Goal: Transaction & Acquisition: Purchase product/service

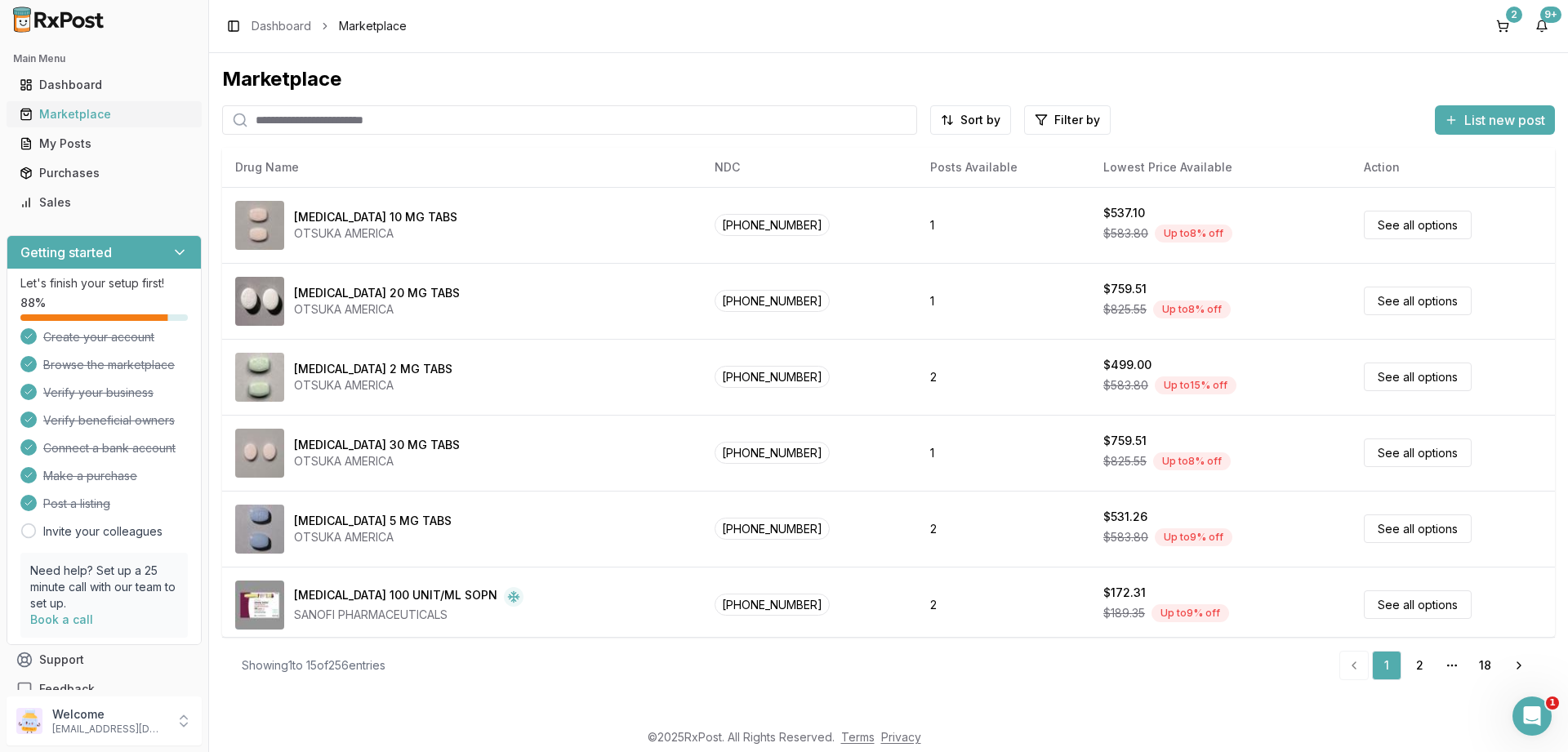
click at [84, 114] on div "Marketplace" at bounding box center [104, 114] width 169 height 17
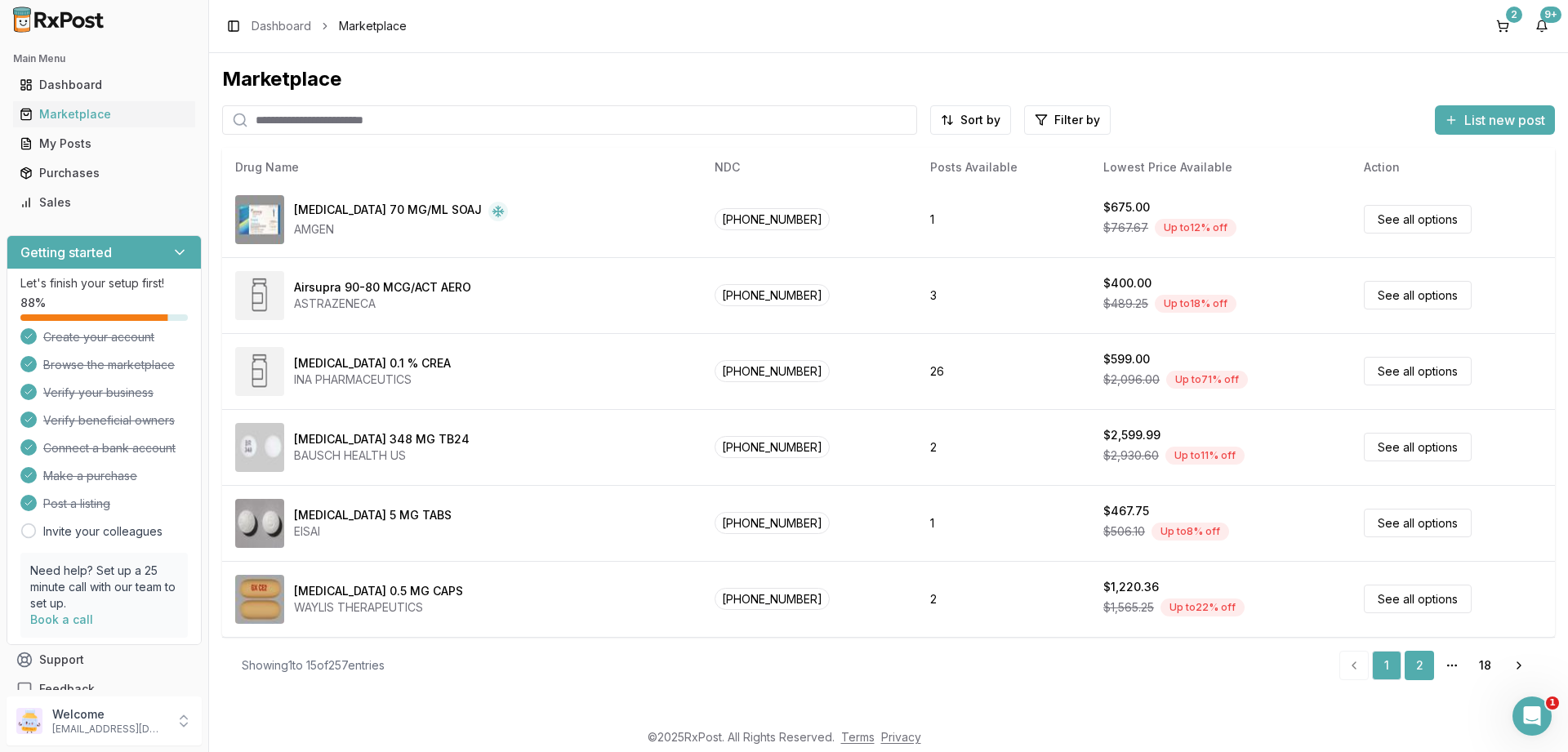
click at [1415, 657] on link "2" at bounding box center [1419, 665] width 29 height 29
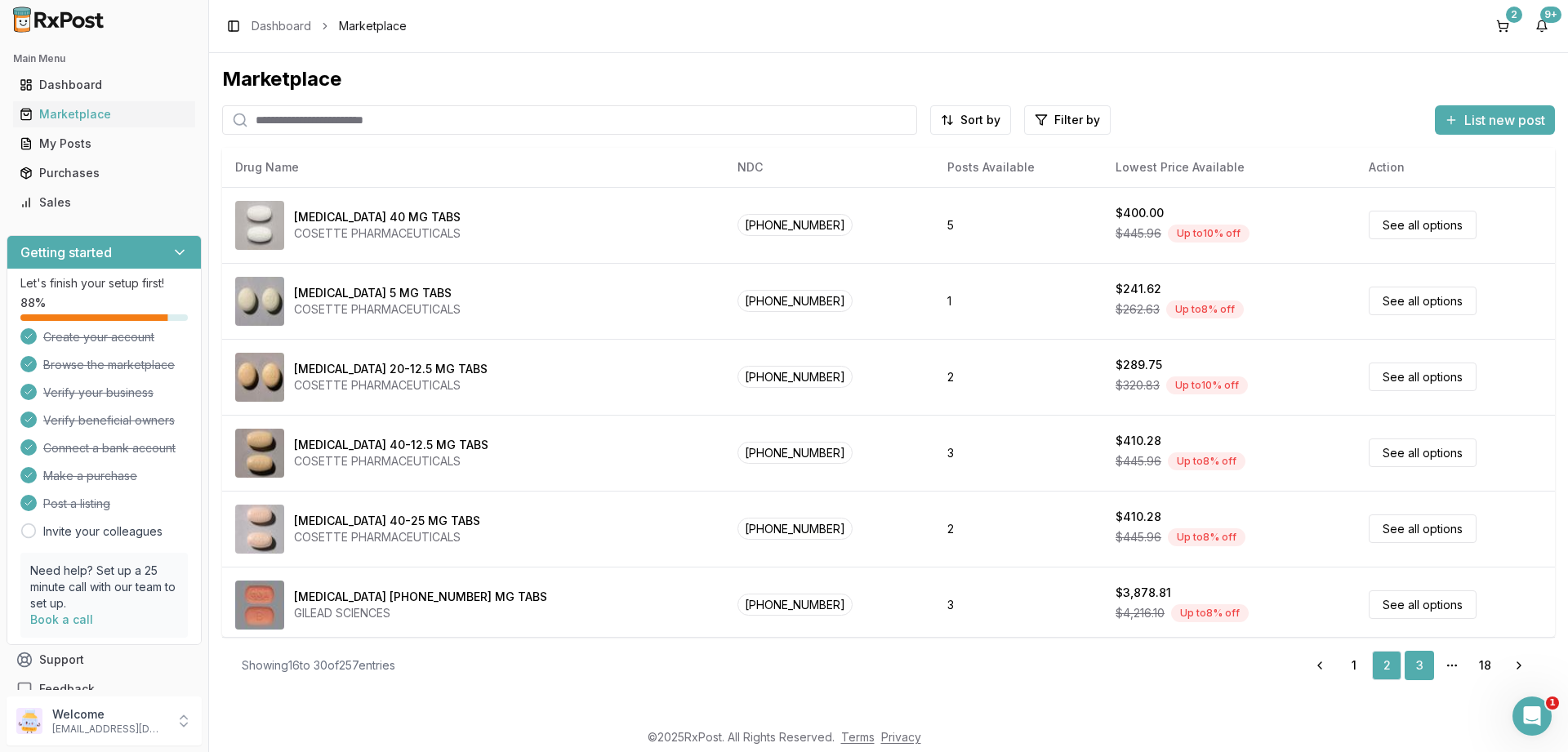
click at [1419, 664] on link "3" at bounding box center [1419, 665] width 29 height 29
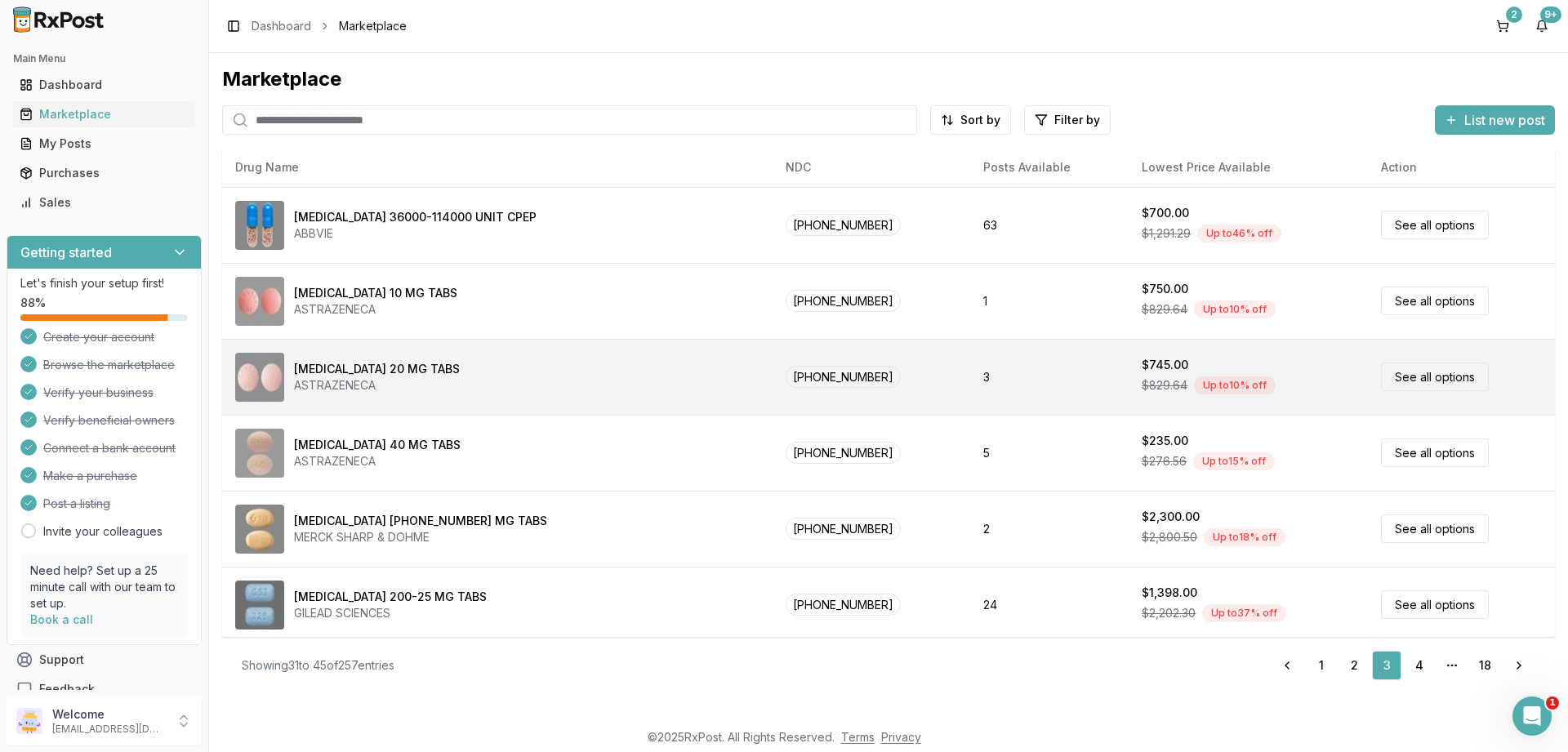
scroll to position [689, 0]
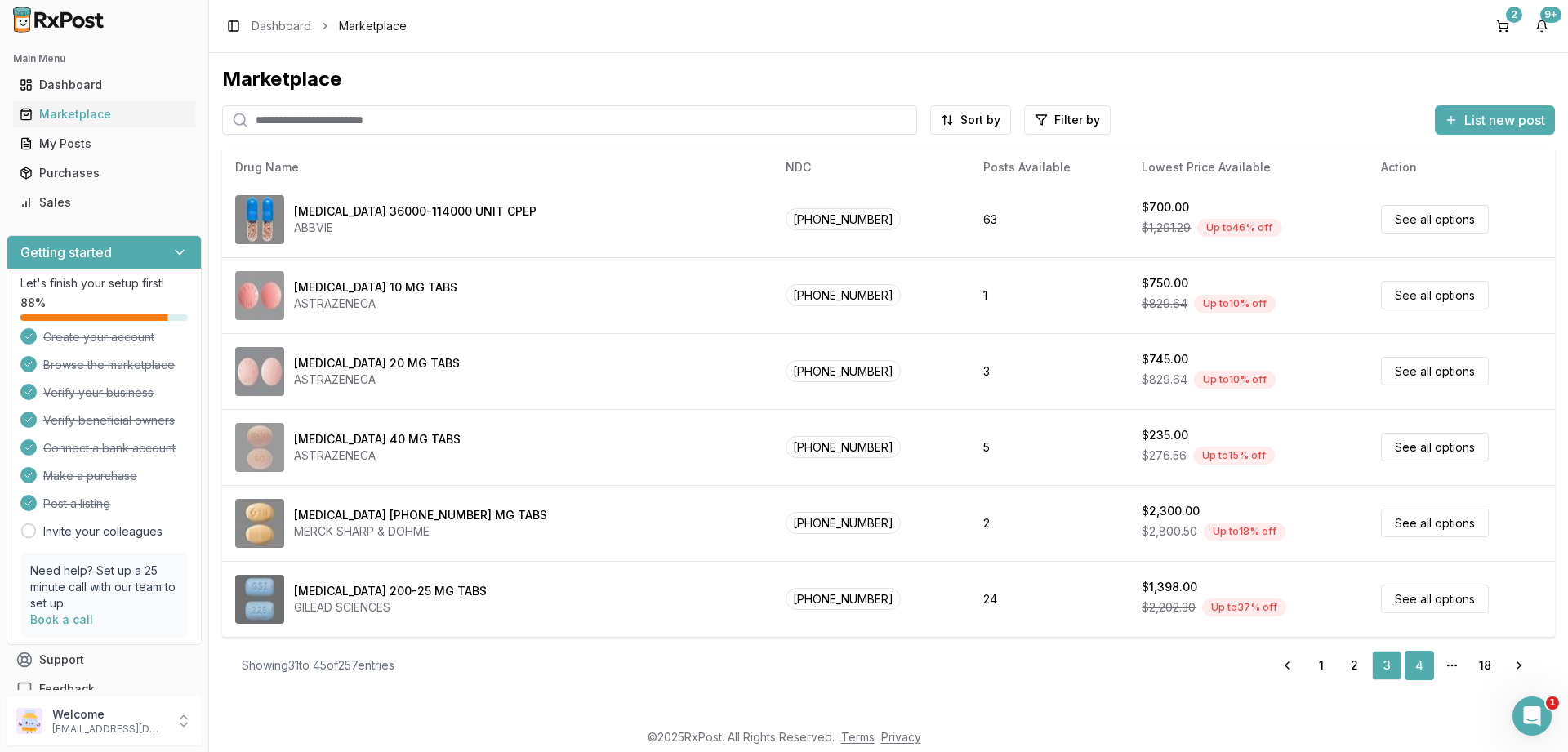
click at [1422, 669] on link "4" at bounding box center [1419, 665] width 29 height 29
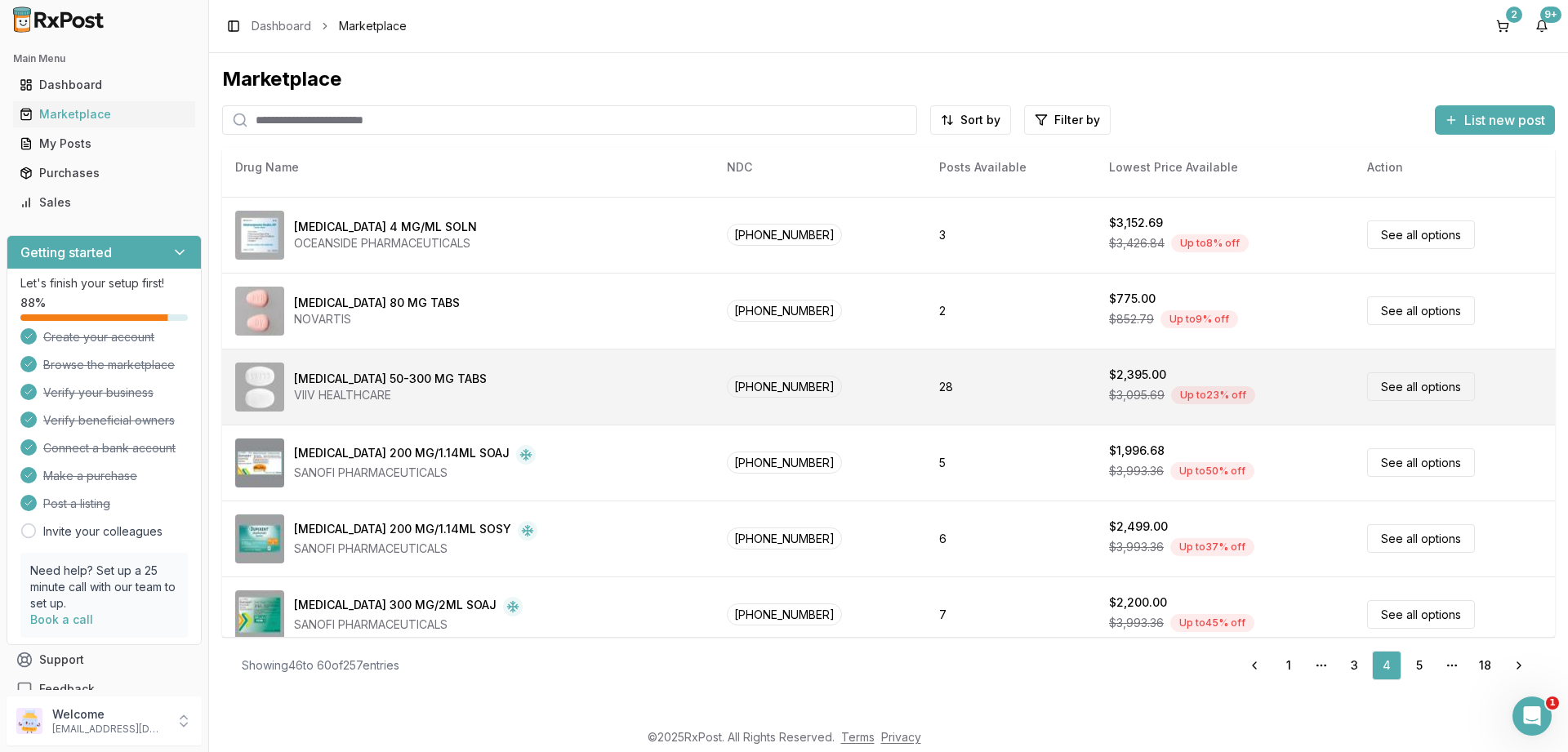
scroll to position [689, 0]
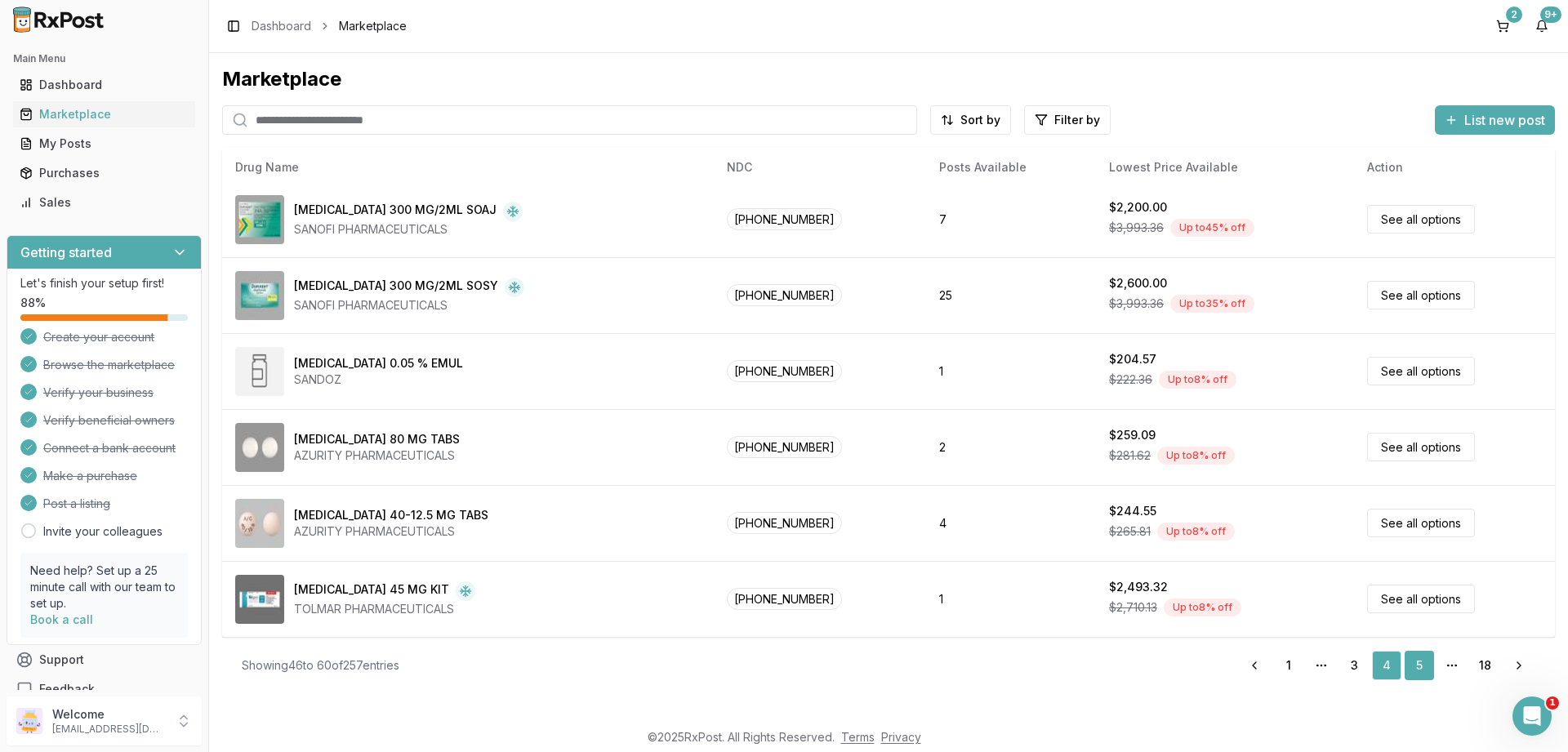
drag, startPoint x: 1424, startPoint y: 667, endPoint x: 1413, endPoint y: 664, distance: 11.4
click at [1424, 666] on link "5" at bounding box center [1419, 665] width 29 height 29
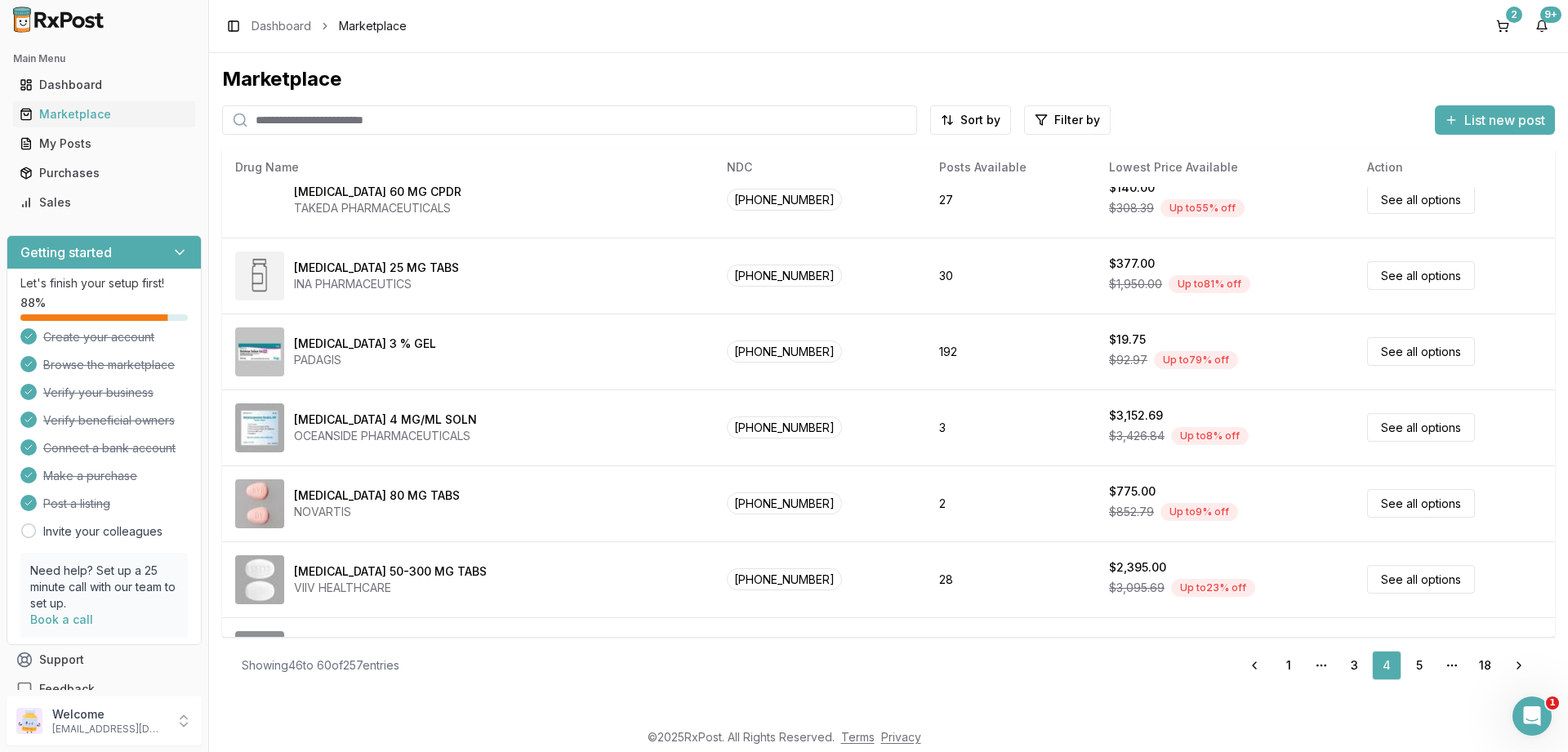
scroll to position [0, 0]
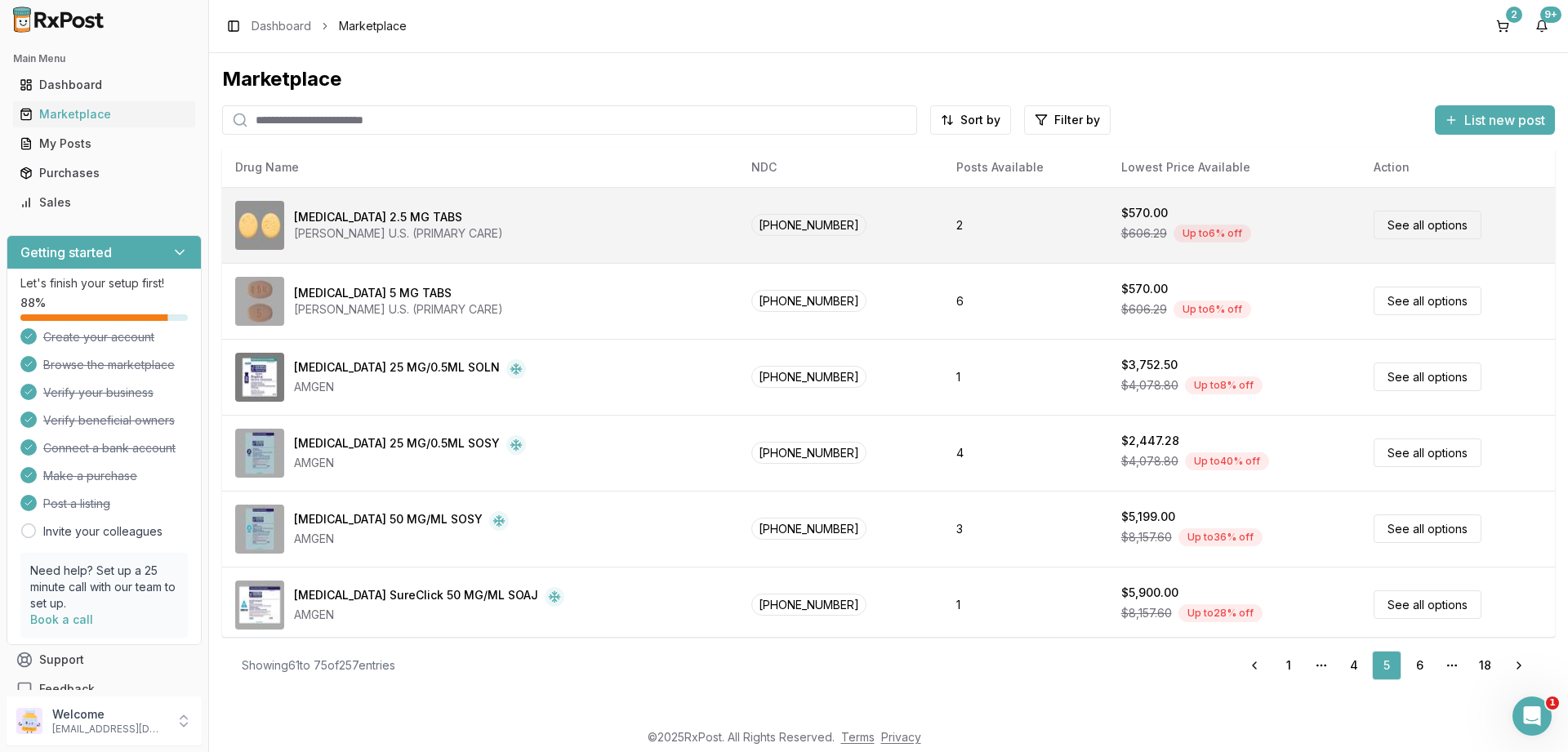
click at [1381, 221] on link "See all options" at bounding box center [1427, 225] width 107 height 28
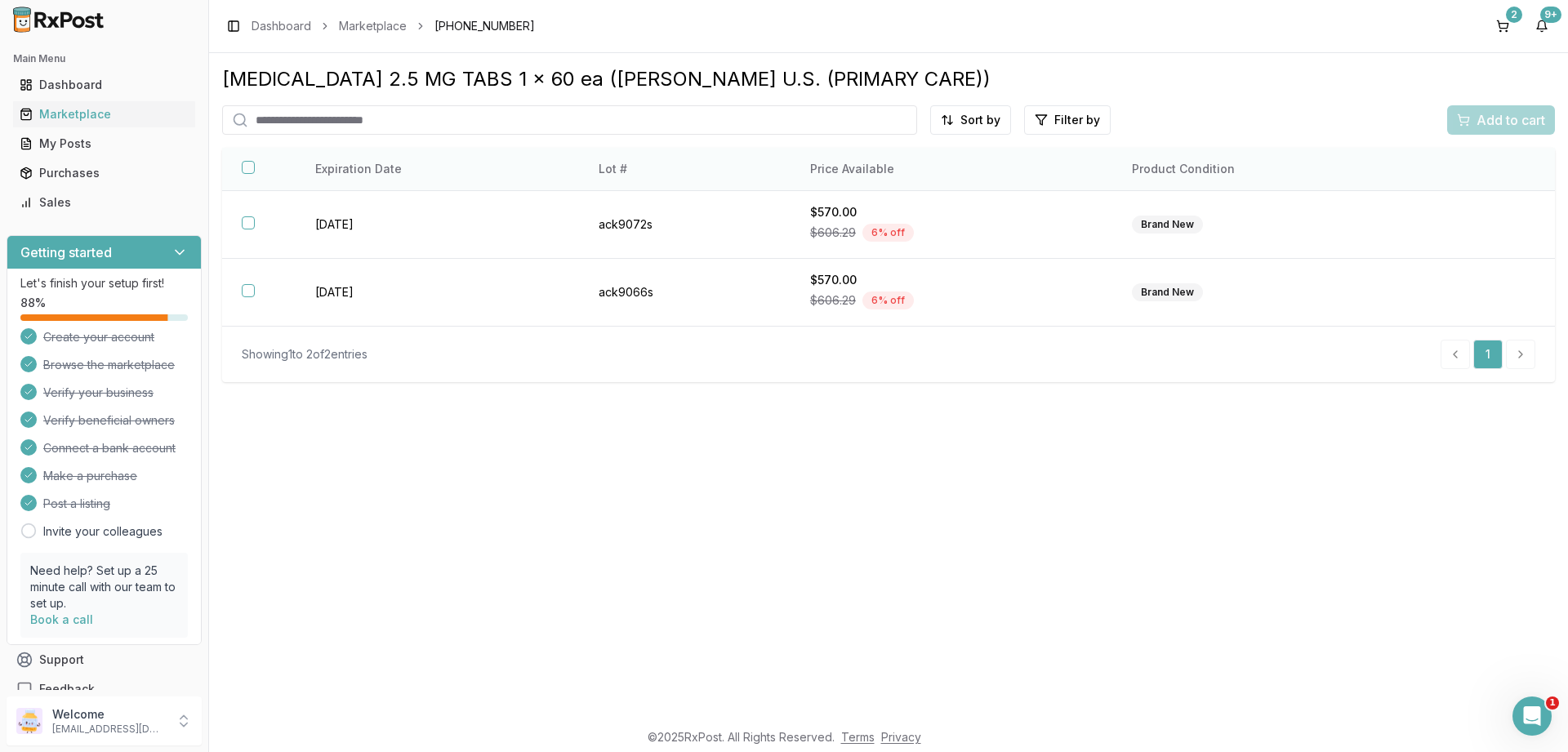
click at [249, 171] on button "button" at bounding box center [248, 167] width 13 height 13
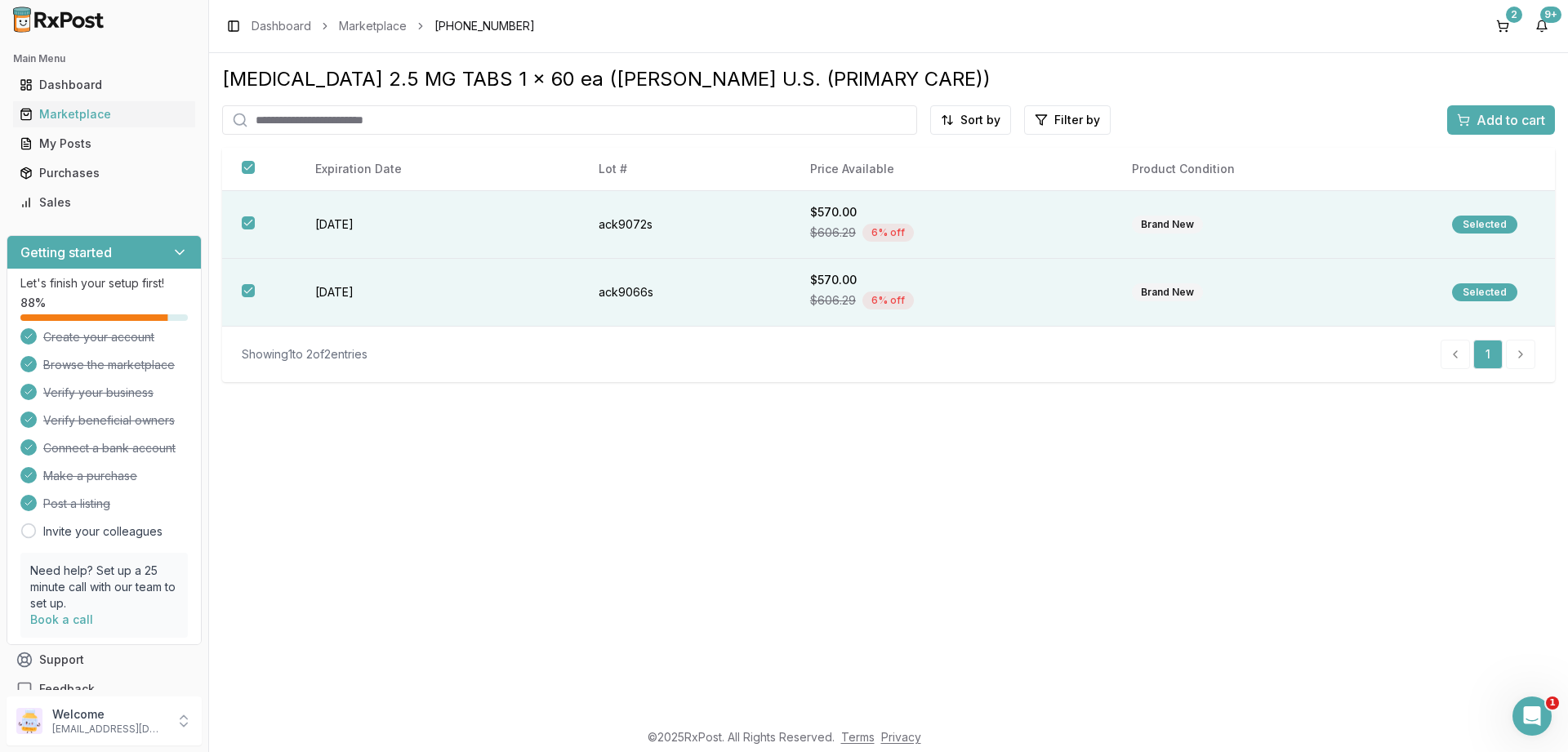
click at [1487, 121] on span "Add to cart" at bounding box center [1511, 120] width 69 height 19
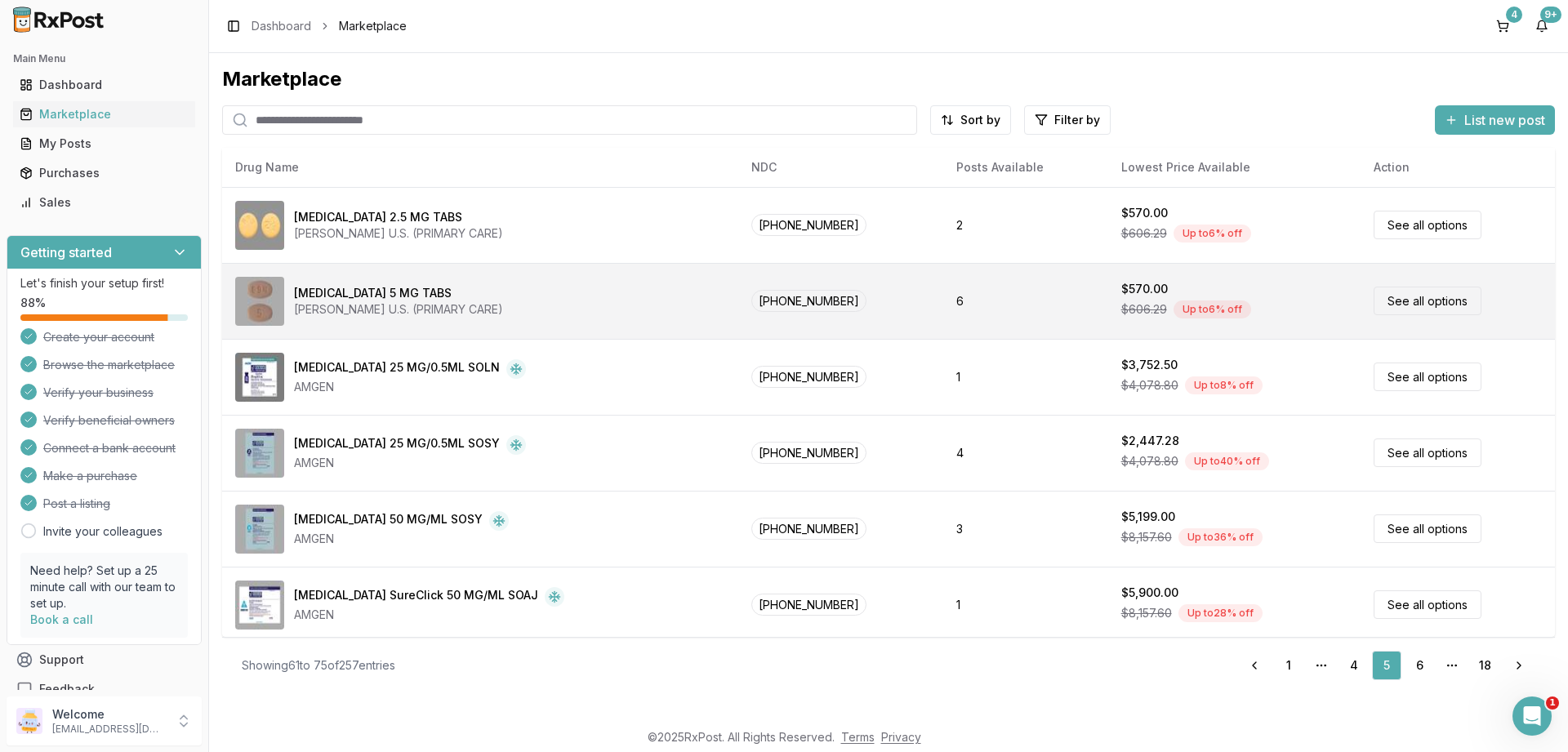
click at [1406, 299] on link "See all options" at bounding box center [1427, 300] width 107 height 28
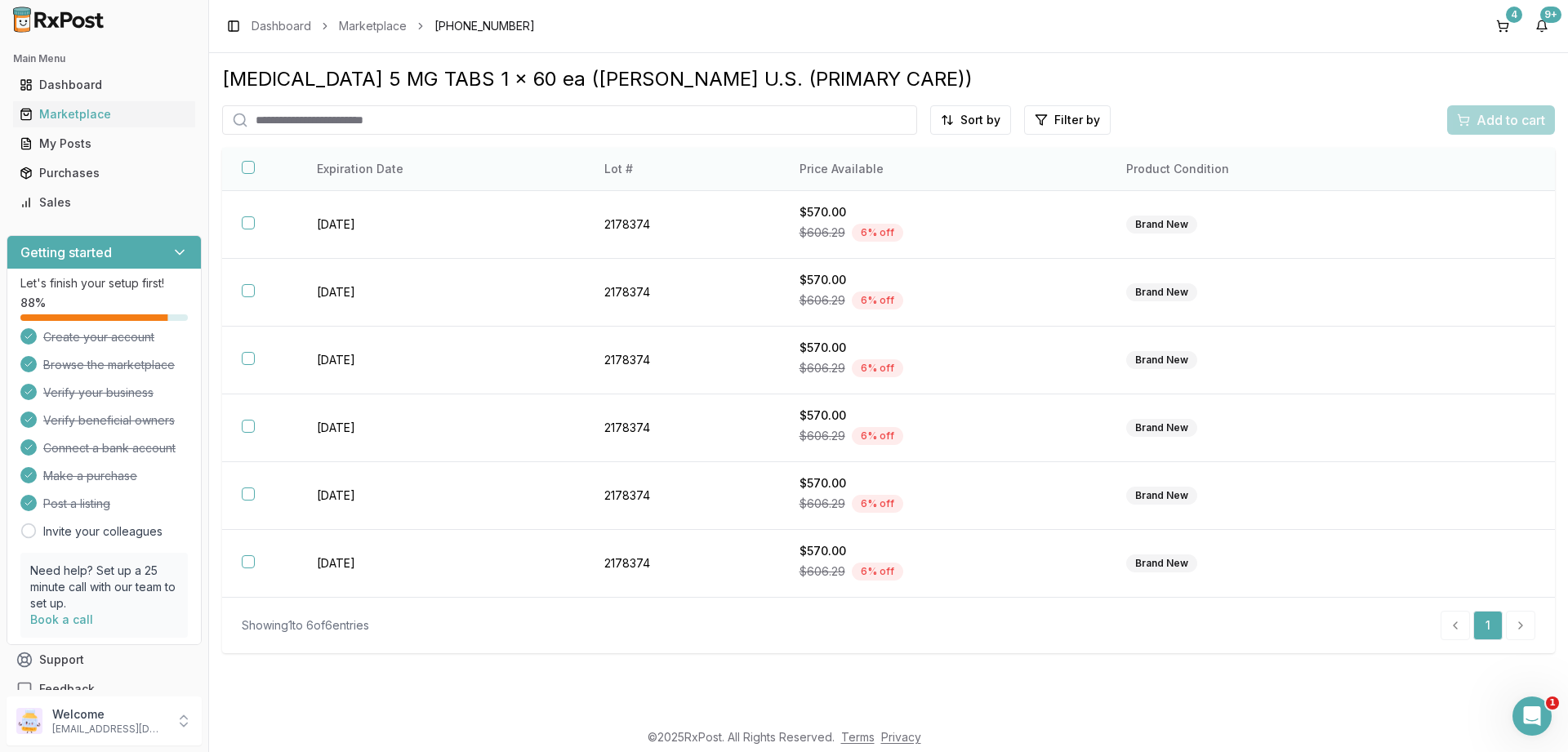
click at [248, 165] on button "button" at bounding box center [248, 167] width 13 height 13
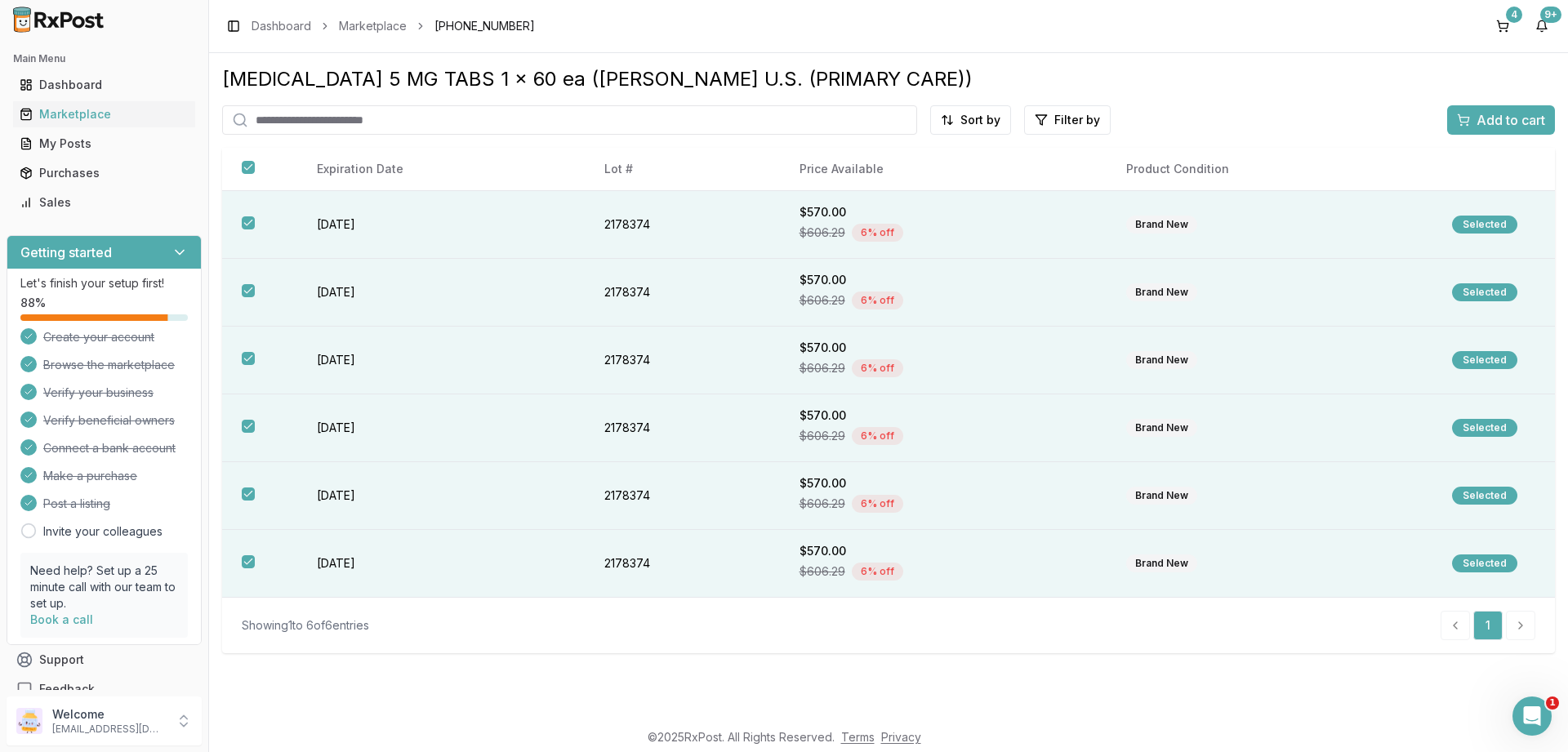
click at [1489, 118] on span "Add to cart" at bounding box center [1511, 120] width 69 height 19
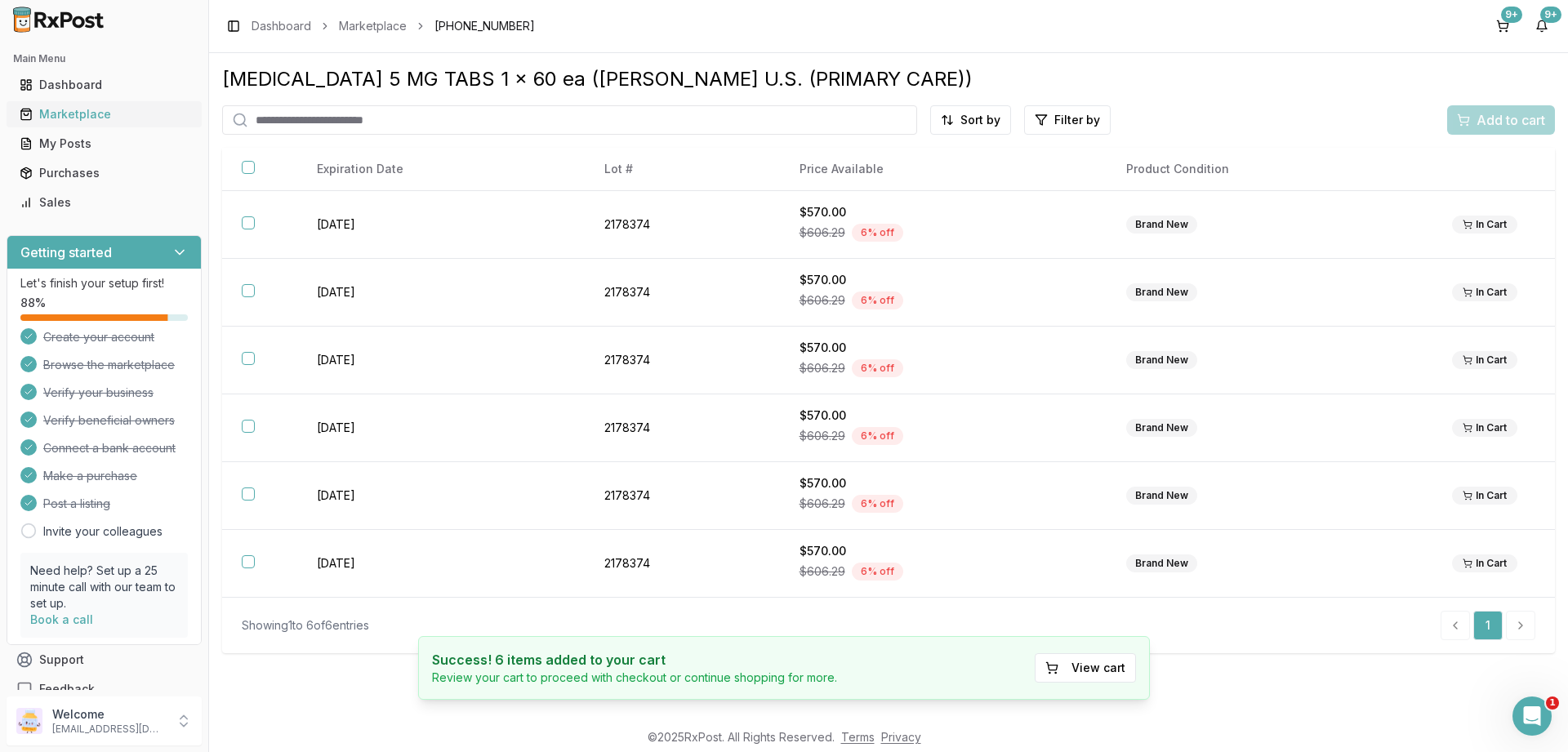
click at [73, 114] on div "Marketplace" at bounding box center [104, 114] width 169 height 17
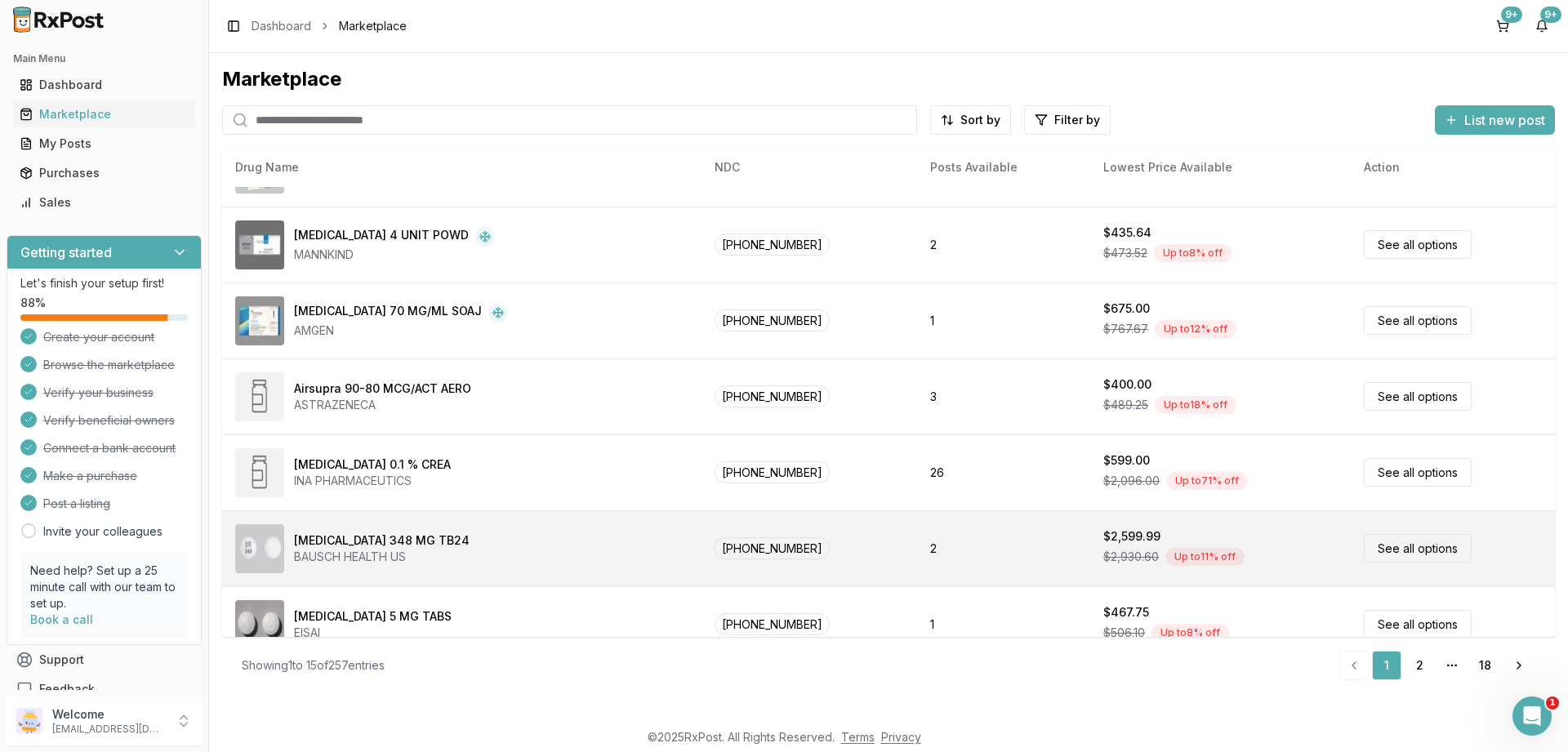
scroll to position [689, 0]
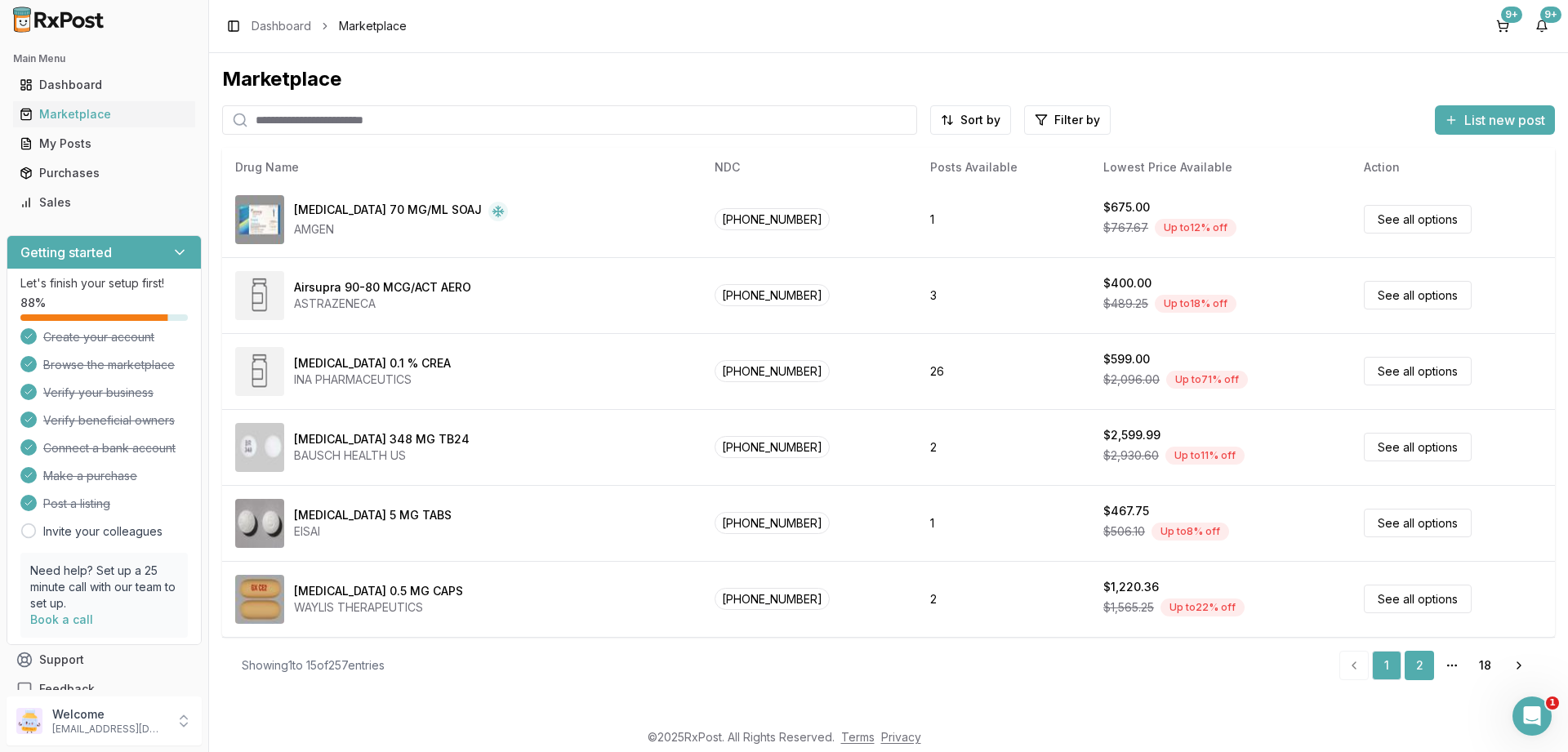
drag, startPoint x: 1421, startPoint y: 664, endPoint x: 1423, endPoint y: 652, distance: 12.2
click at [1422, 664] on link "2" at bounding box center [1419, 665] width 29 height 29
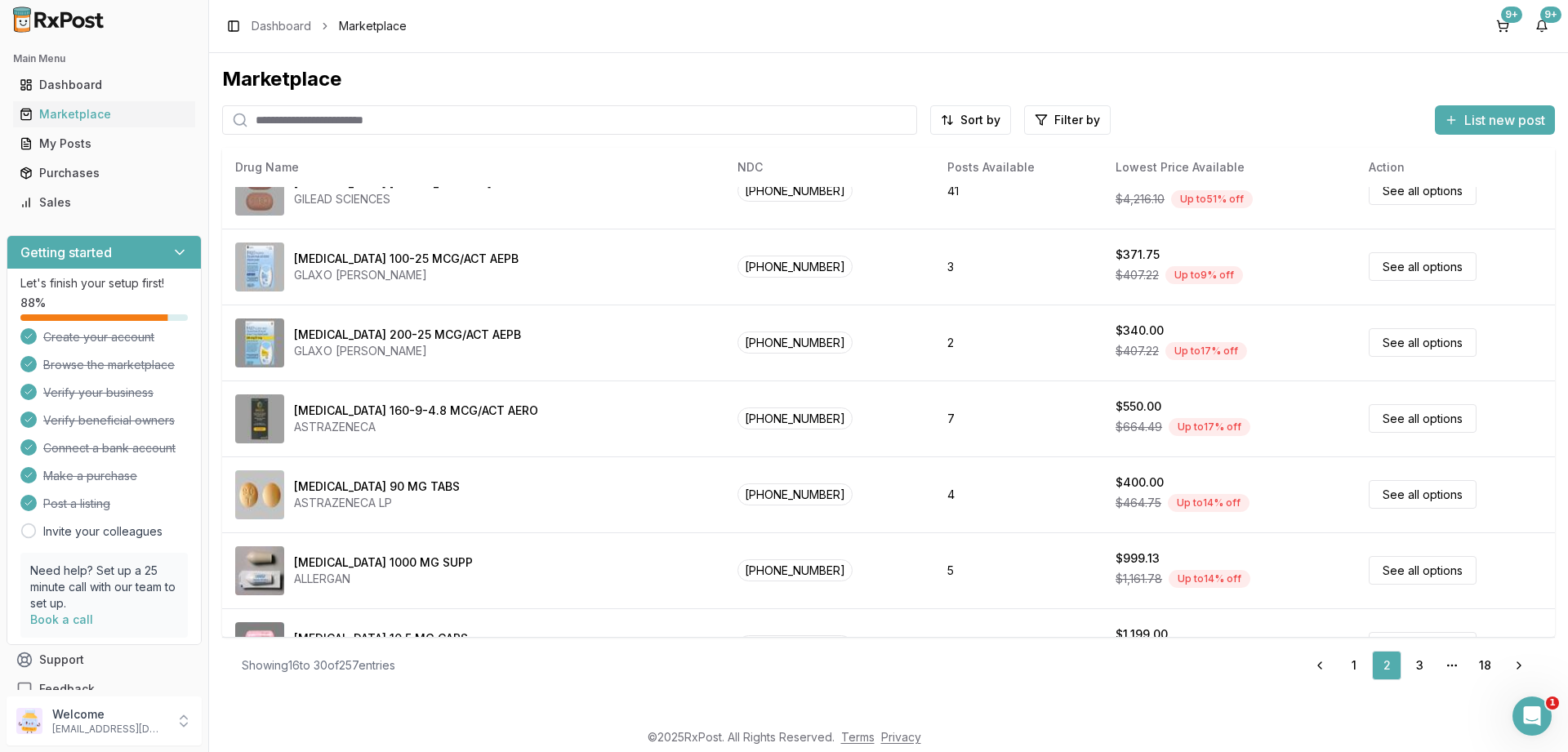
scroll to position [689, 0]
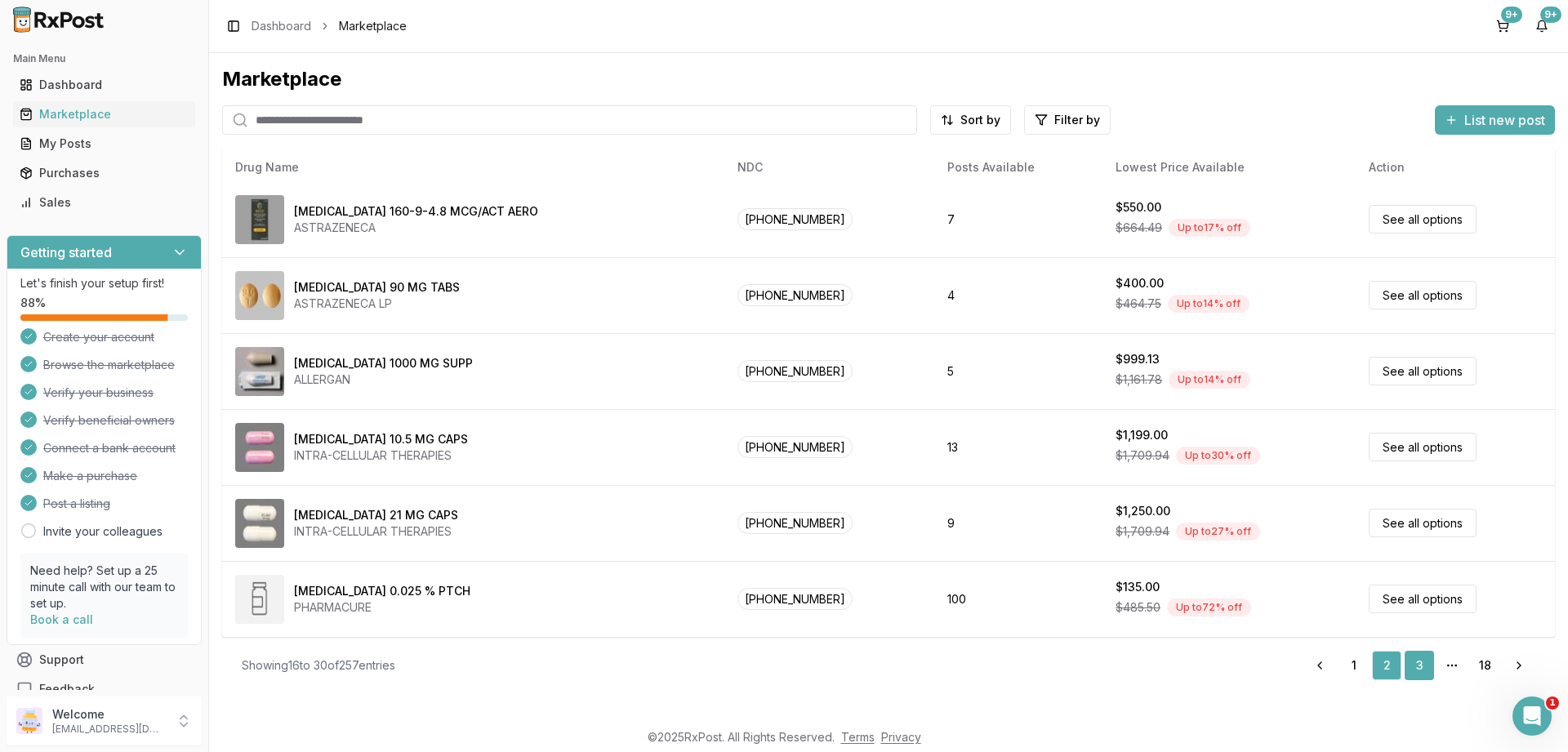
click at [1418, 661] on link "3" at bounding box center [1419, 665] width 29 height 29
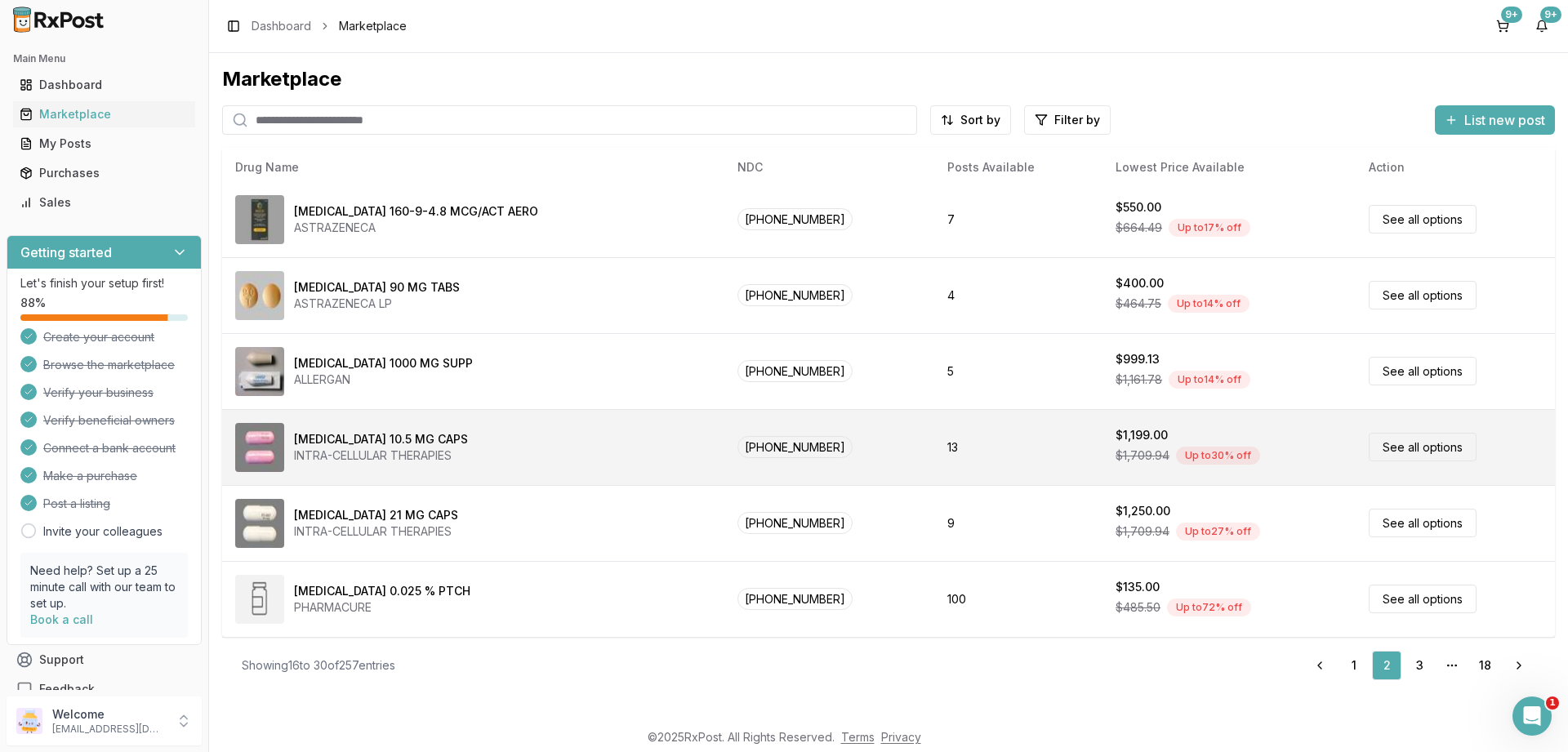
scroll to position [4, 0]
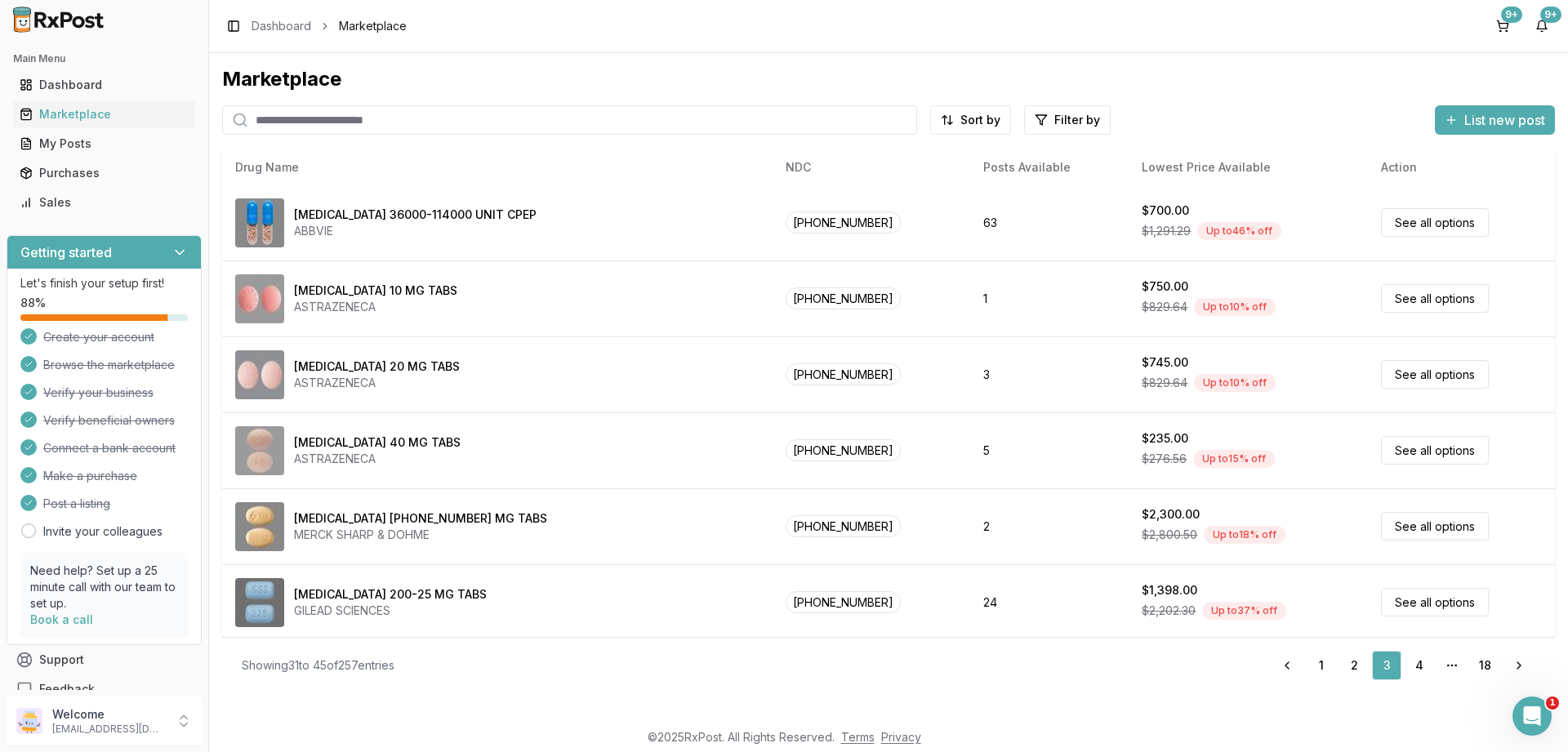
scroll to position [689, 0]
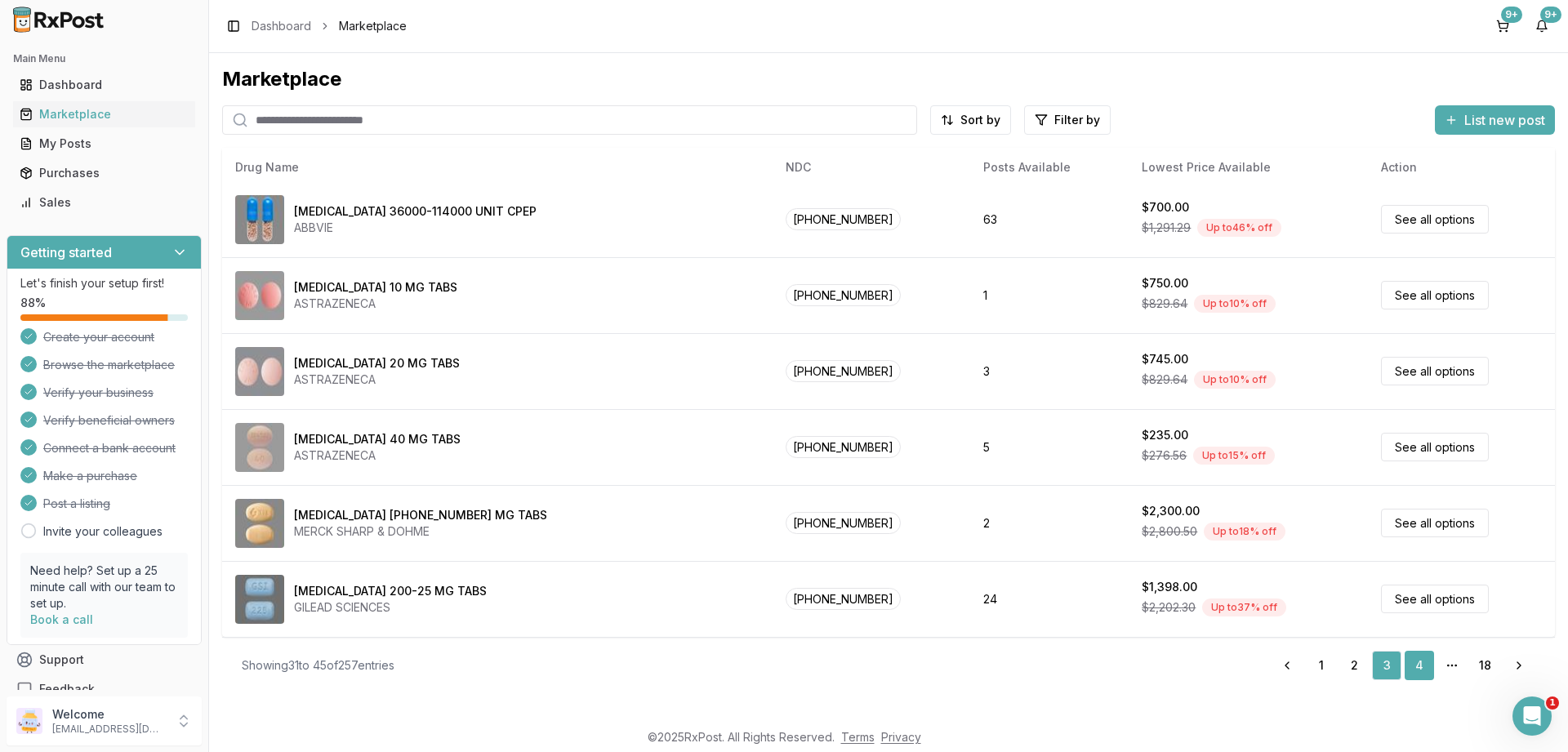
click at [1416, 657] on link "4" at bounding box center [1419, 665] width 29 height 29
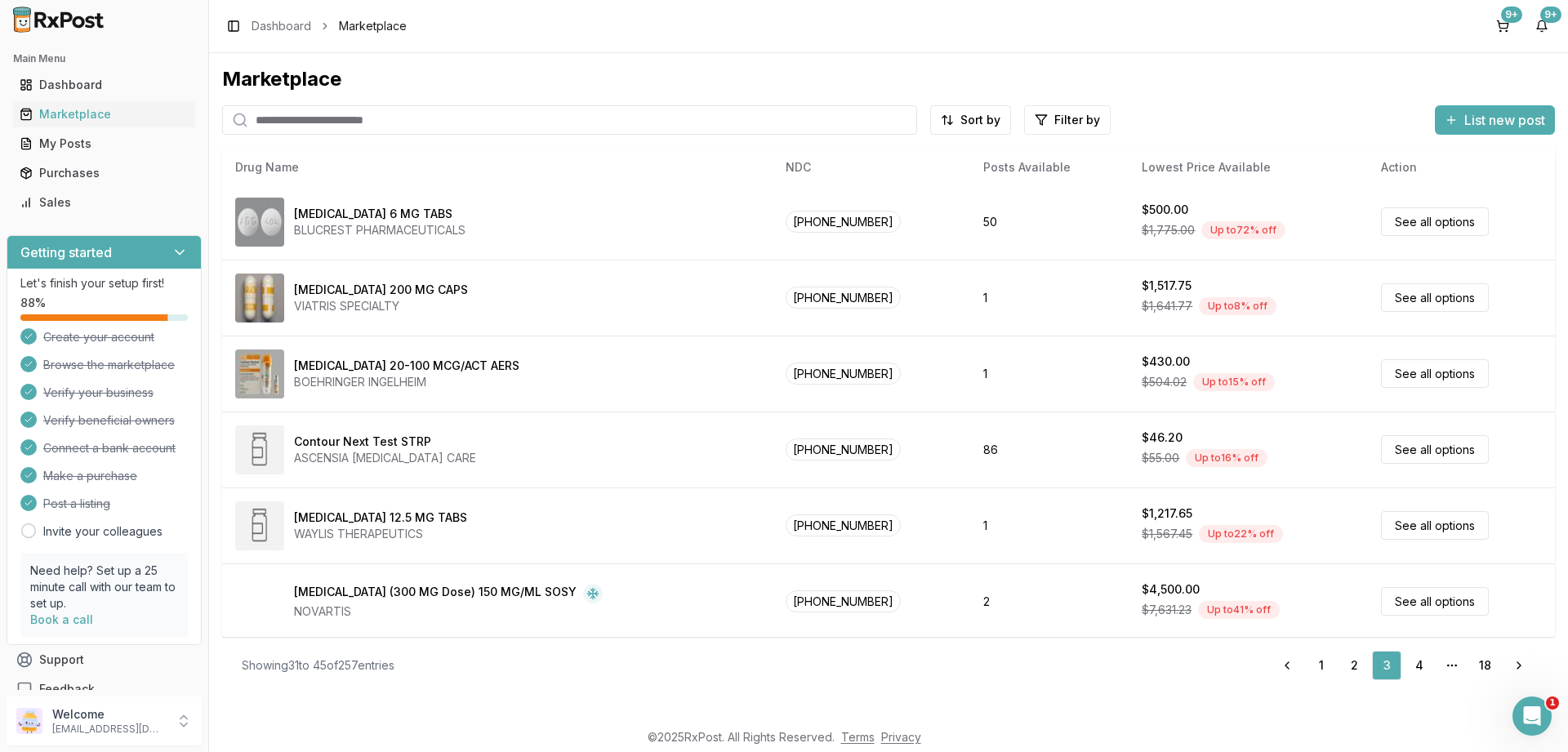
scroll to position [0, 0]
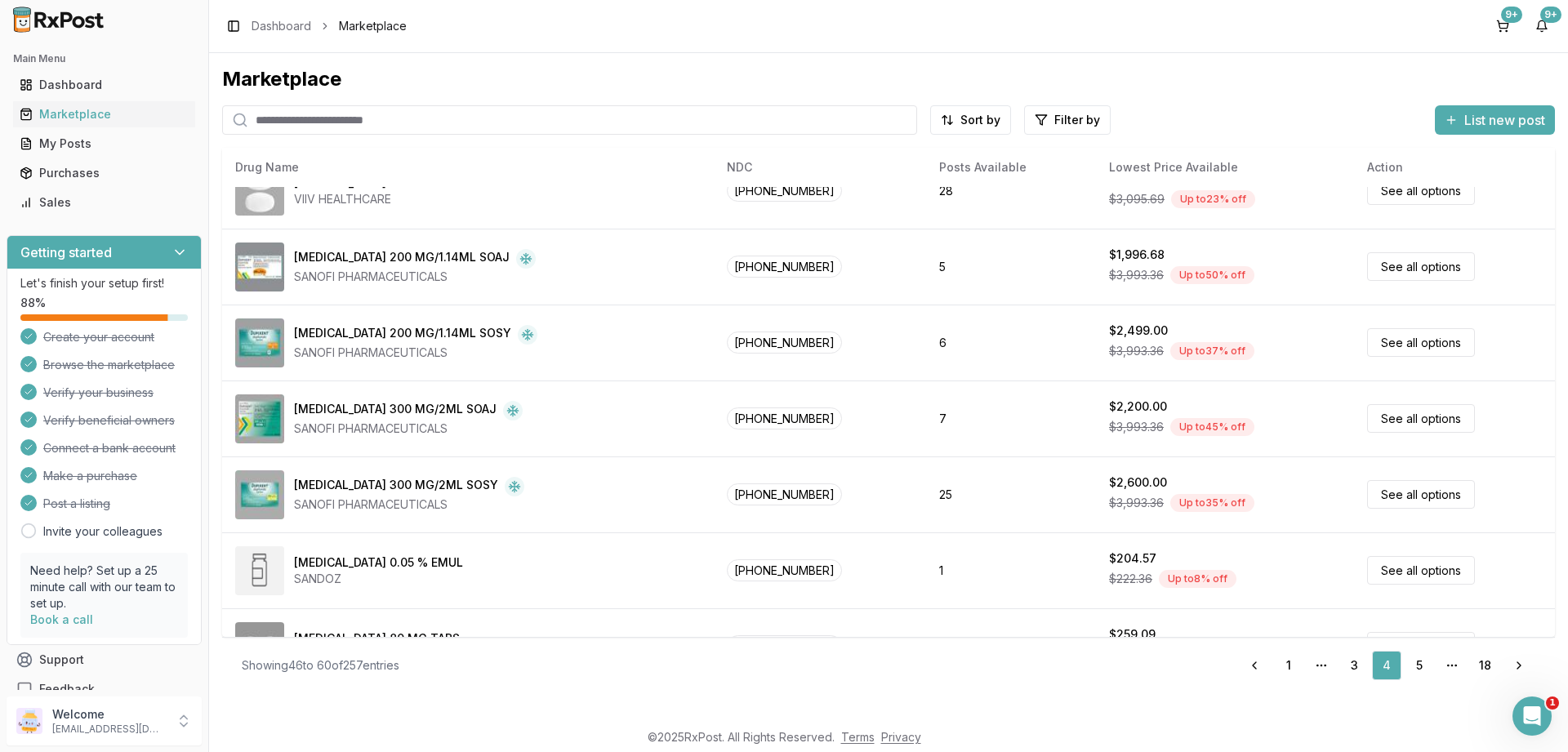
scroll to position [689, 0]
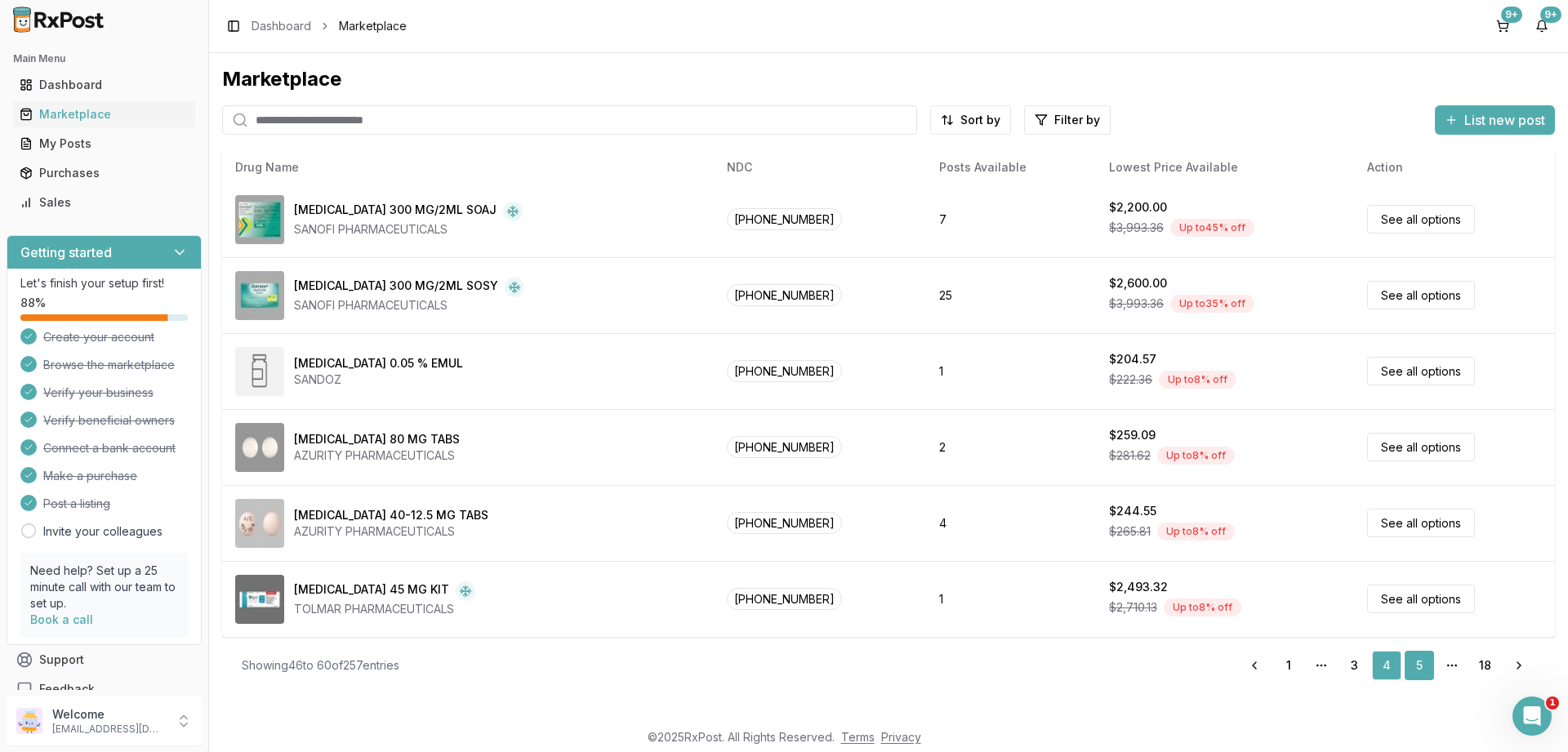
click at [1418, 660] on link "5" at bounding box center [1419, 665] width 29 height 29
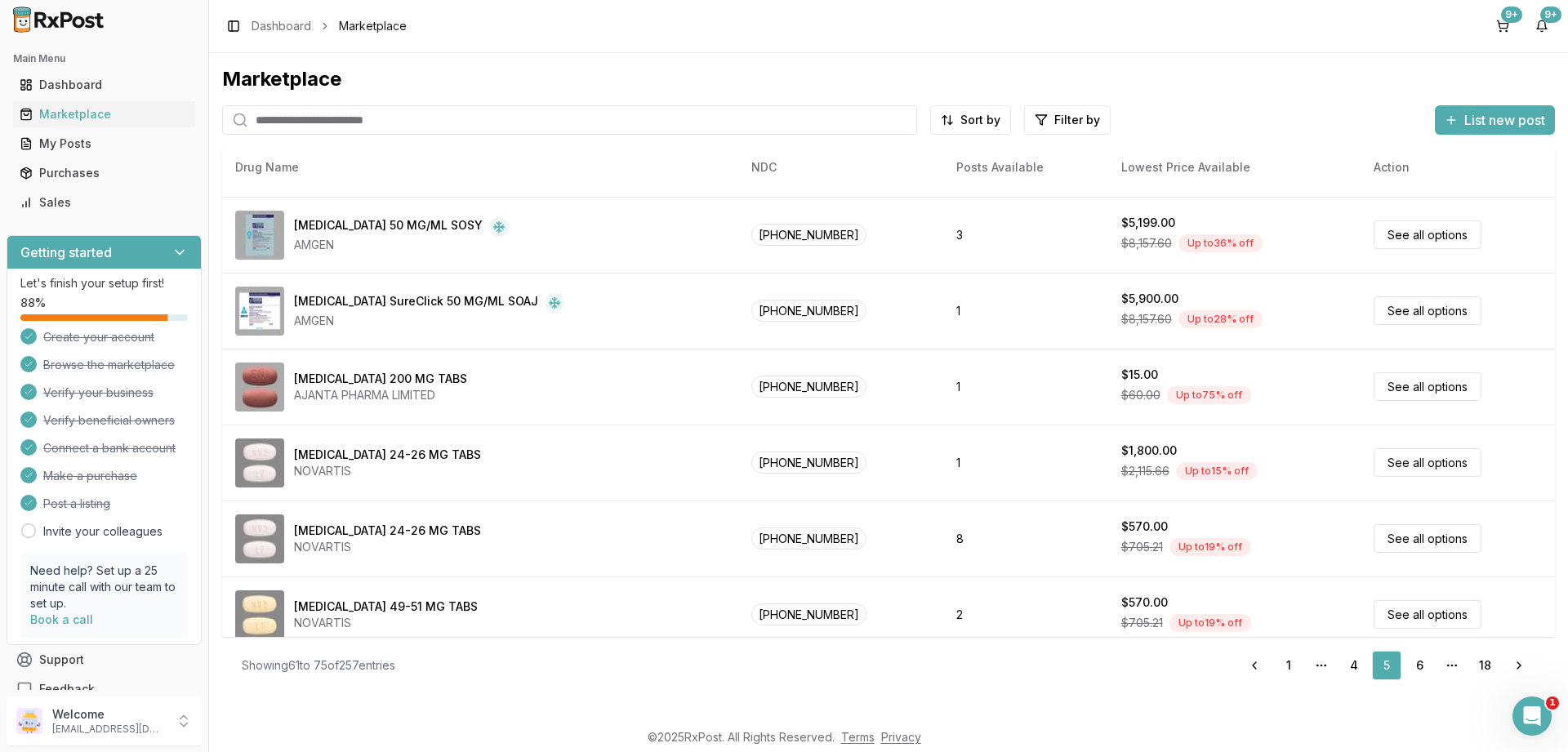
scroll to position [689, 0]
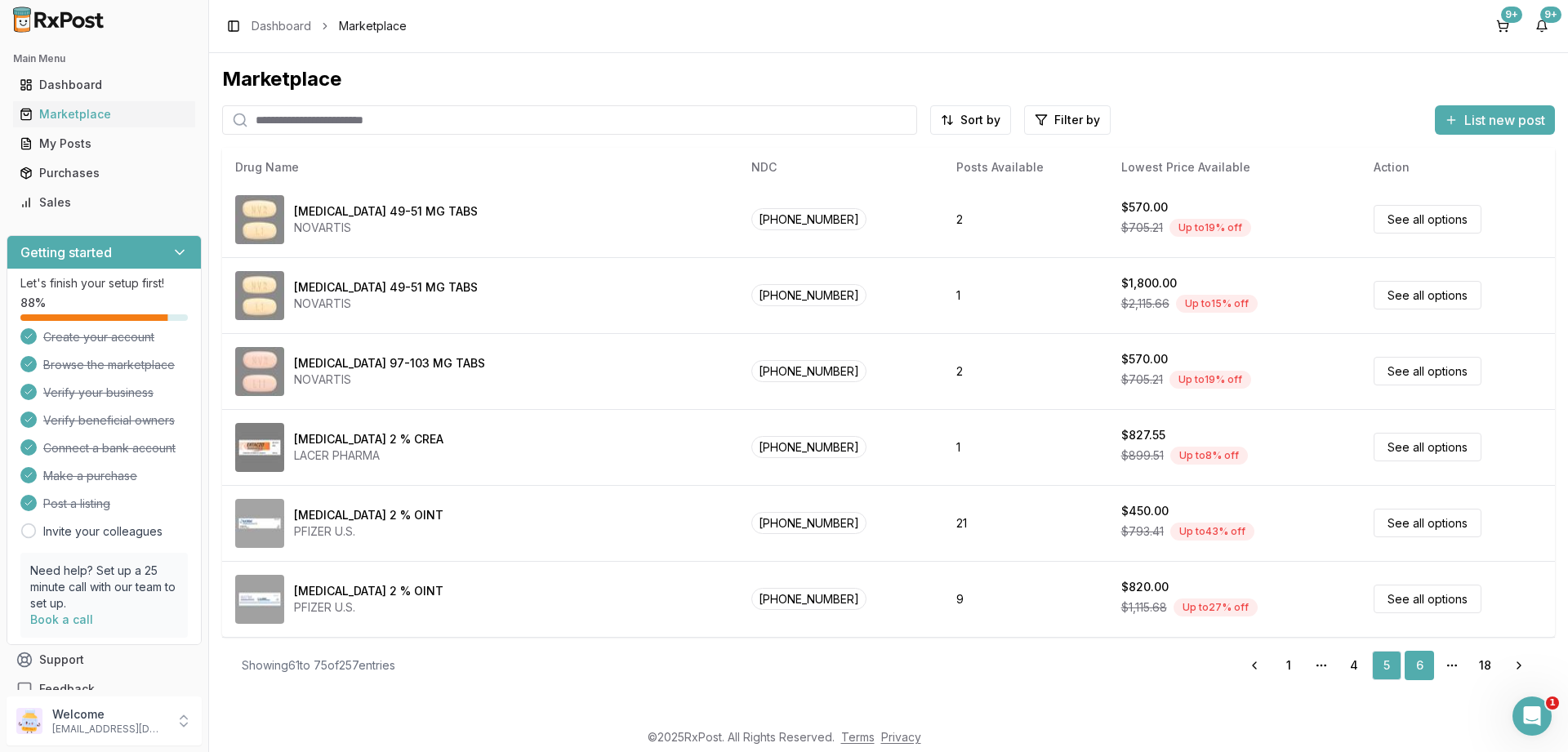
click at [1416, 672] on link "6" at bounding box center [1419, 665] width 29 height 29
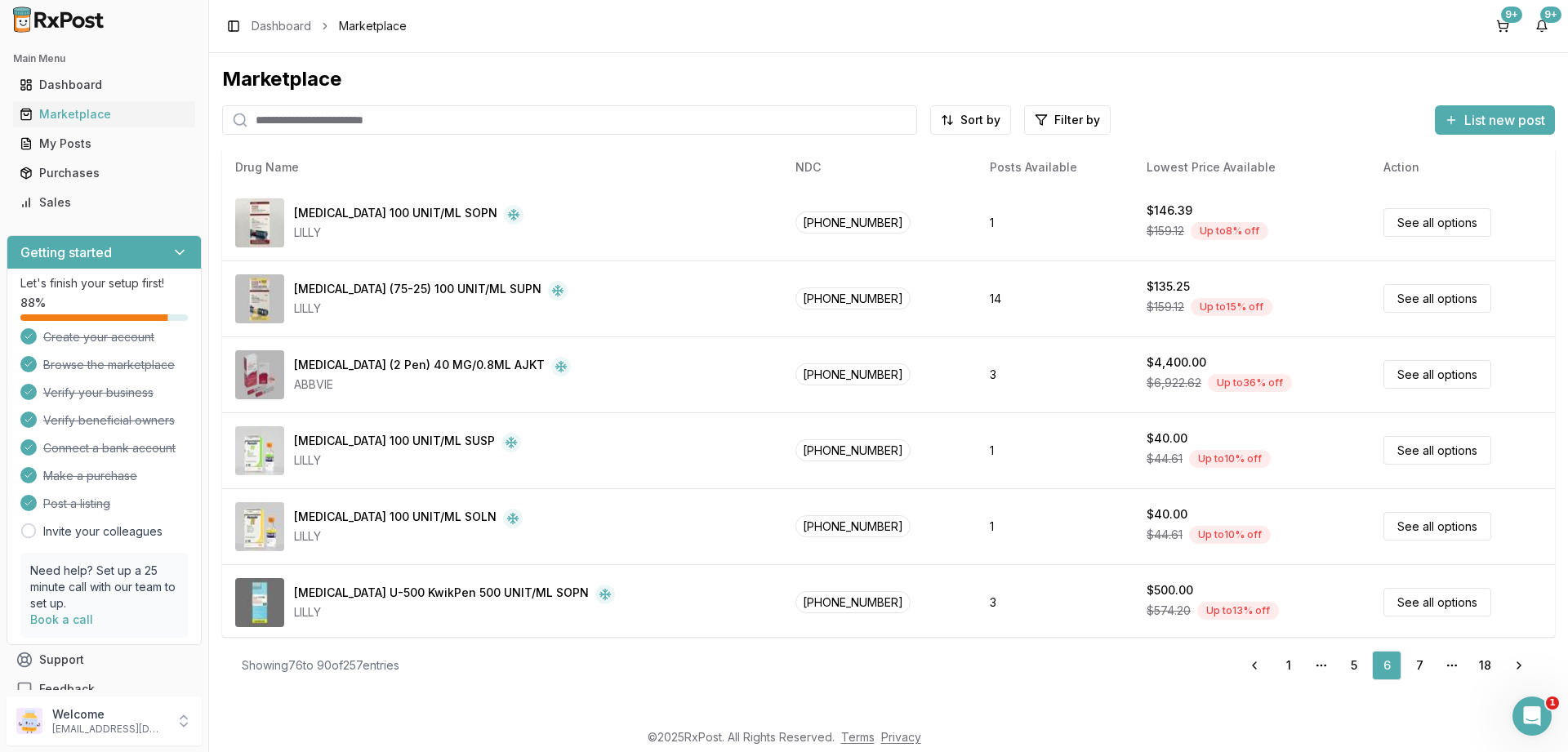
scroll to position [689, 0]
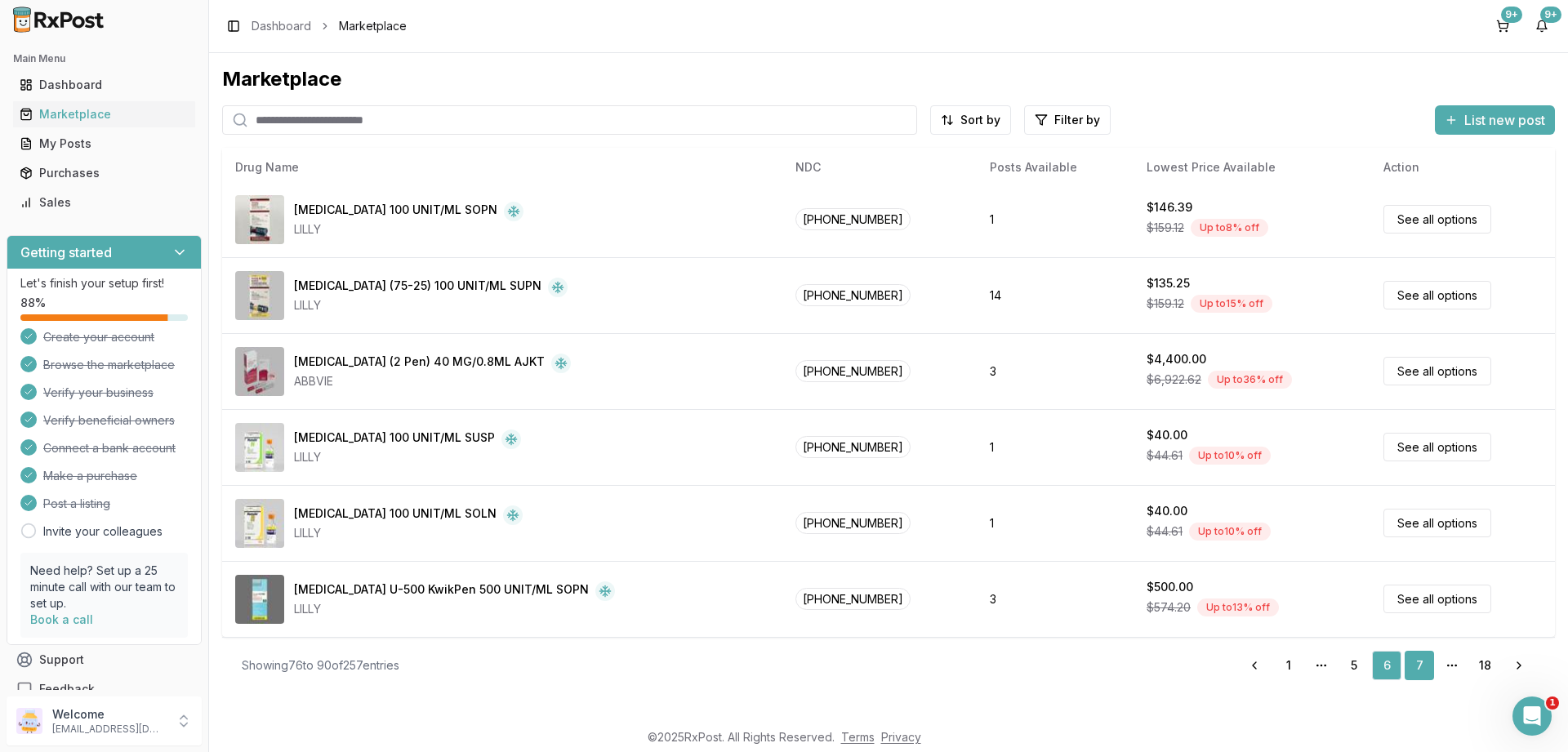
click at [1421, 664] on link "7" at bounding box center [1419, 665] width 29 height 29
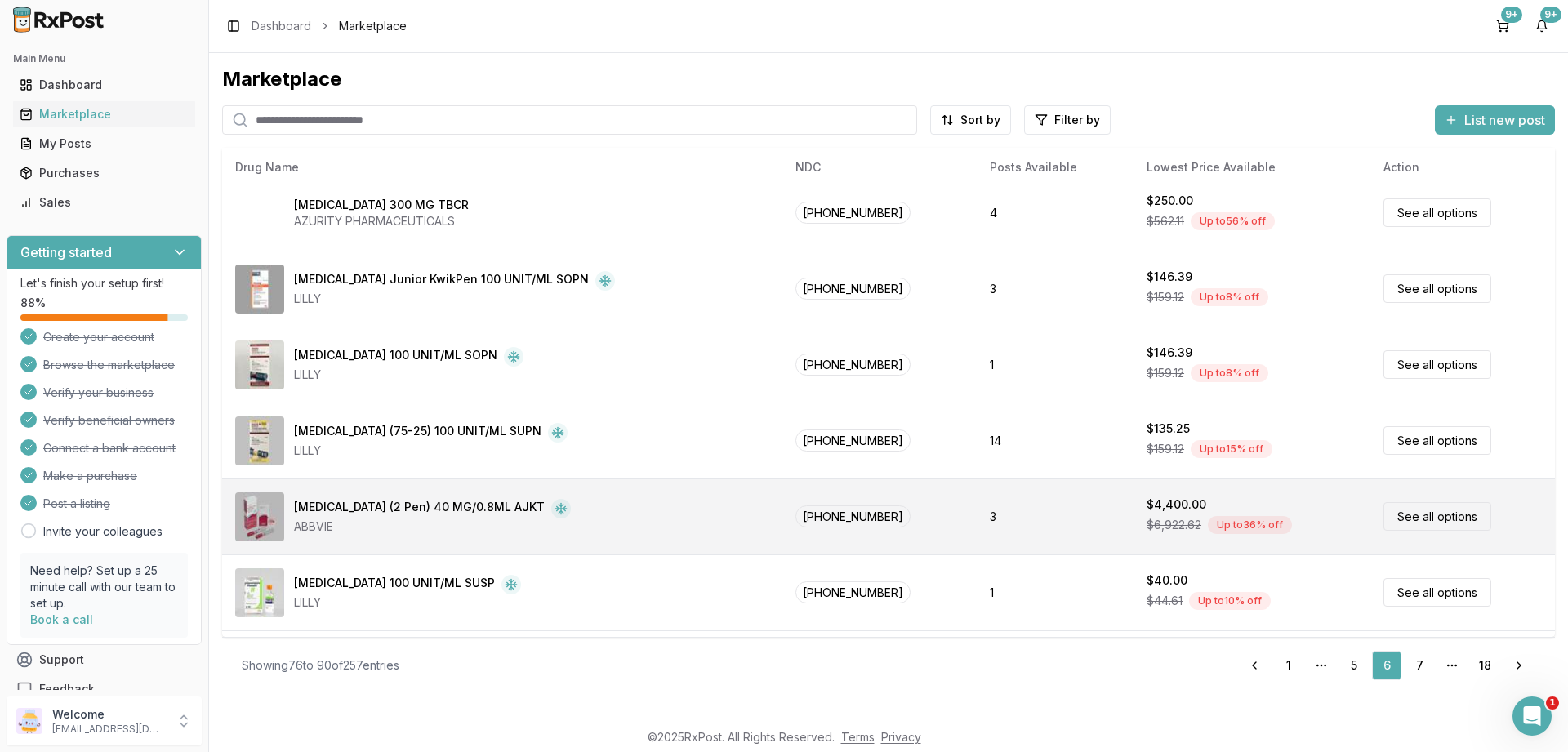
scroll to position [297, 0]
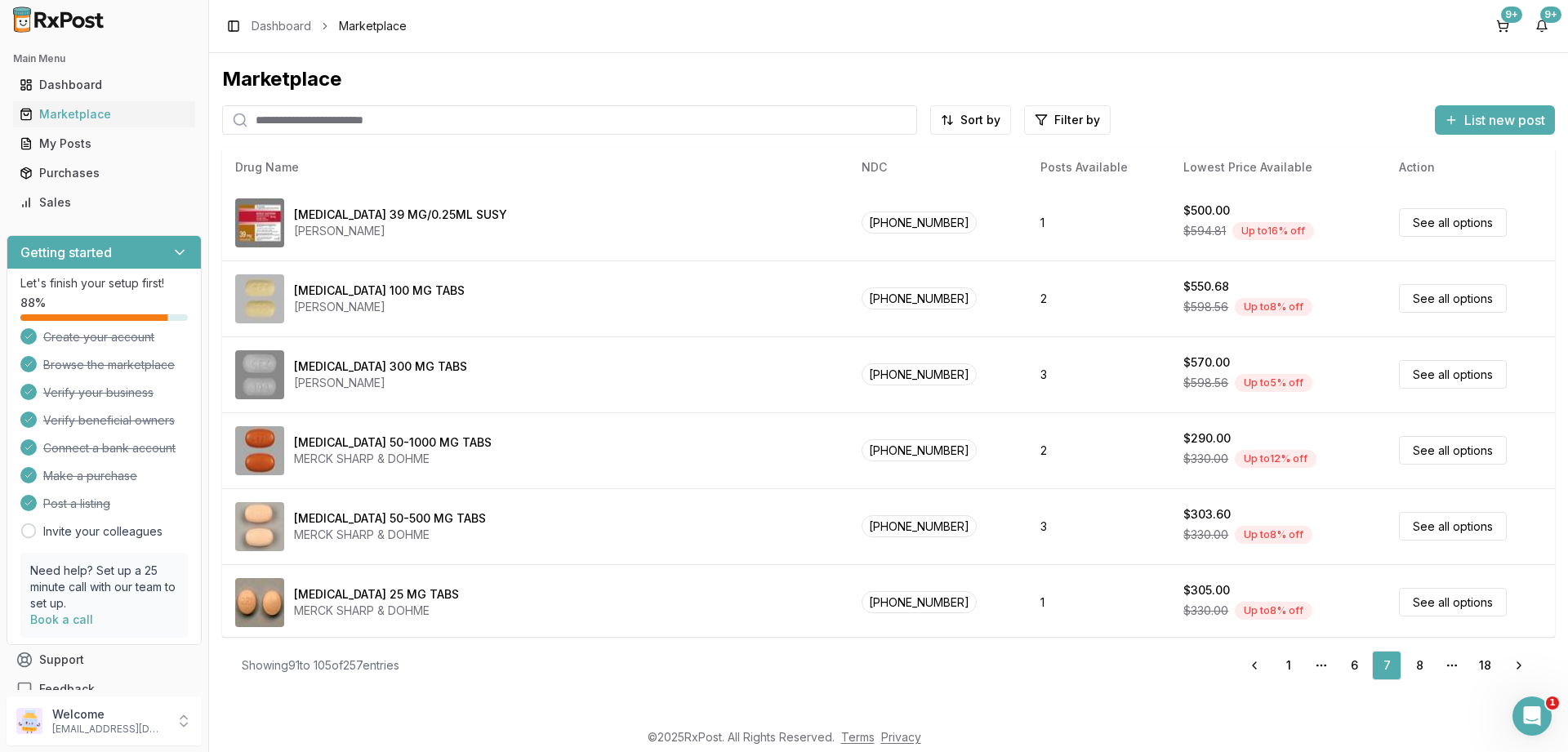
scroll to position [689, 0]
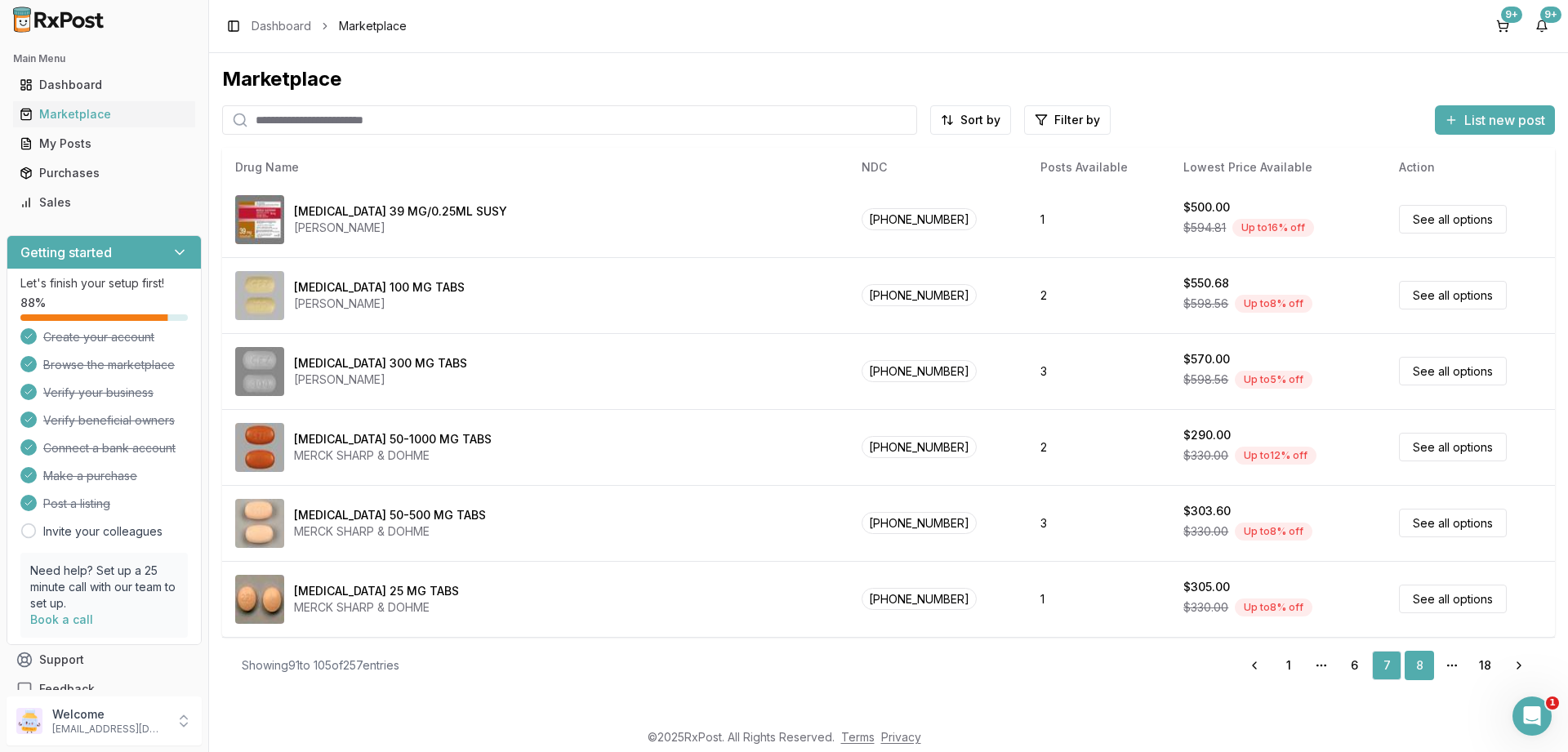
click at [1419, 666] on link "8" at bounding box center [1419, 665] width 29 height 29
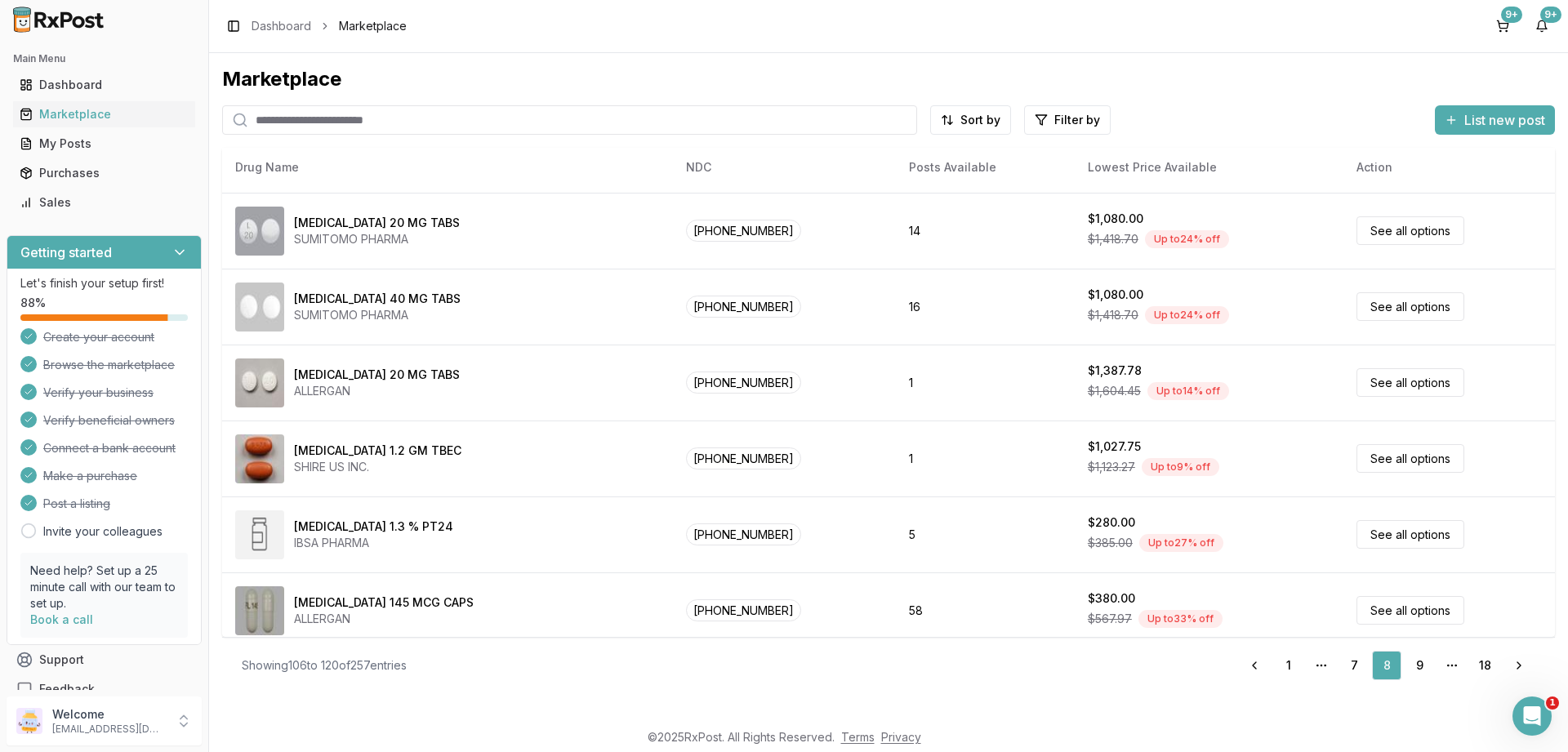
scroll to position [689, 0]
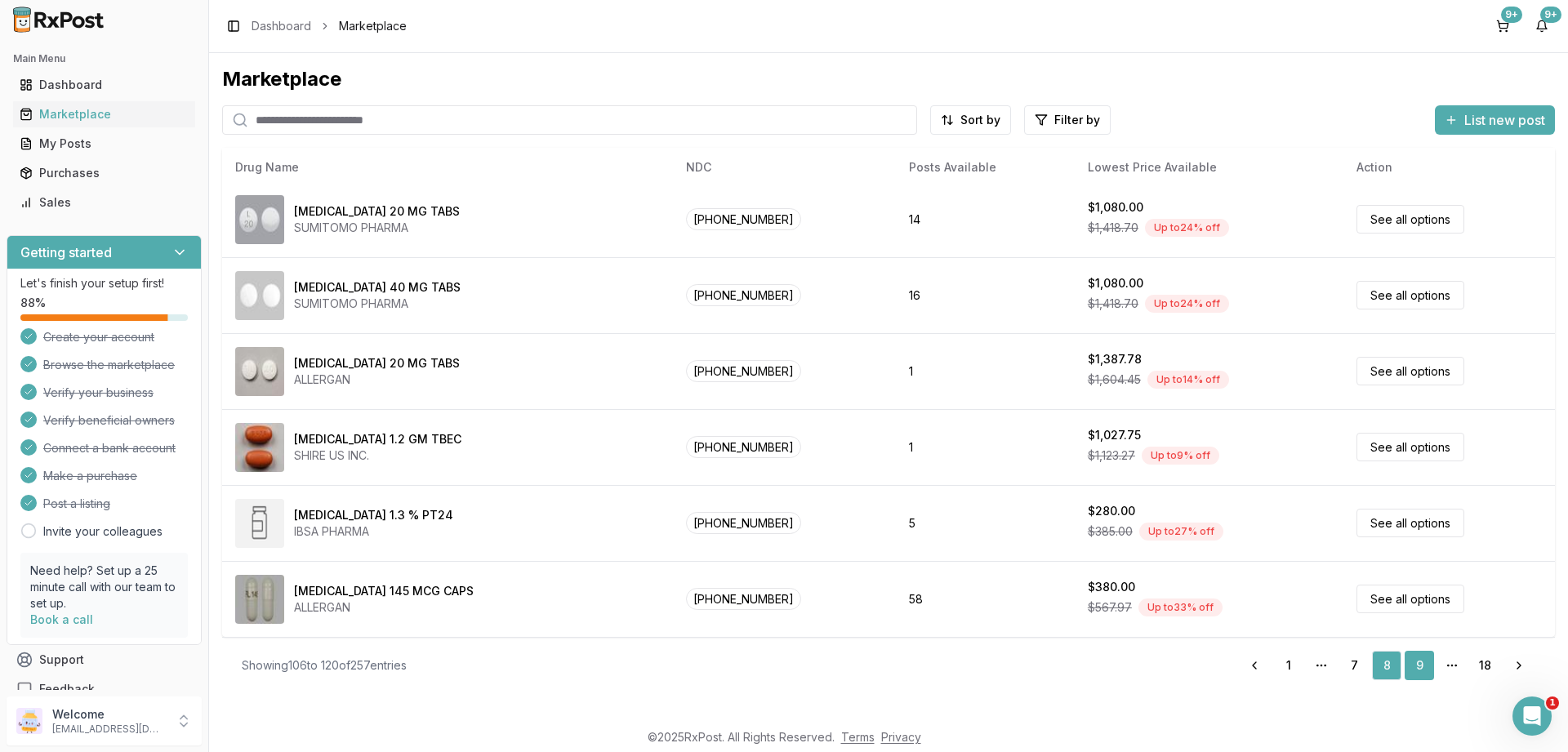
click at [1420, 662] on link "9" at bounding box center [1419, 665] width 29 height 29
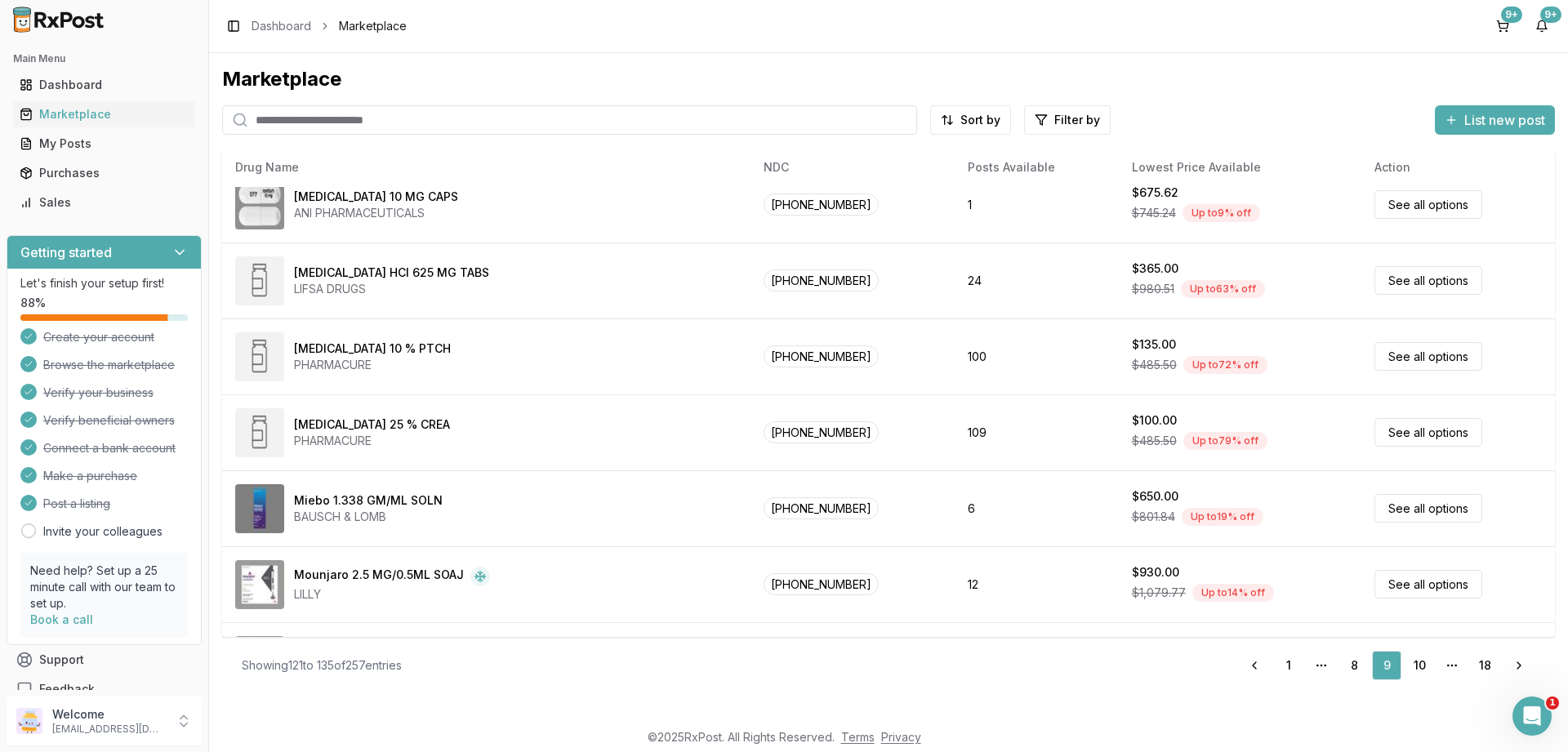
scroll to position [689, 0]
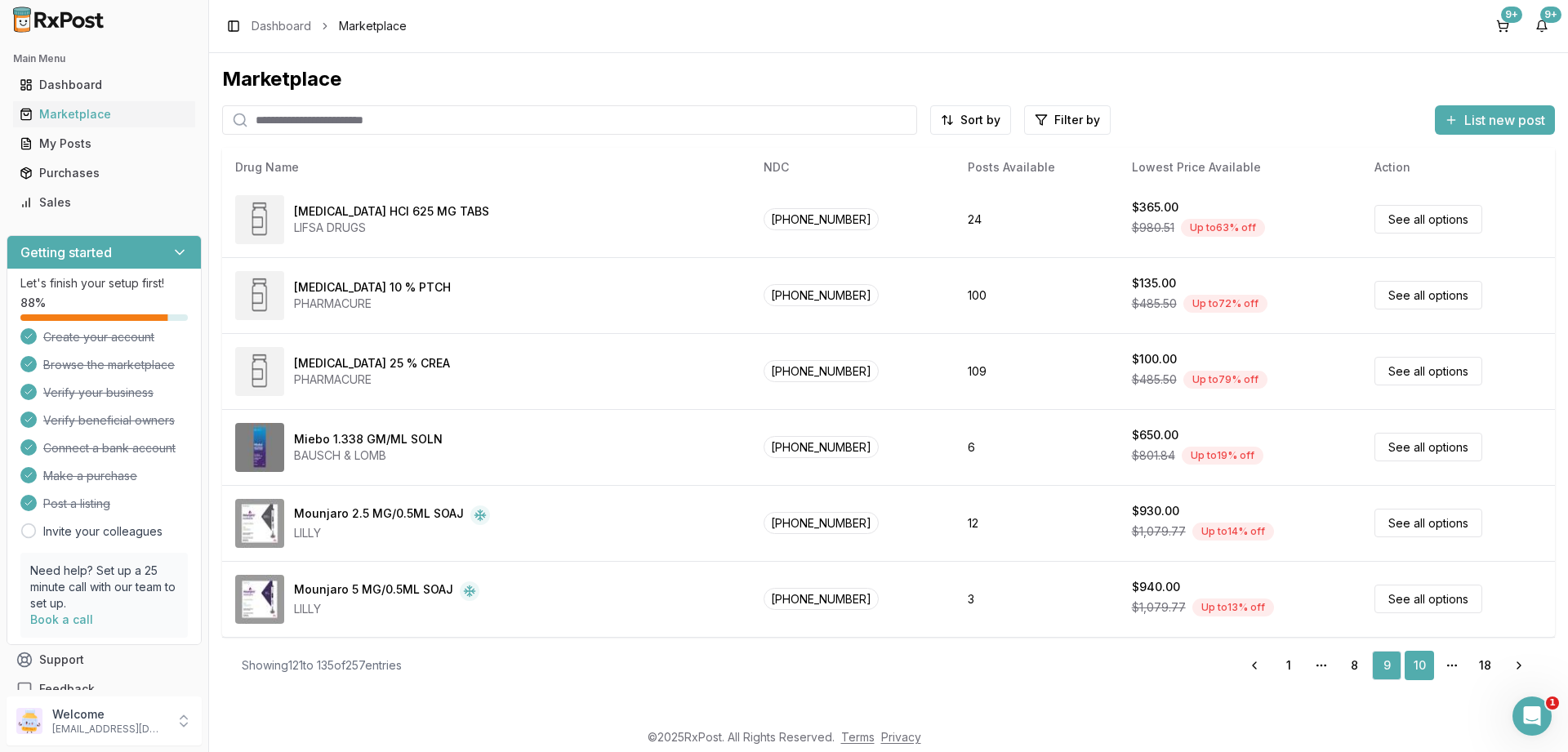
click at [1421, 667] on link "10" at bounding box center [1419, 665] width 29 height 29
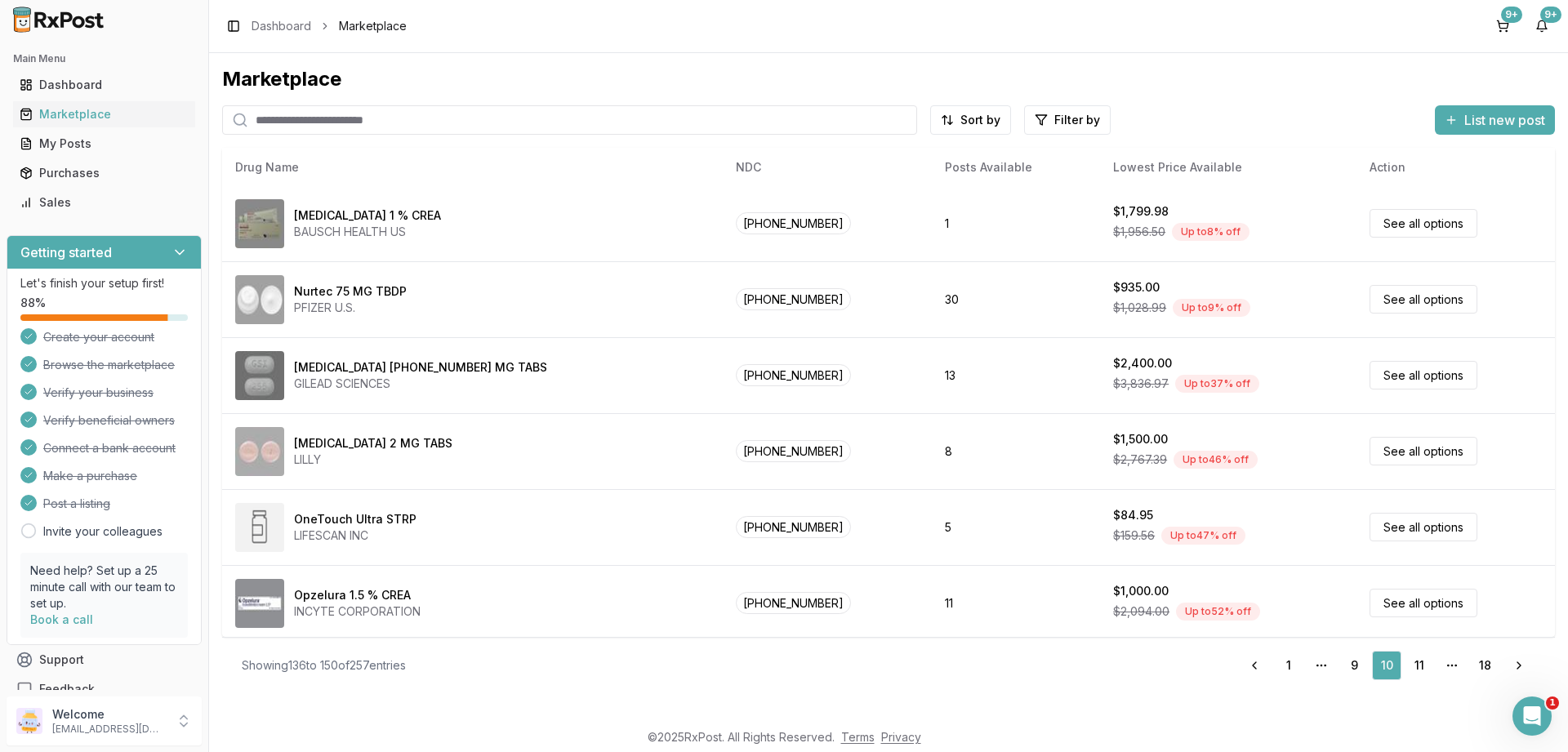
scroll to position [689, 0]
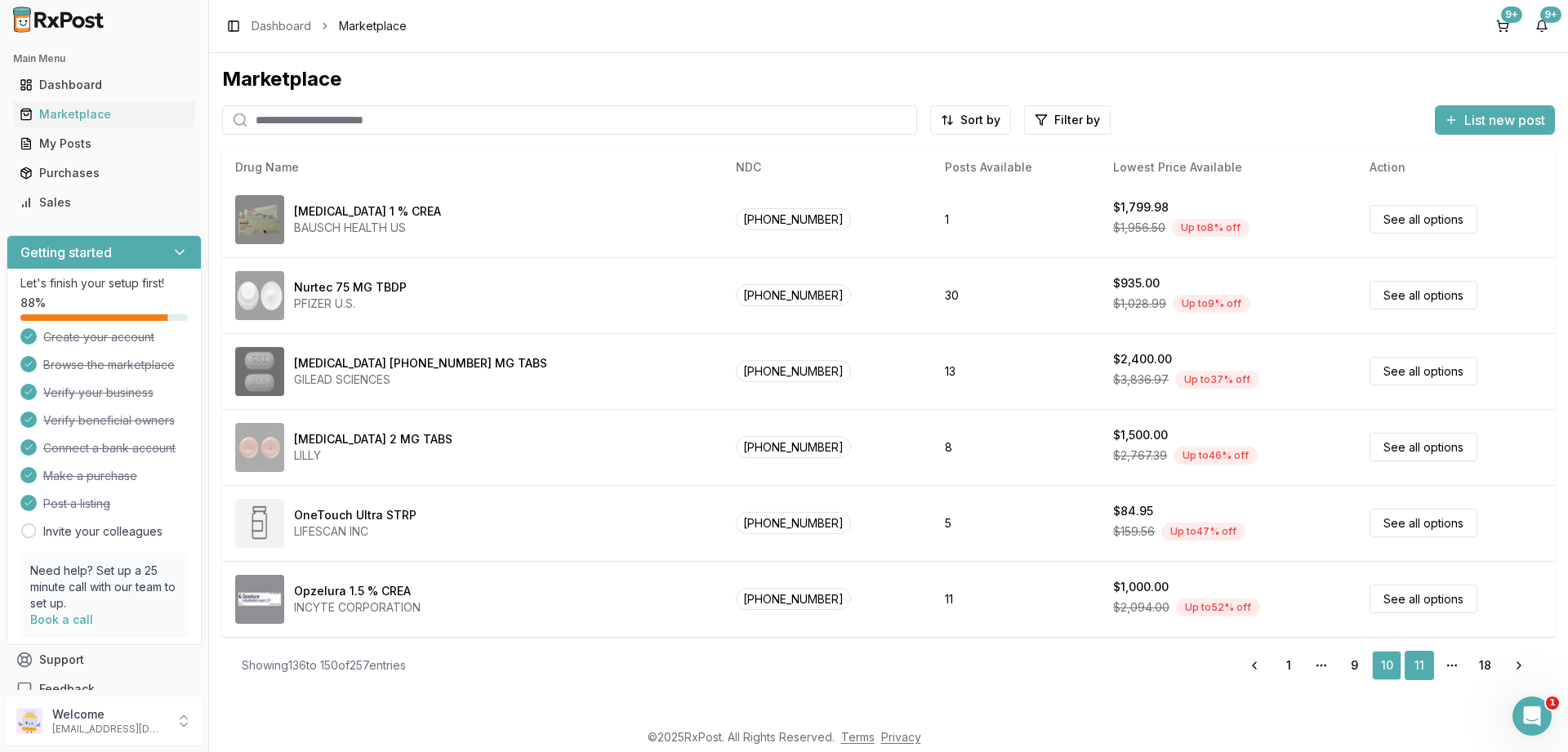
click at [1413, 662] on link "11" at bounding box center [1419, 665] width 29 height 29
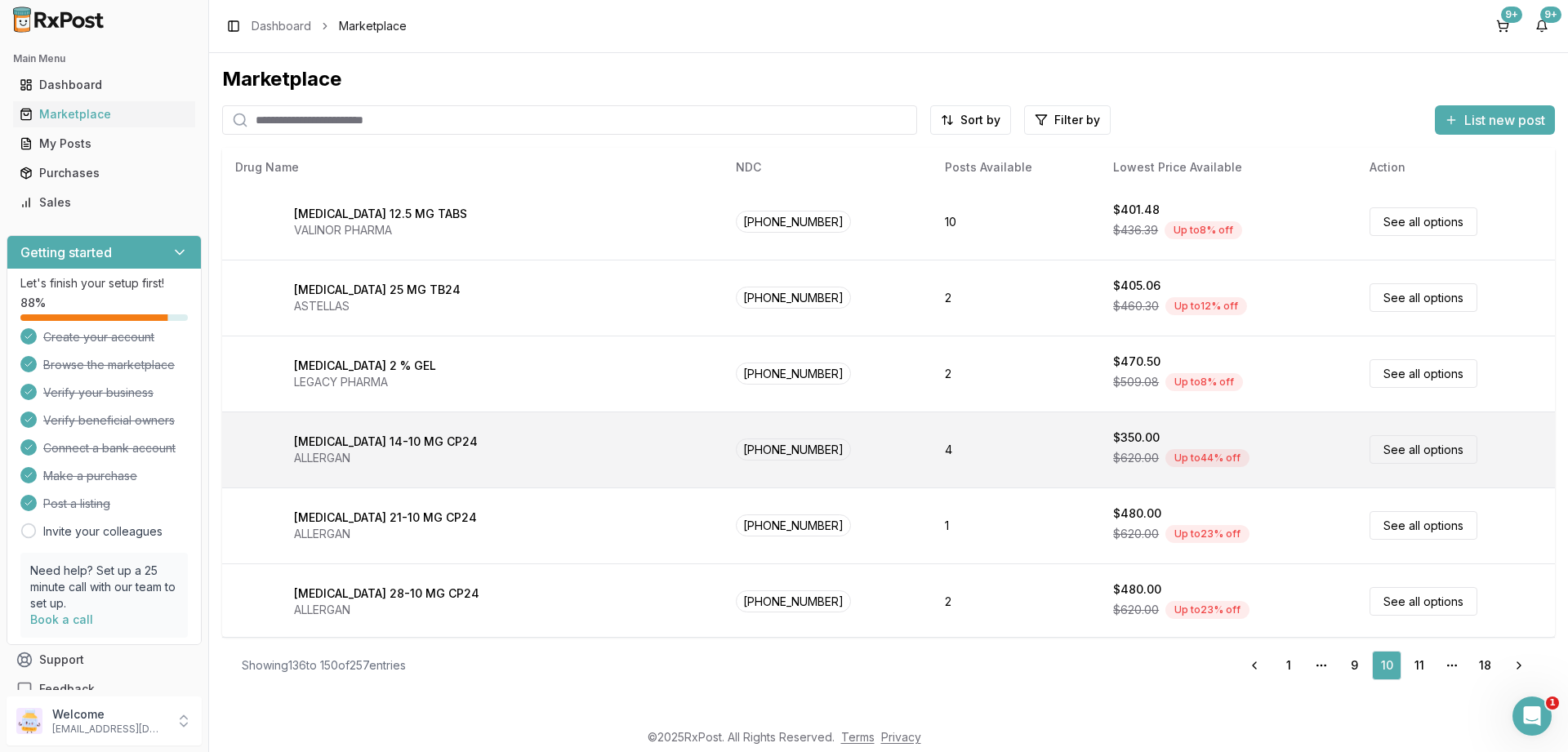
scroll to position [0, 0]
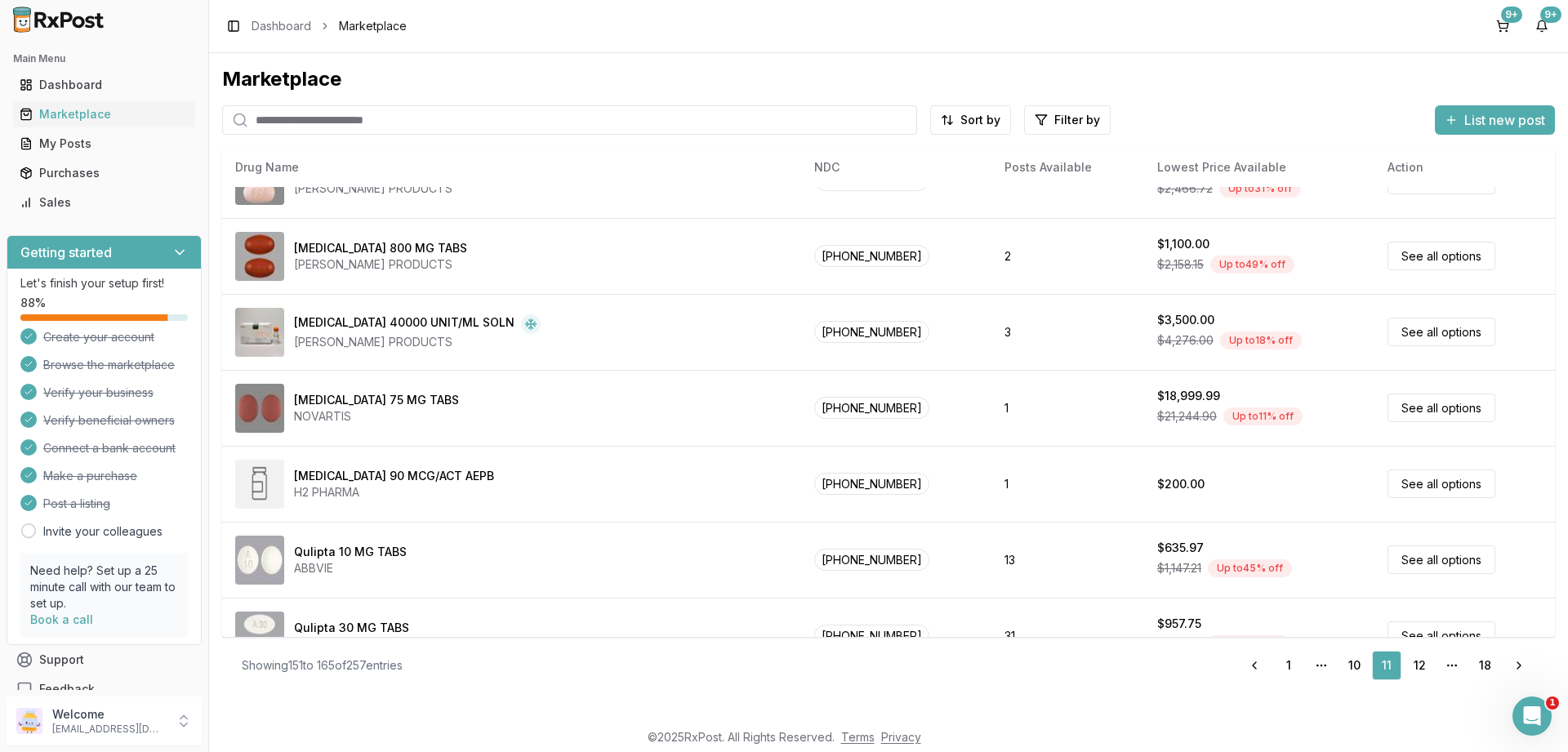
scroll to position [689, 0]
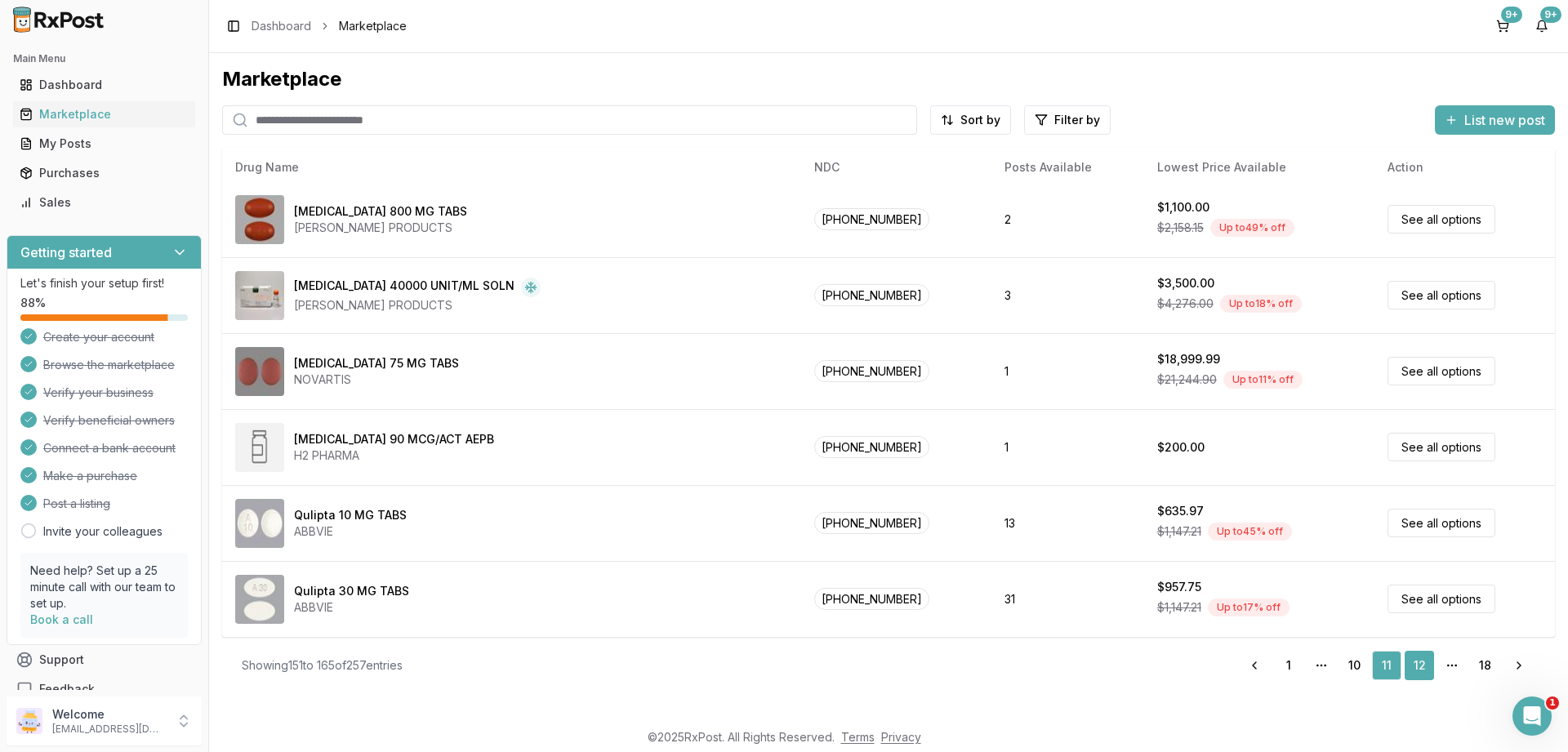
click at [1420, 667] on link "12" at bounding box center [1419, 665] width 29 height 29
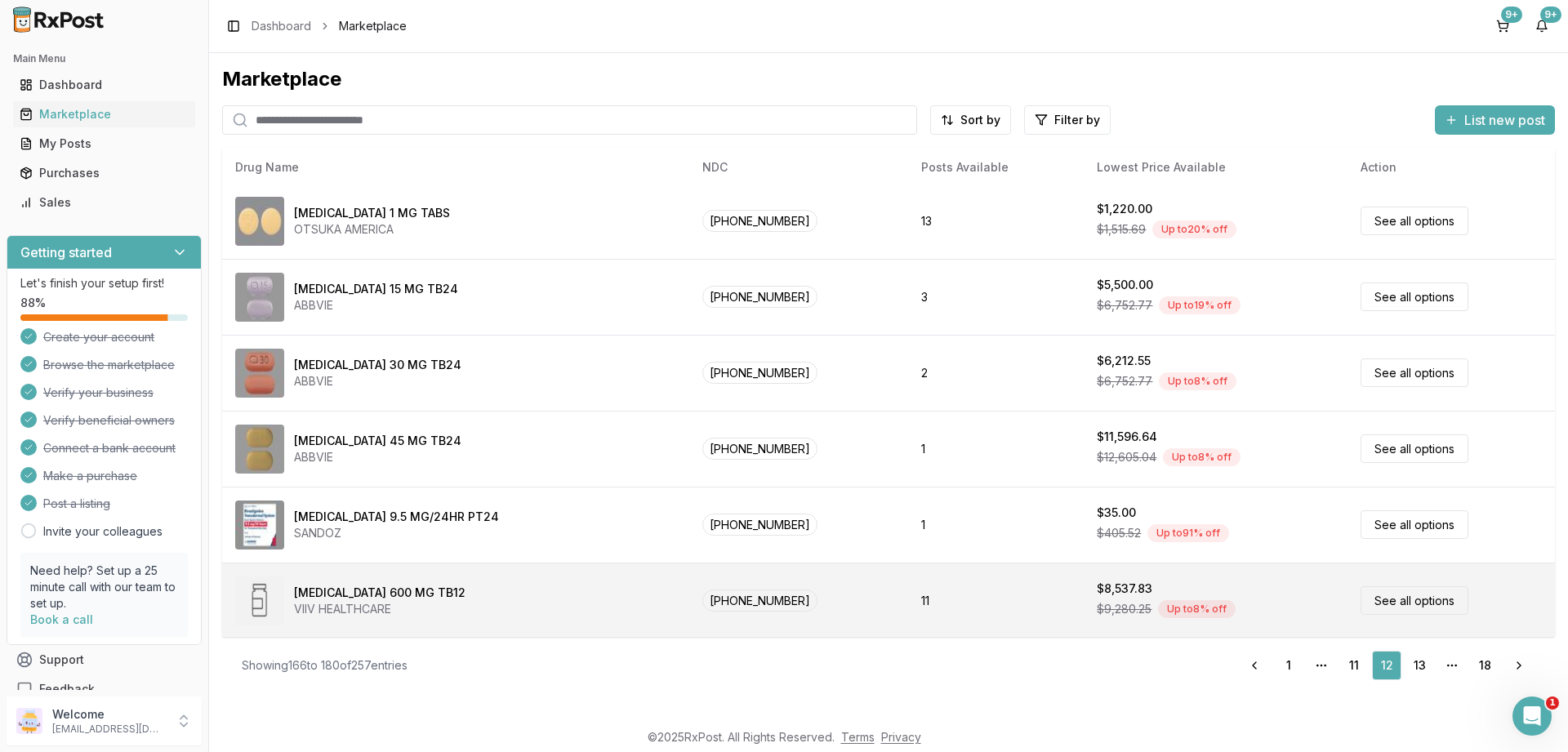
scroll to position [689, 0]
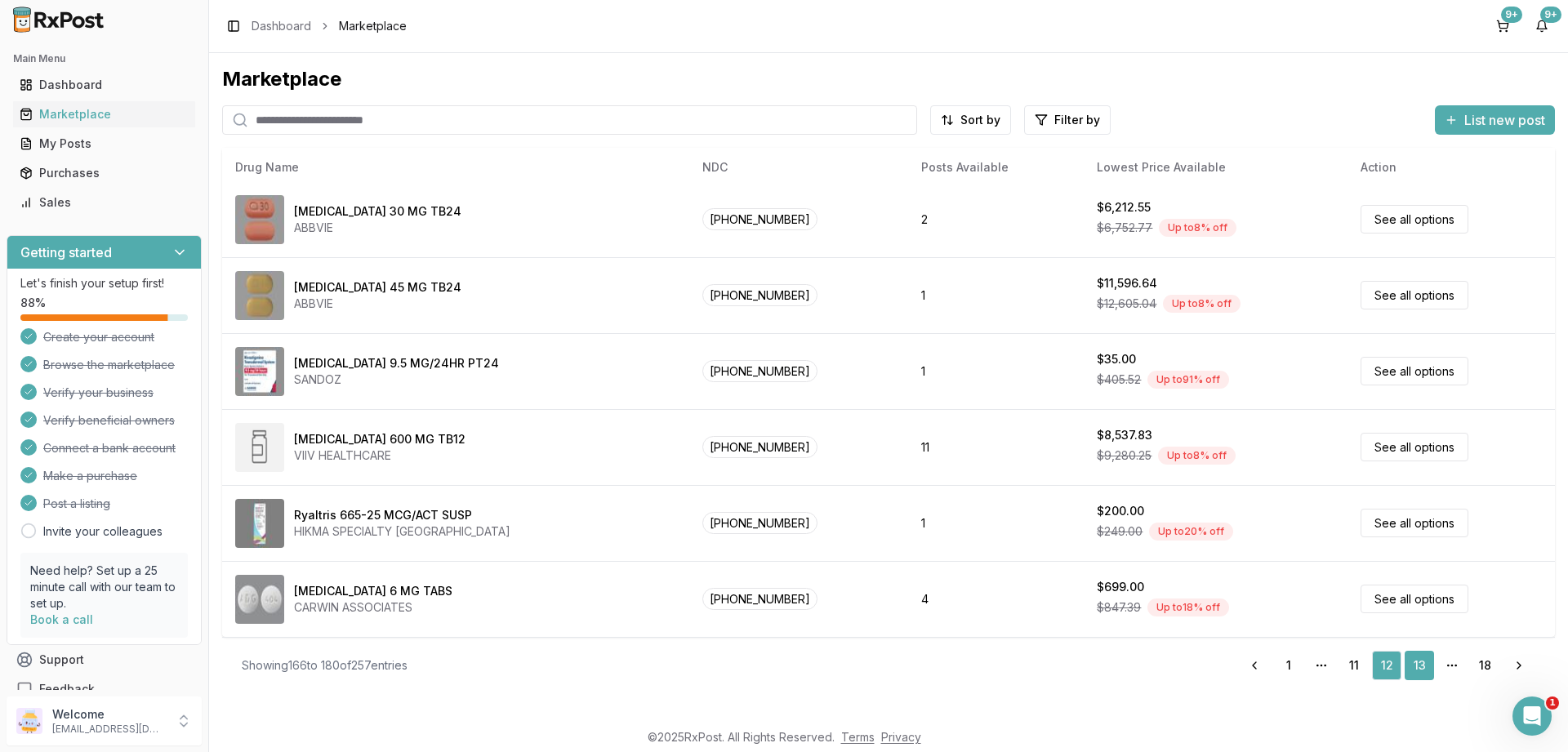
click at [1418, 661] on link "13" at bounding box center [1419, 665] width 29 height 29
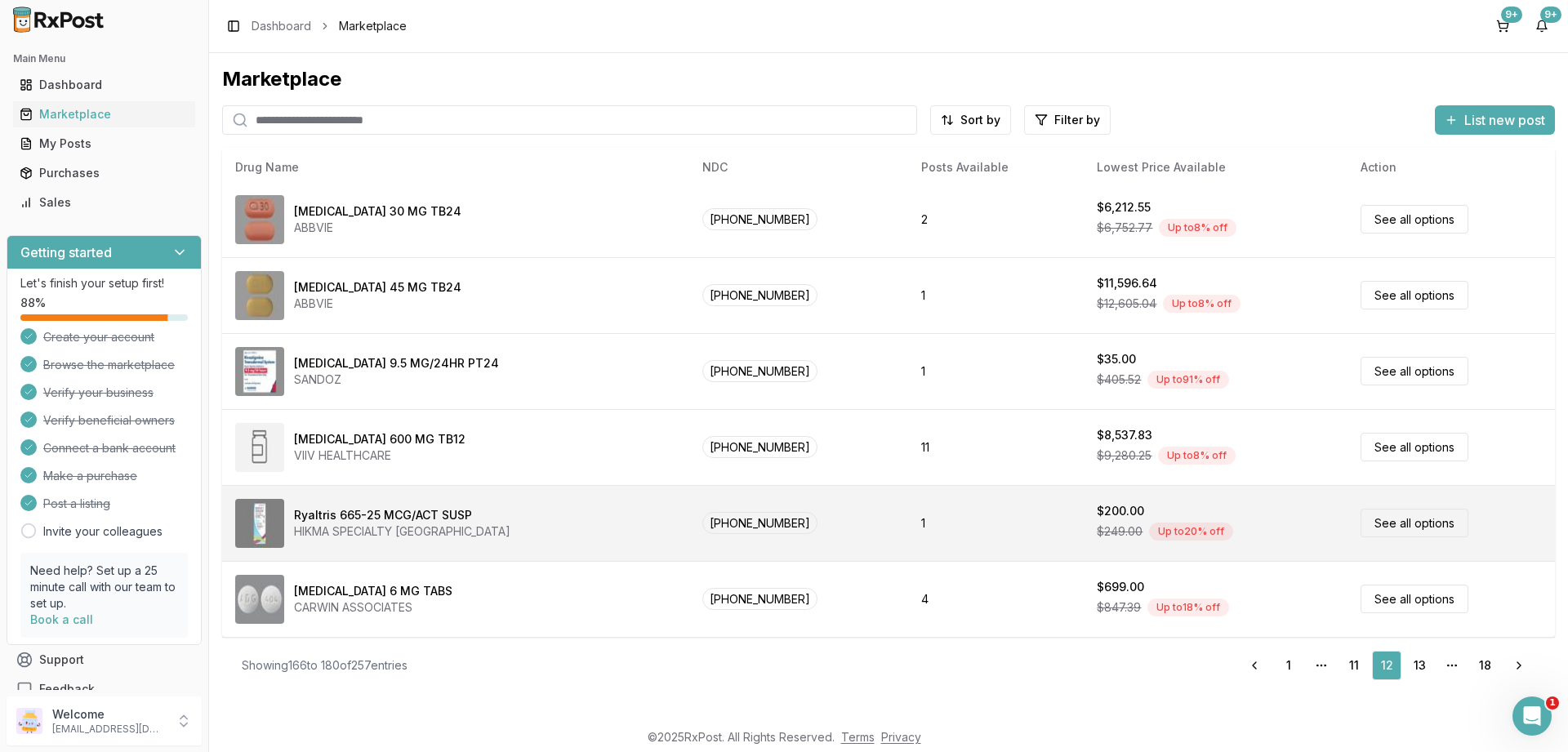
scroll to position [4, 0]
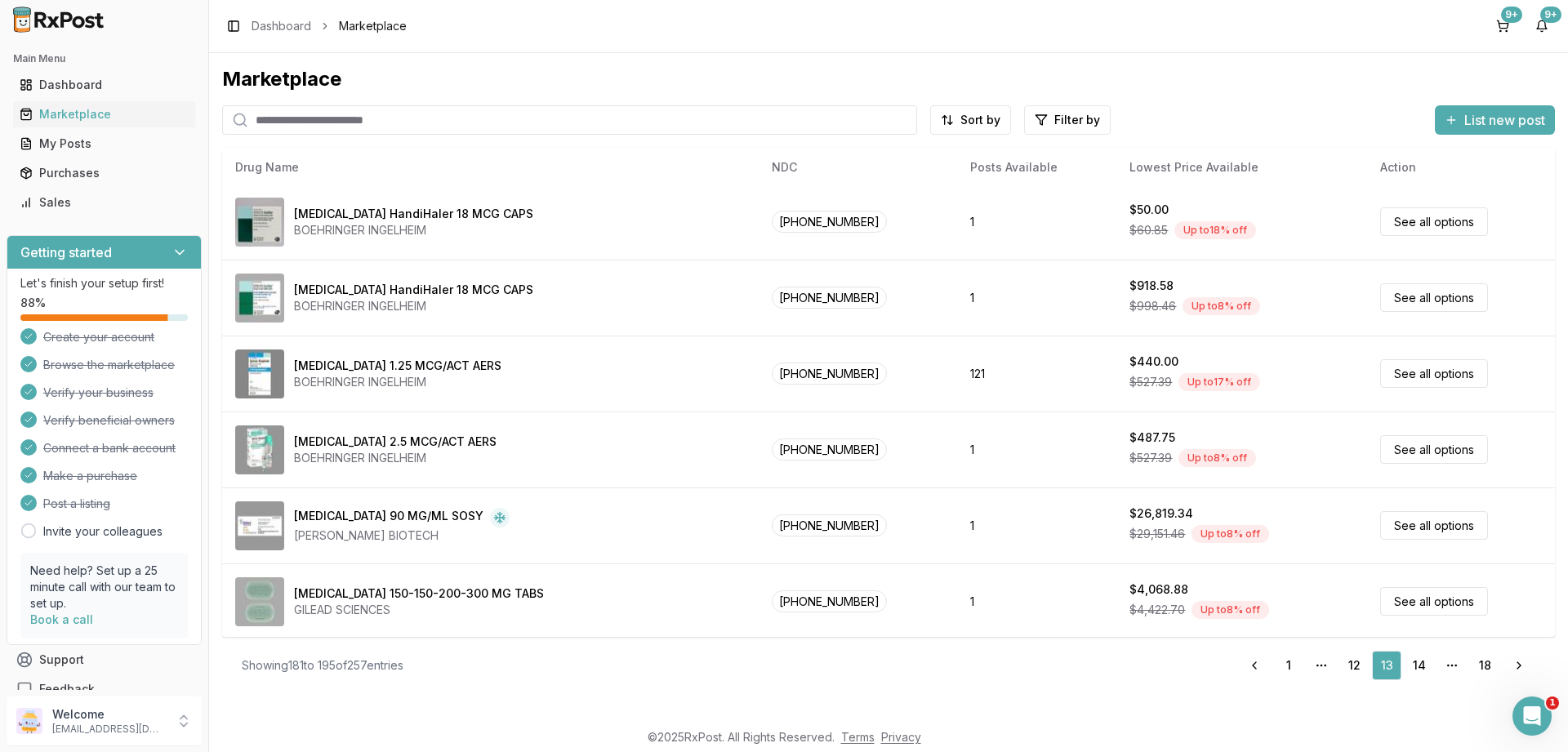
scroll to position [689, 0]
click at [1417, 655] on link "14" at bounding box center [1419, 665] width 29 height 29
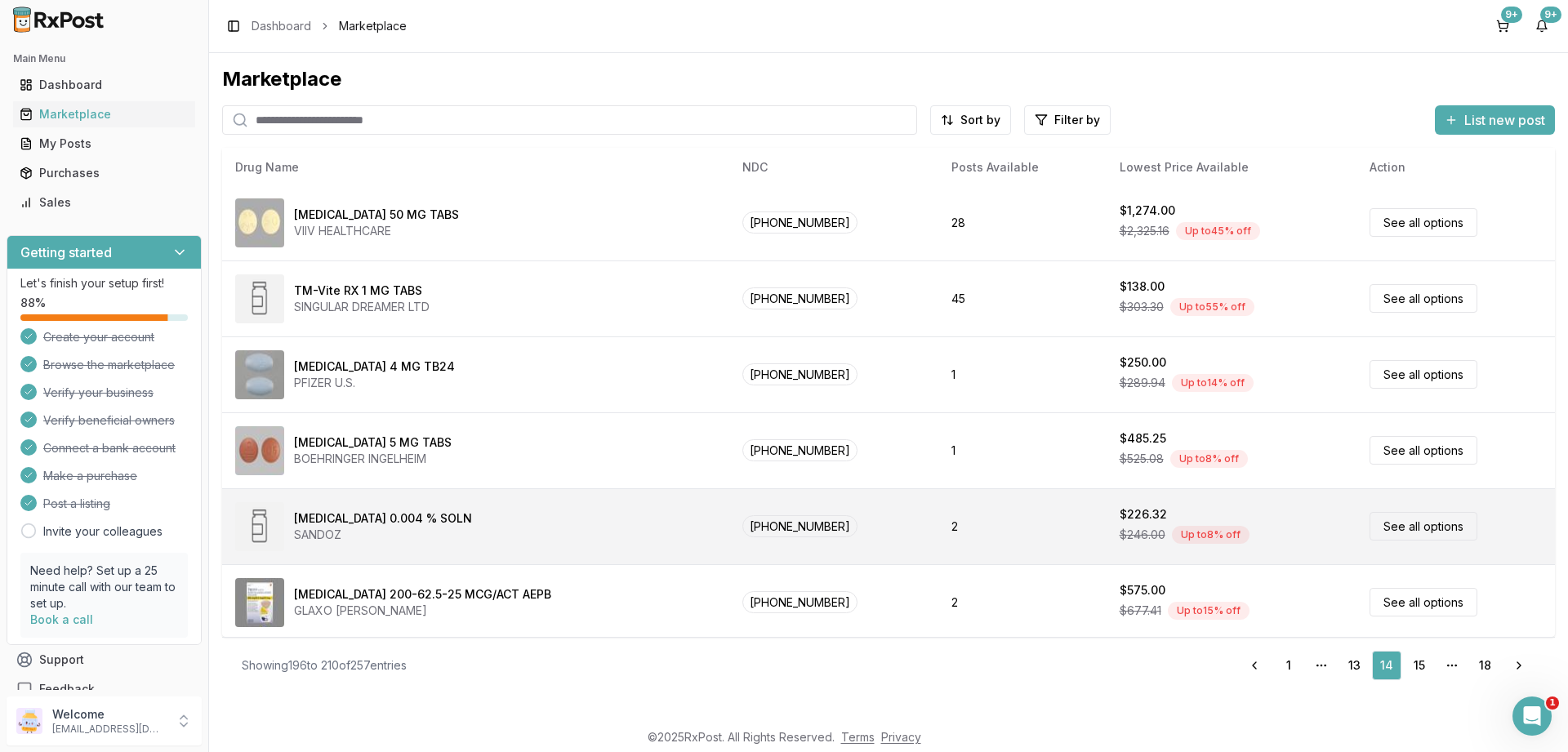
scroll to position [689, 0]
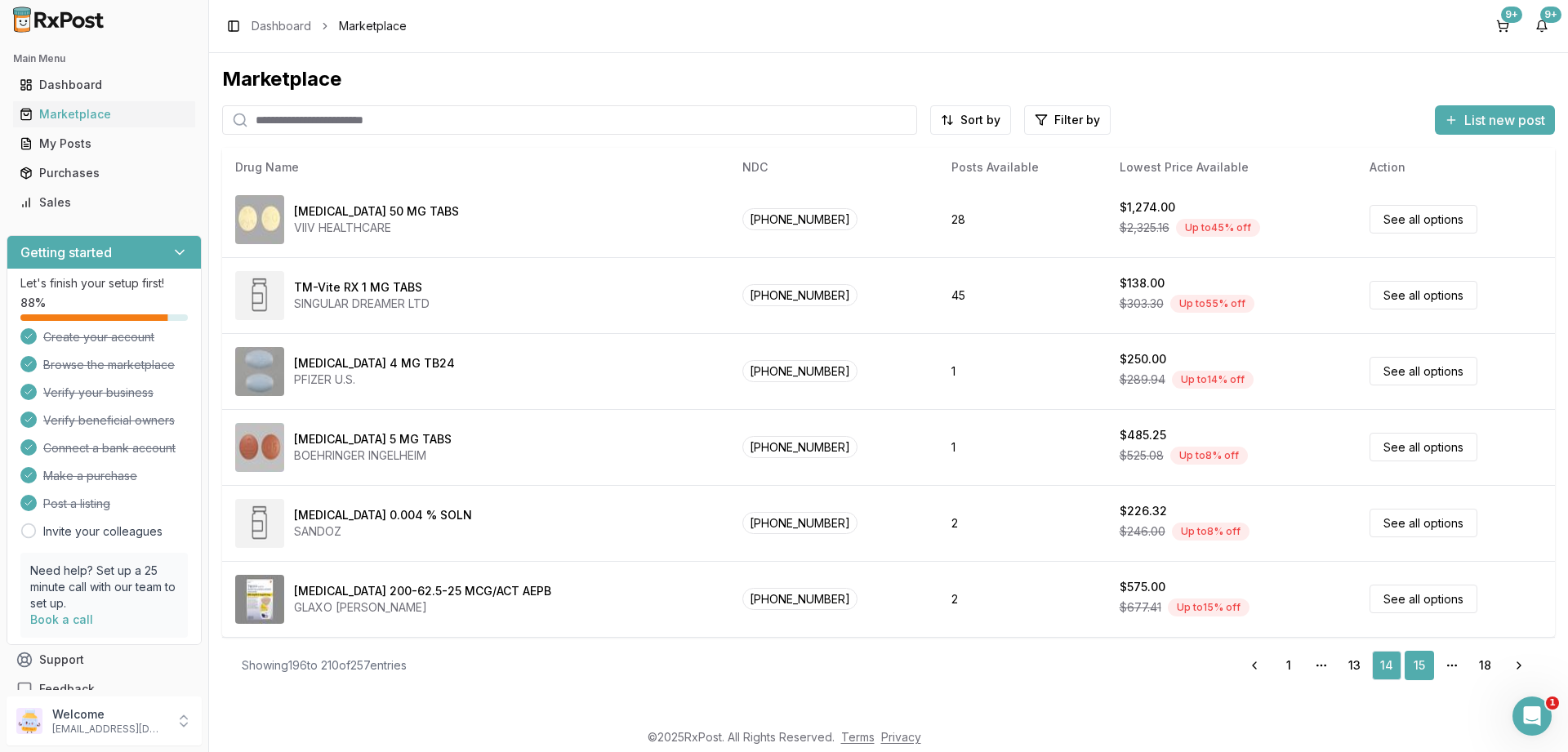
click at [1419, 664] on link "15" at bounding box center [1419, 665] width 29 height 29
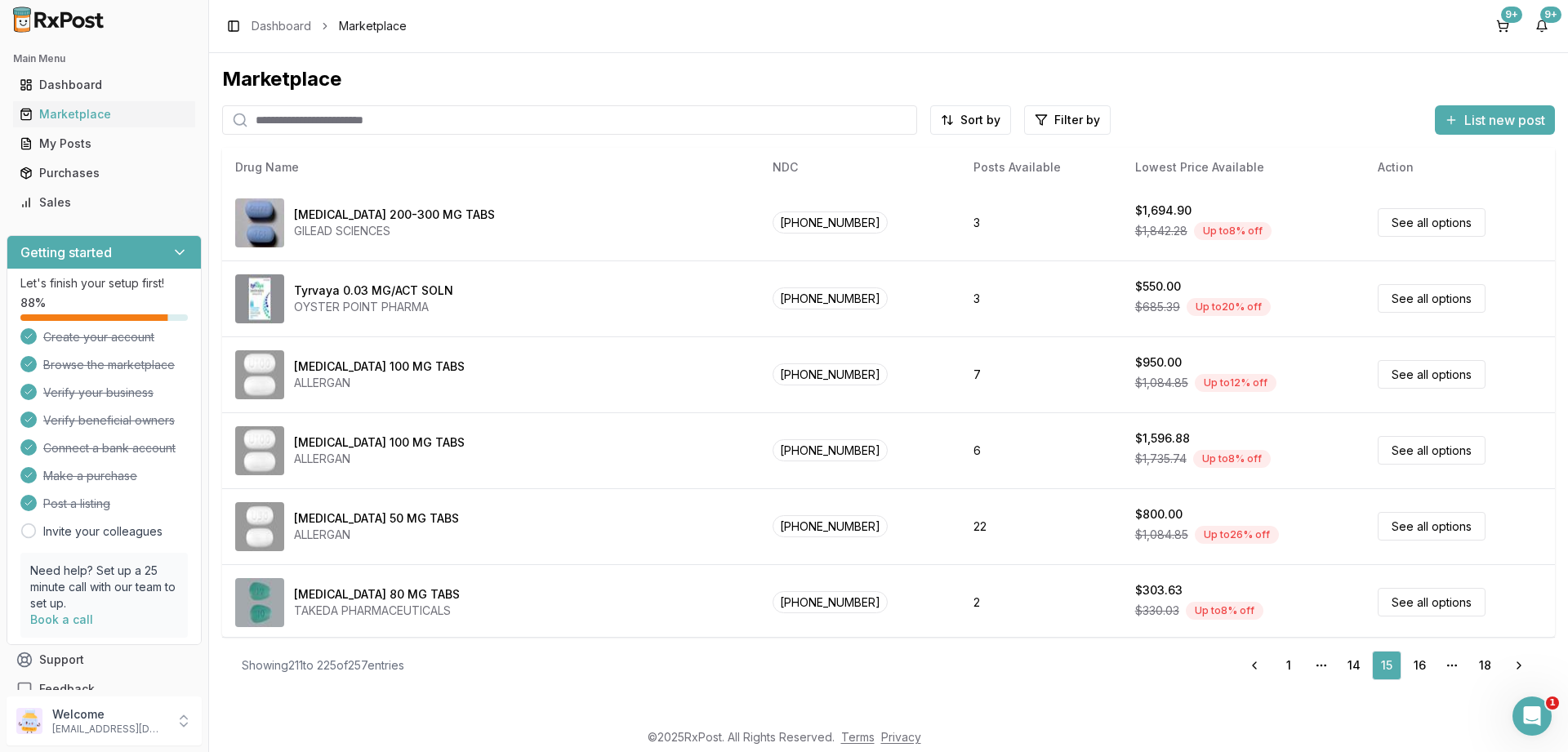
scroll to position [689, 0]
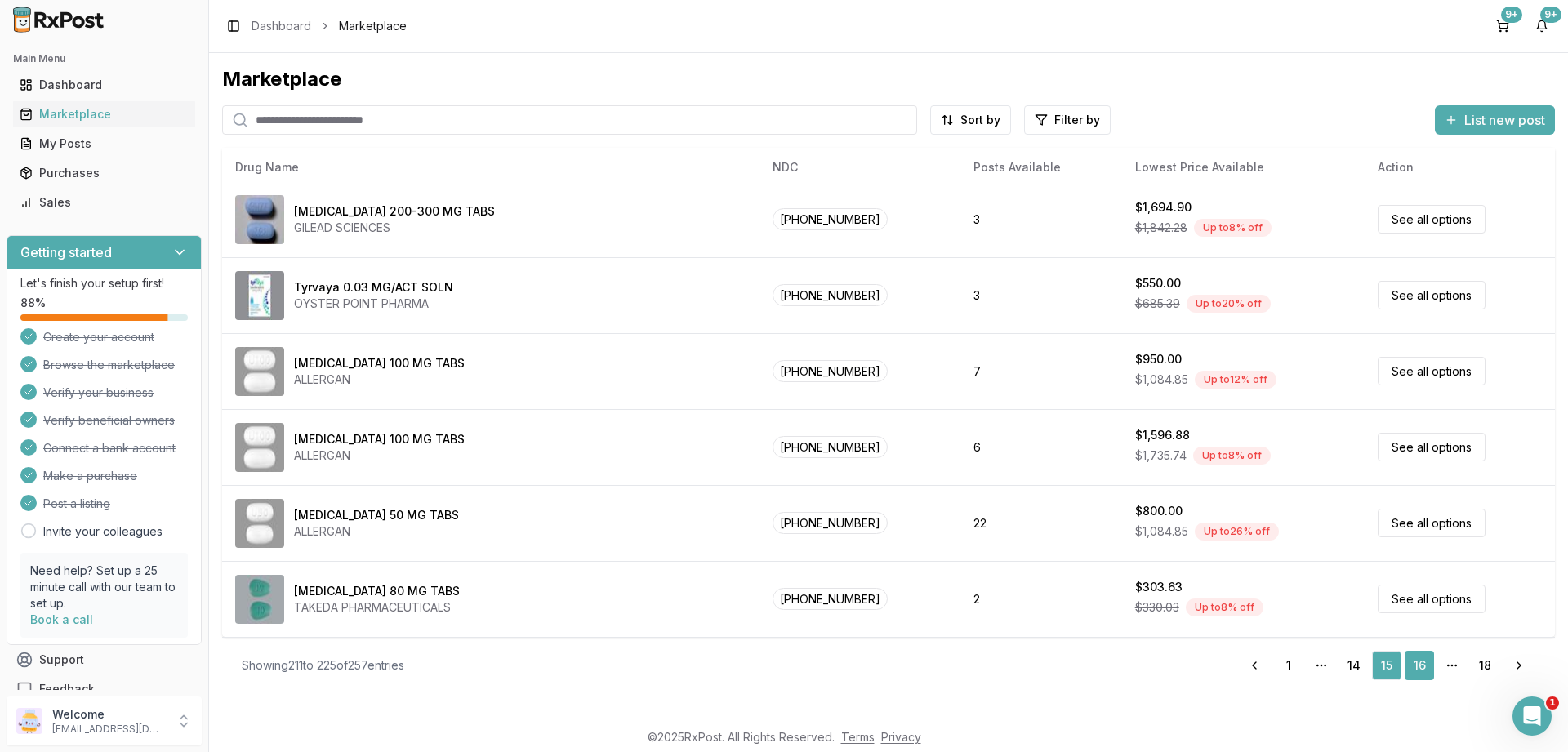
click at [1430, 666] on link "16" at bounding box center [1419, 665] width 29 height 29
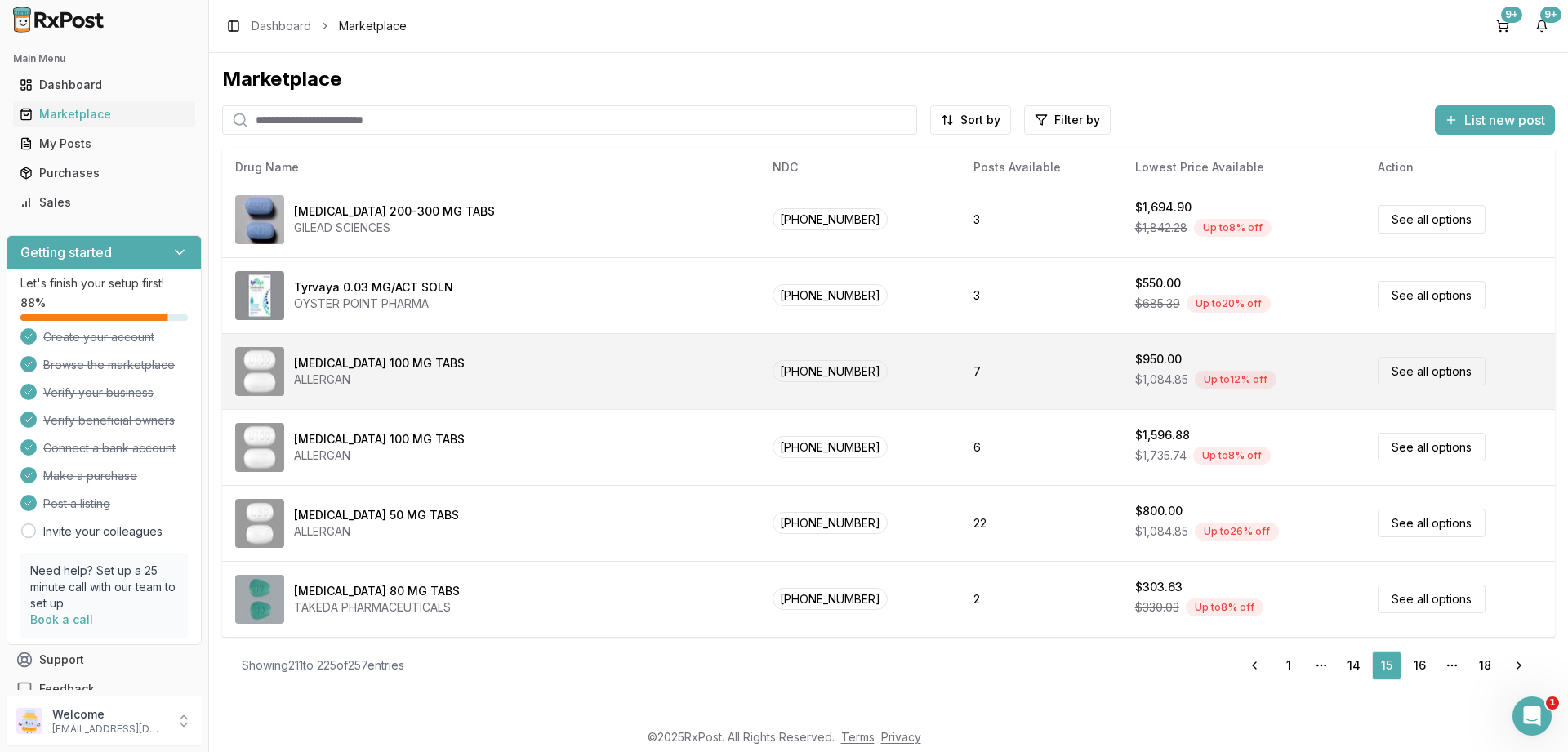
scroll to position [101, 0]
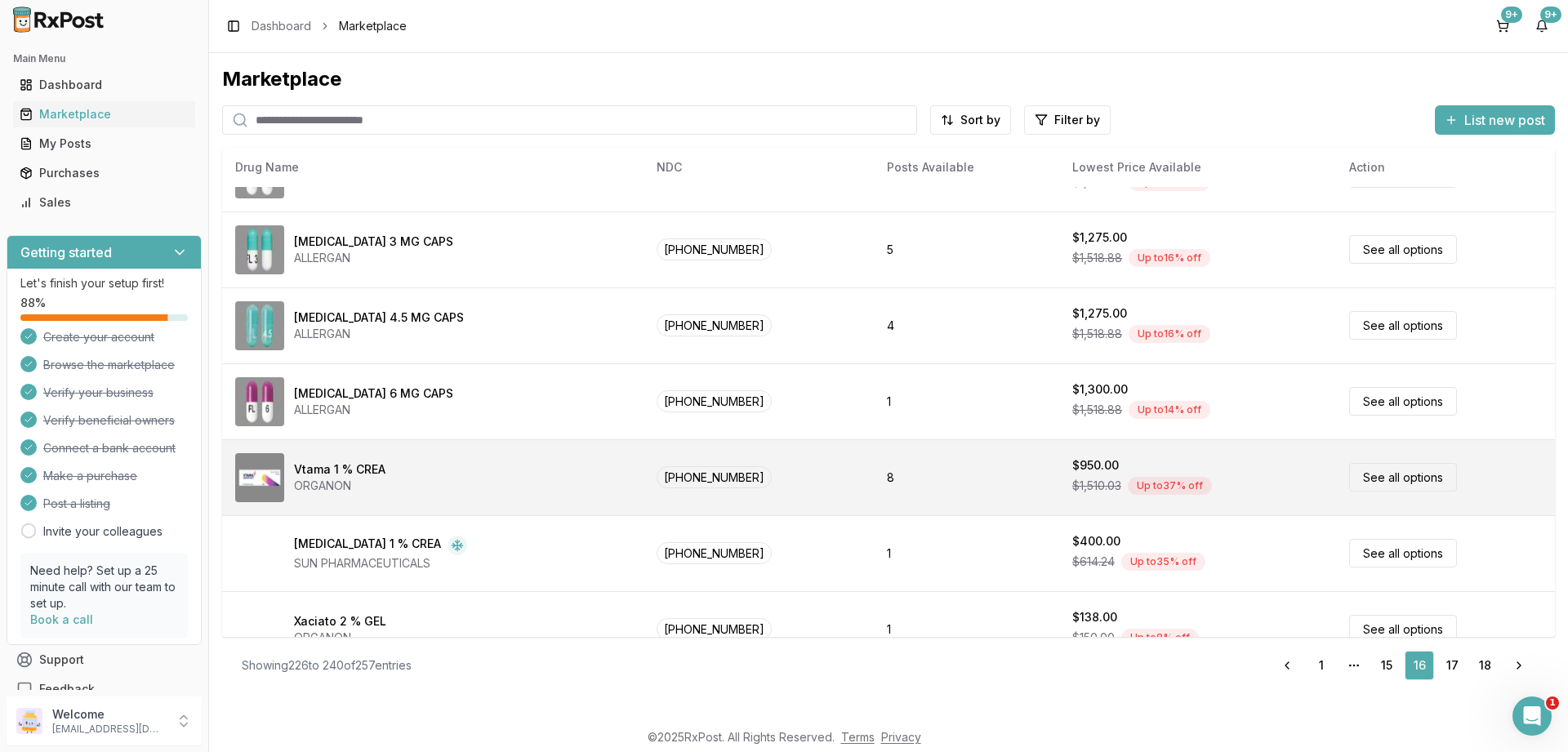
scroll to position [591, 0]
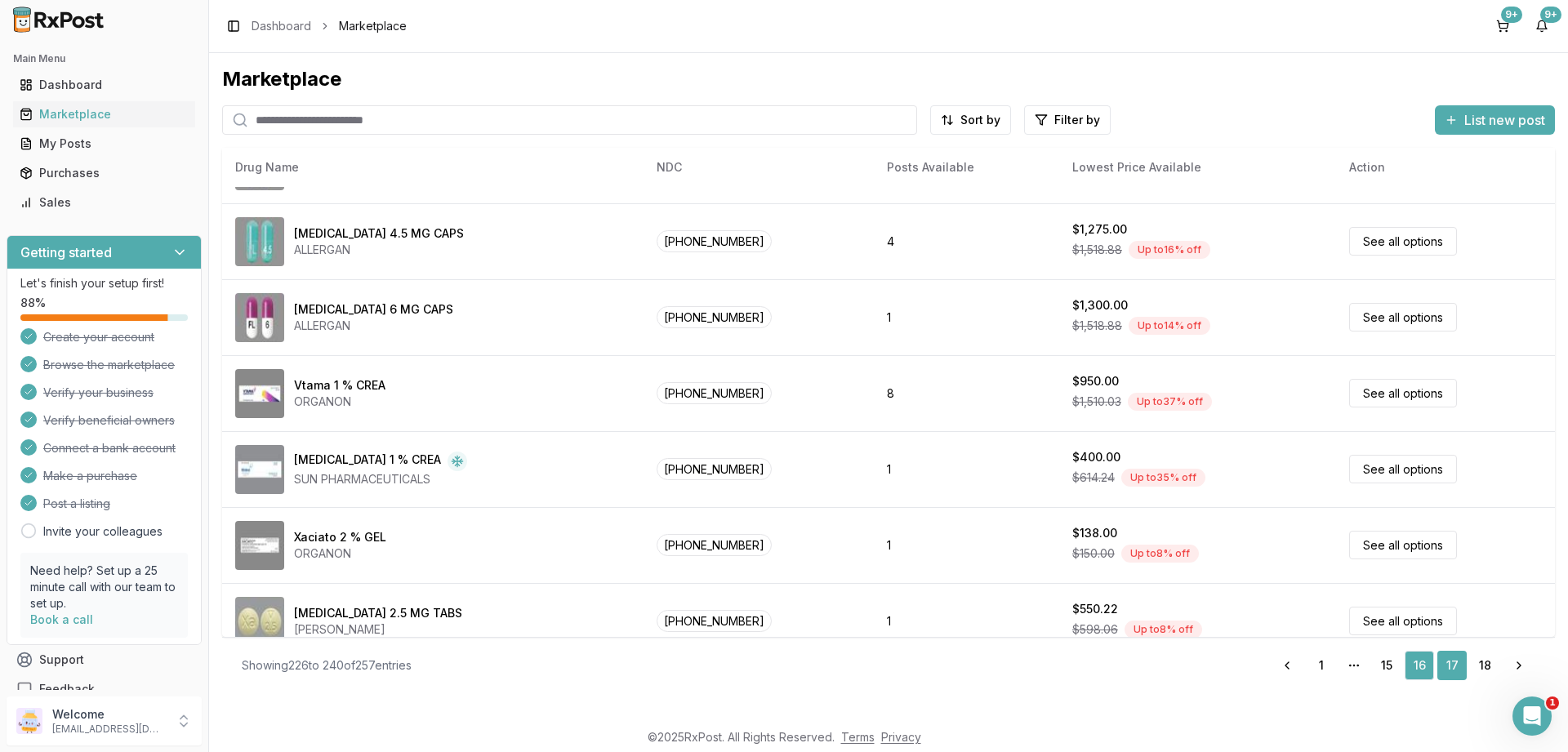
click at [1449, 667] on link "17" at bounding box center [1452, 665] width 29 height 29
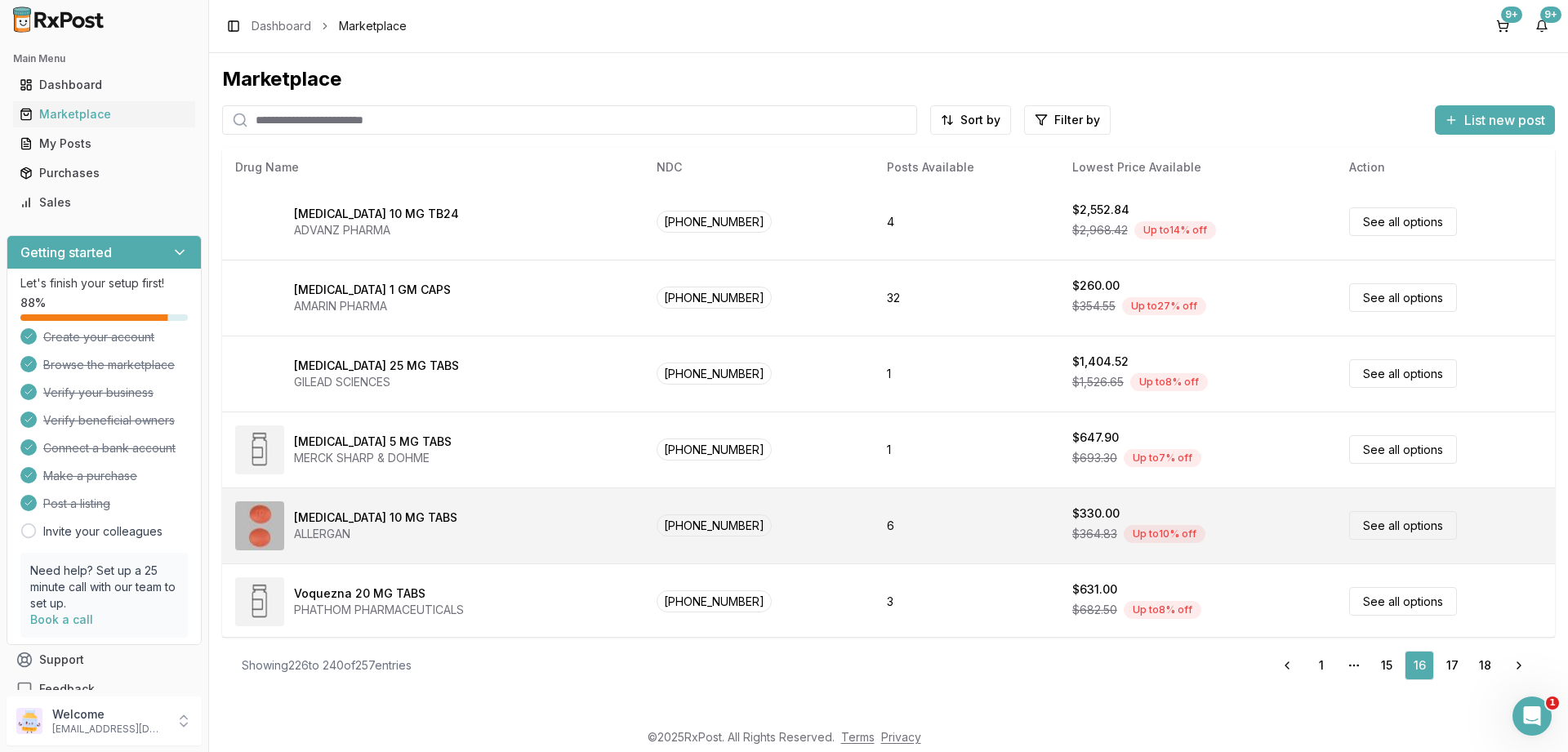
scroll to position [0, 0]
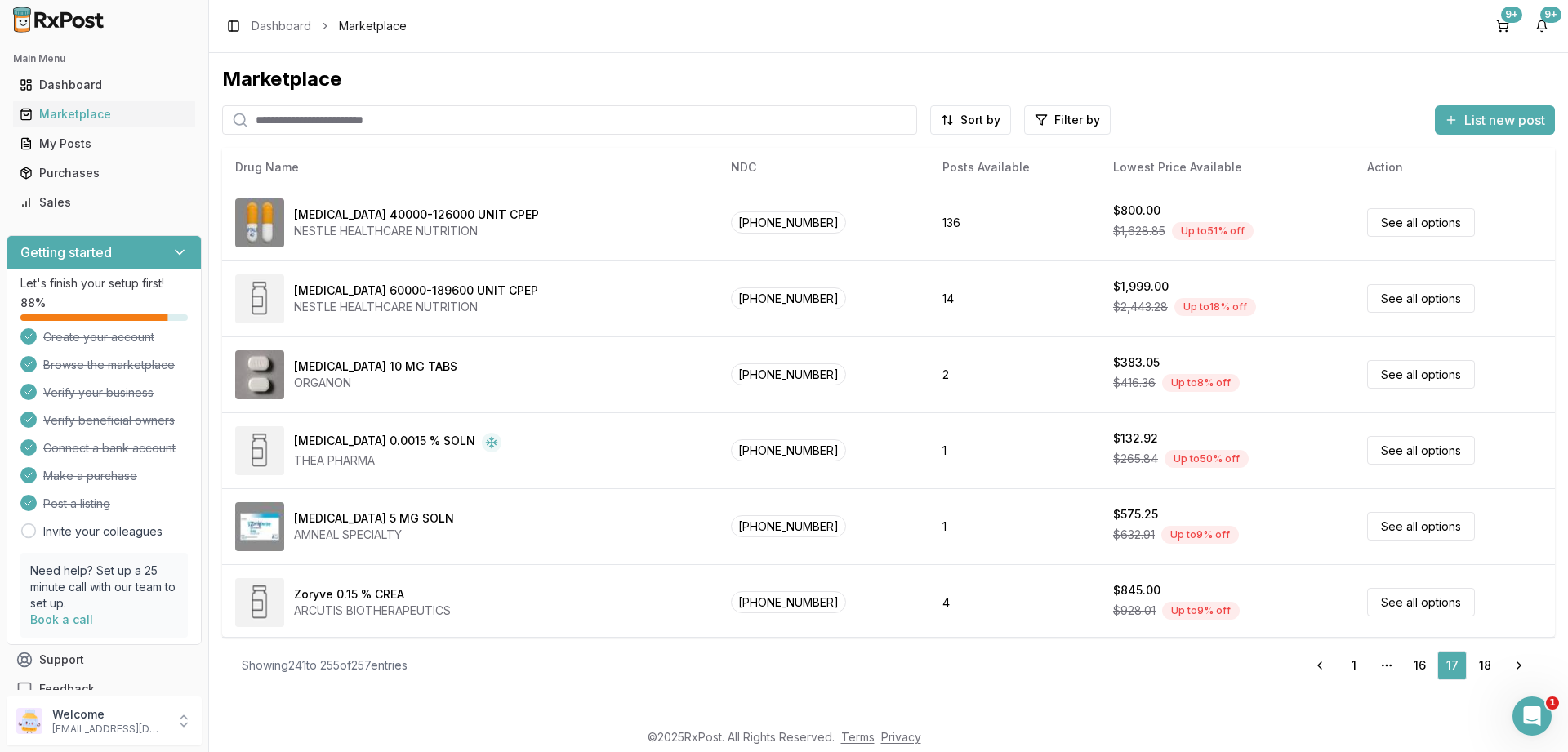
scroll to position [689, 0]
click at [1487, 666] on link "18" at bounding box center [1484, 665] width 29 height 29
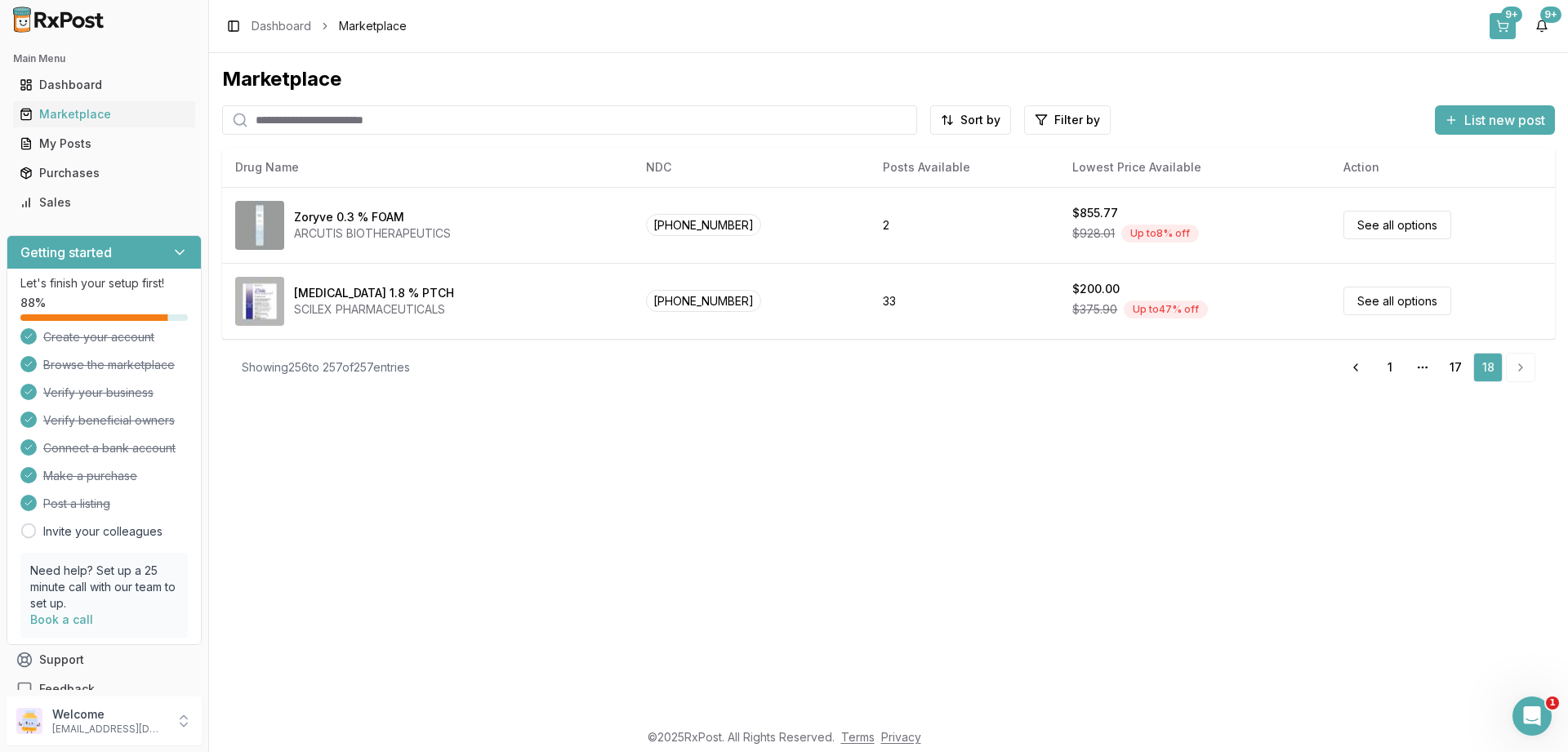
click at [1507, 25] on button "9+" at bounding box center [1503, 26] width 26 height 26
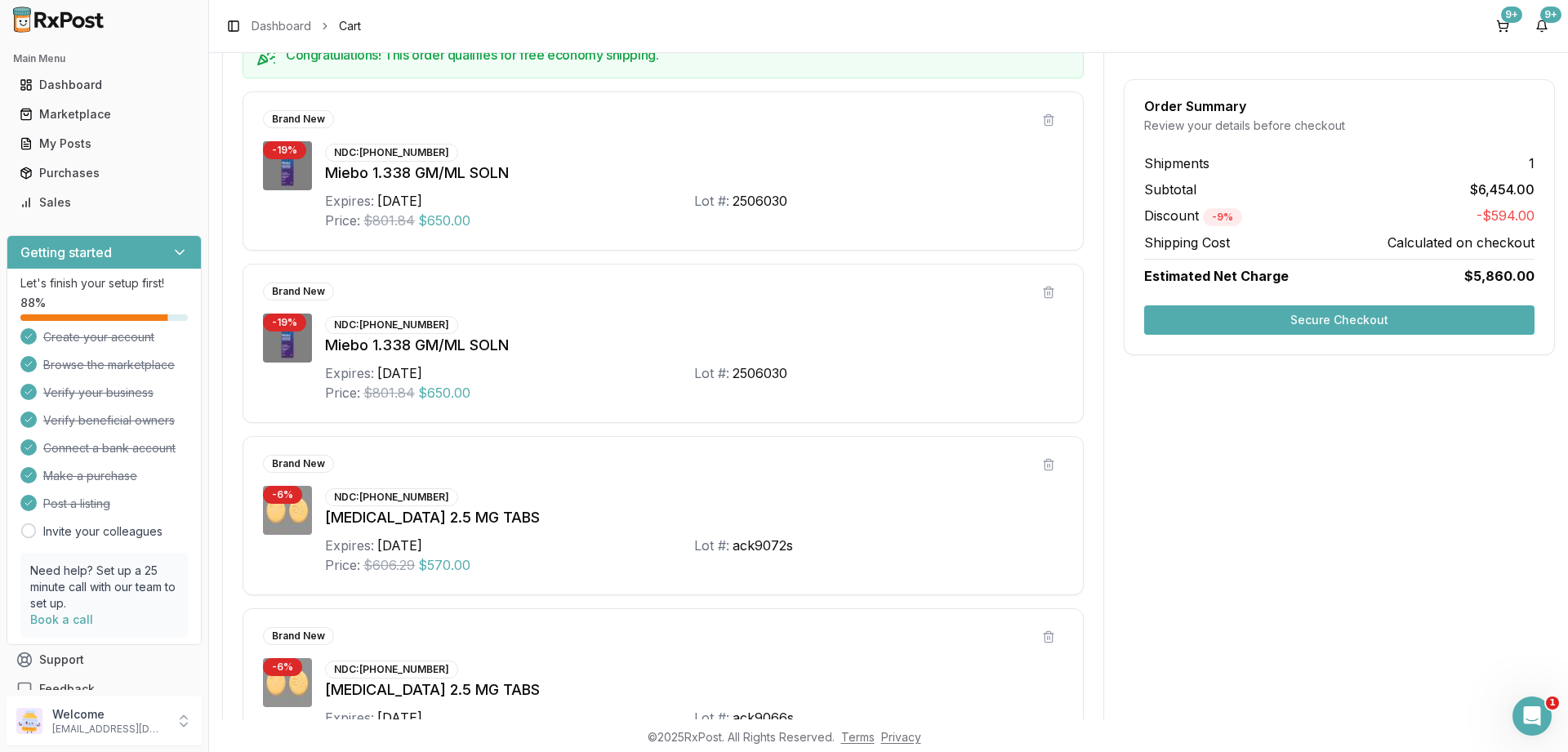
scroll to position [299, 0]
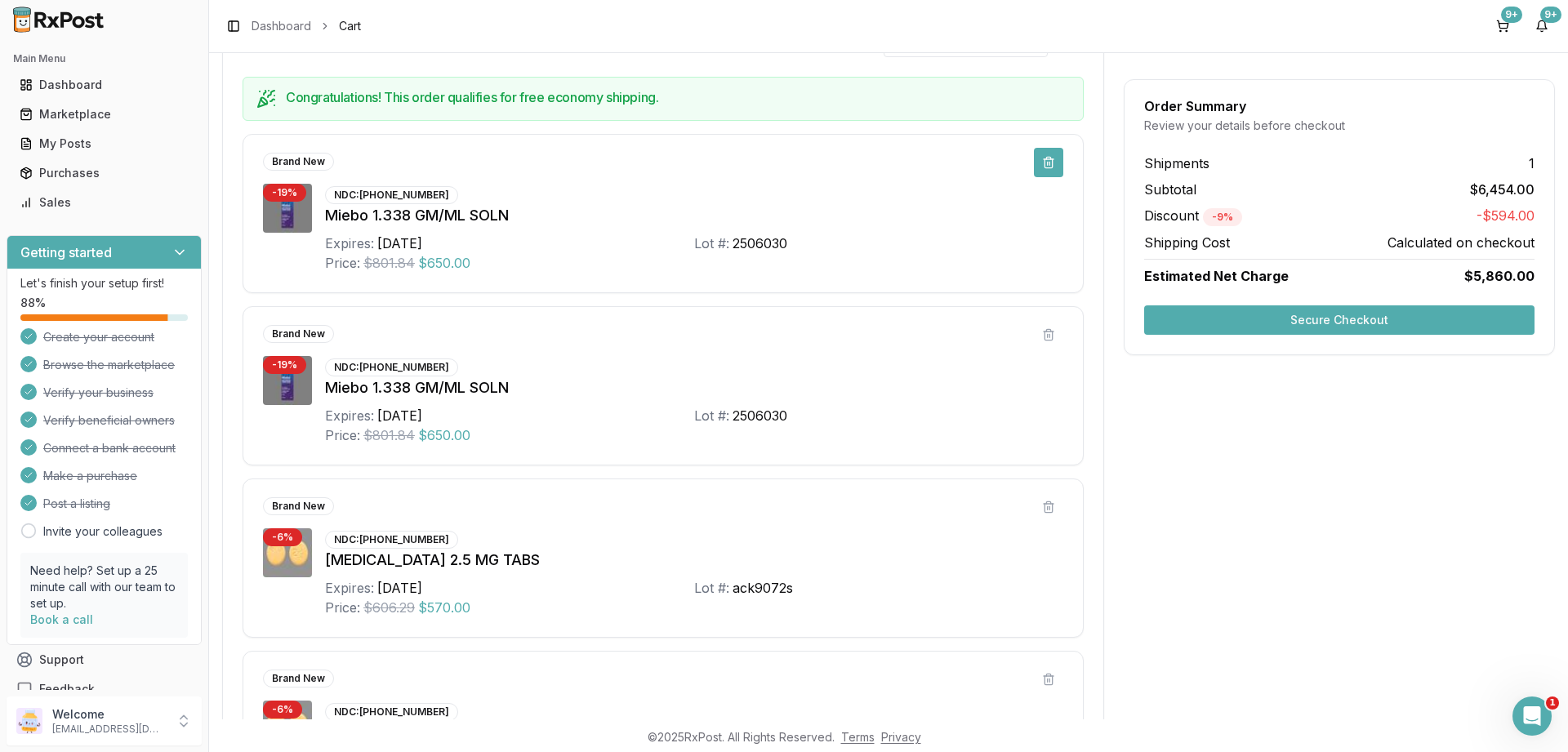
click at [1047, 169] on button at bounding box center [1048, 162] width 29 height 29
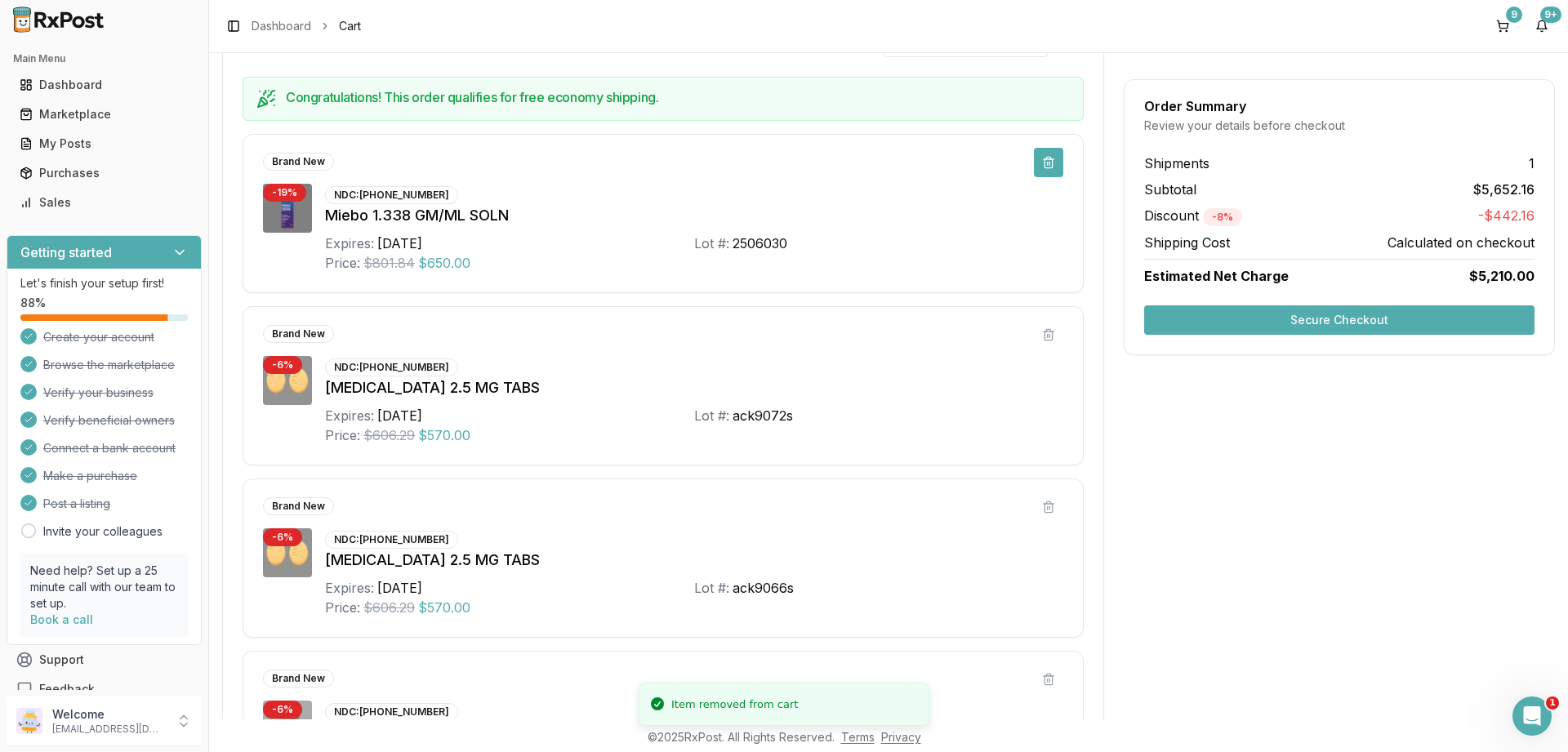
click at [1049, 162] on button at bounding box center [1048, 162] width 29 height 29
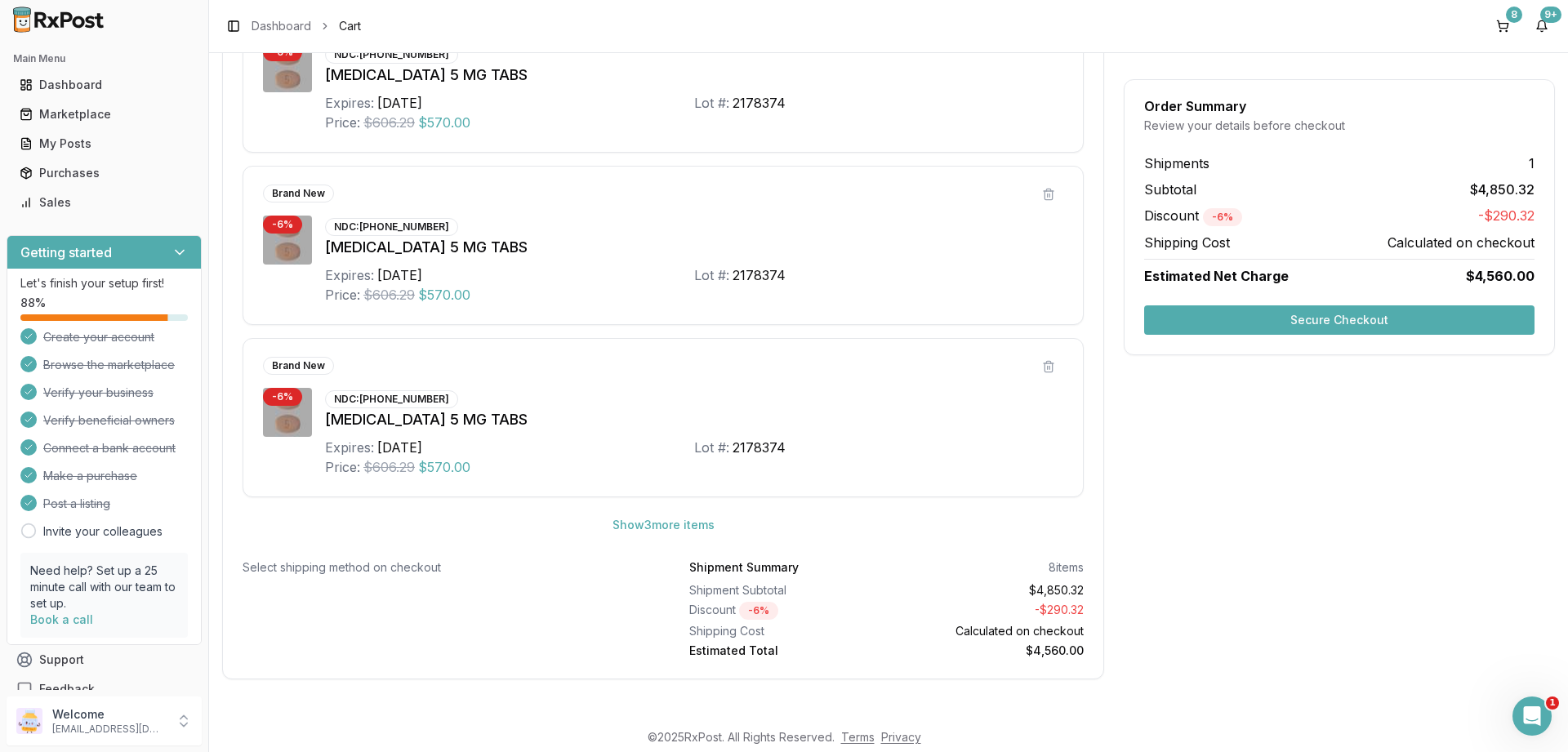
scroll to position [789, 0]
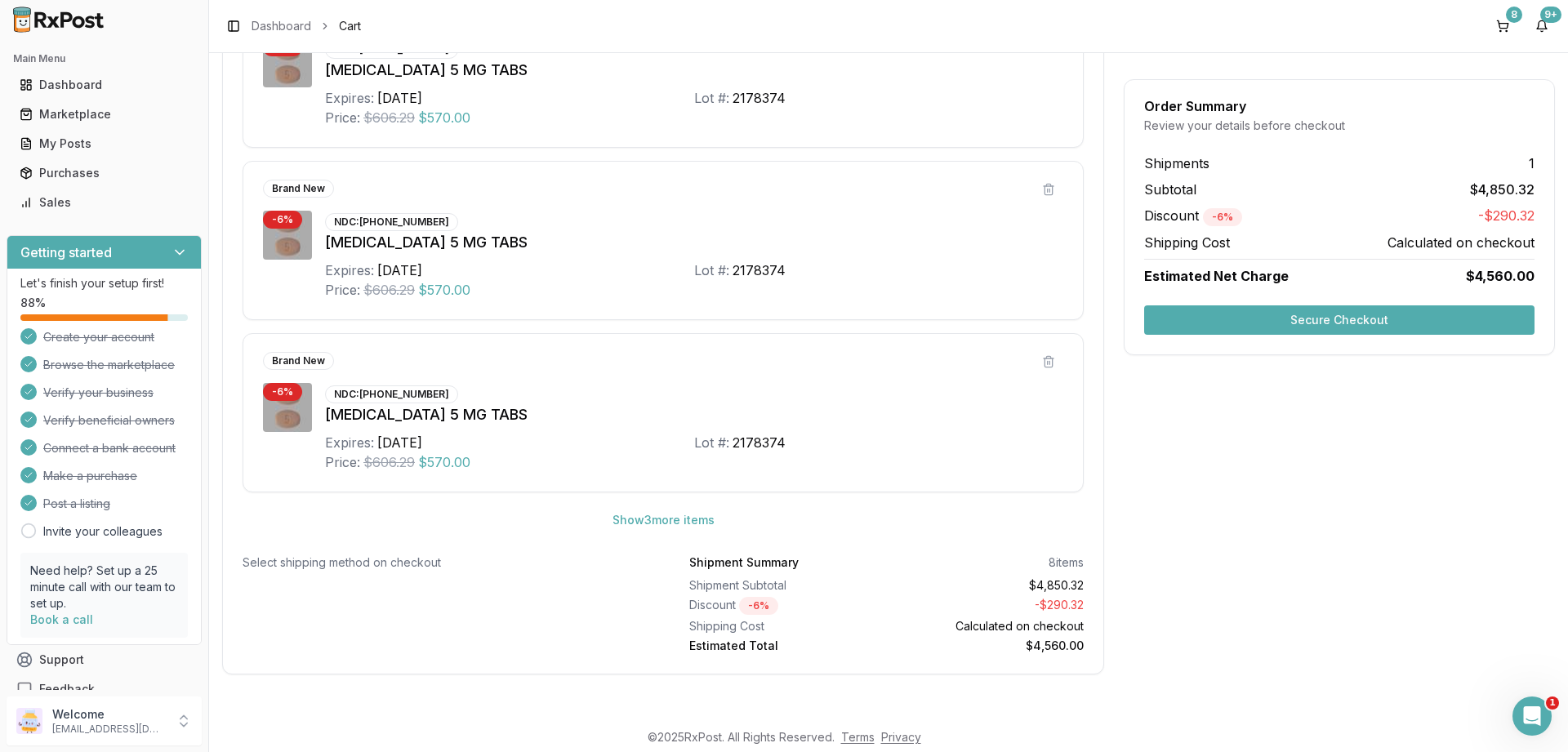
click at [1343, 314] on button "Secure Checkout" at bounding box center [1339, 320] width 390 height 29
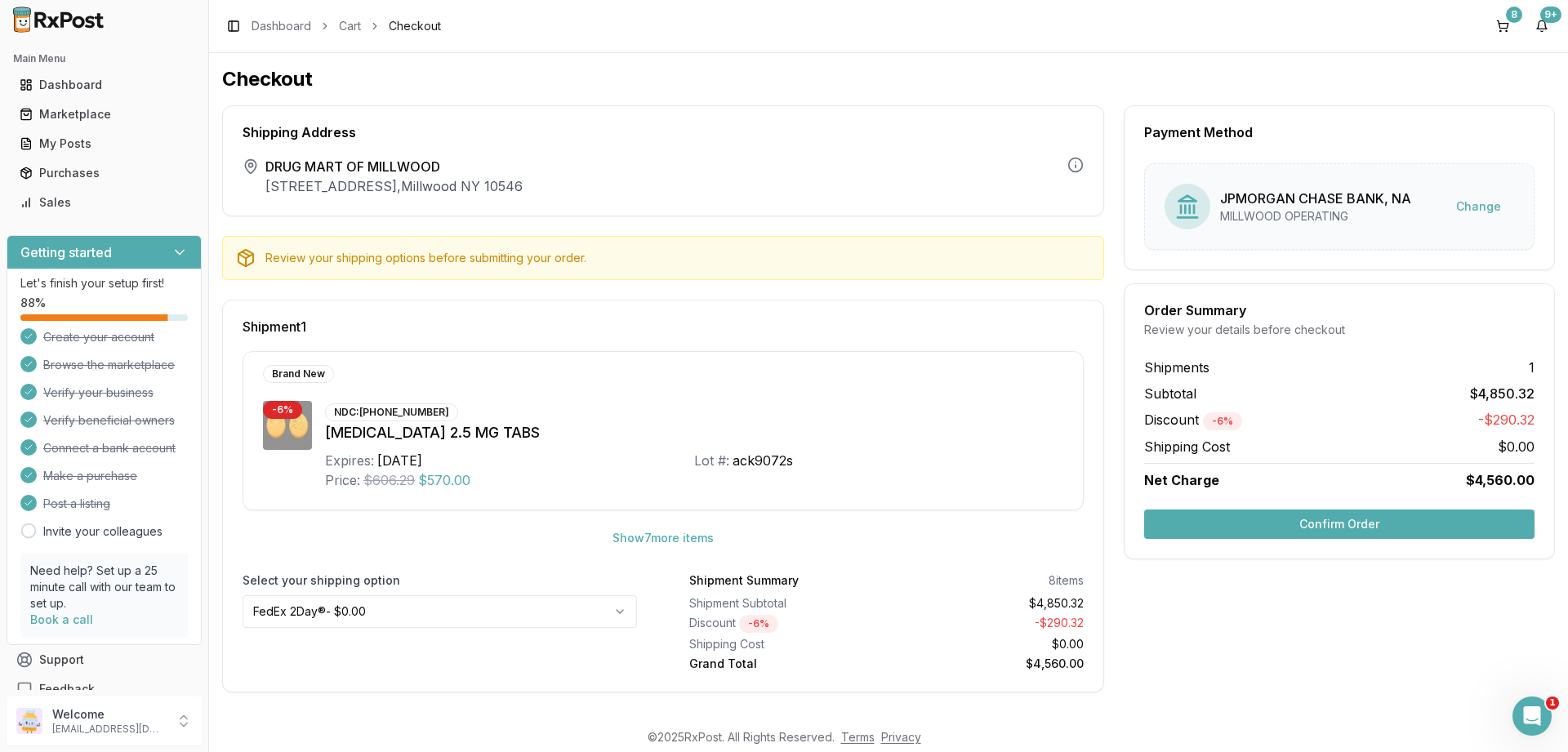
click at [1305, 522] on button "Confirm Order" at bounding box center [1339, 523] width 390 height 29
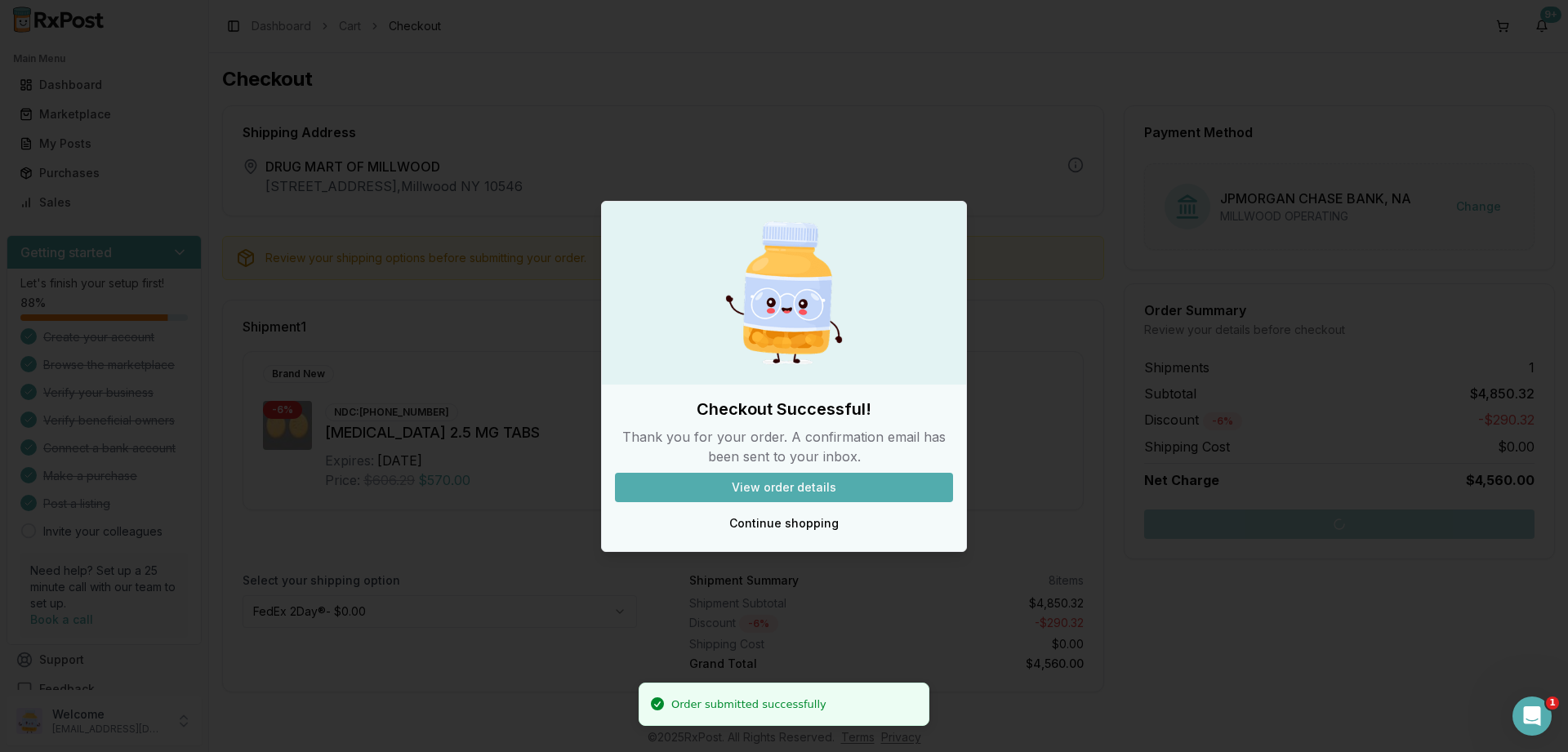
click at [790, 496] on button "View order details" at bounding box center [784, 487] width 338 height 29
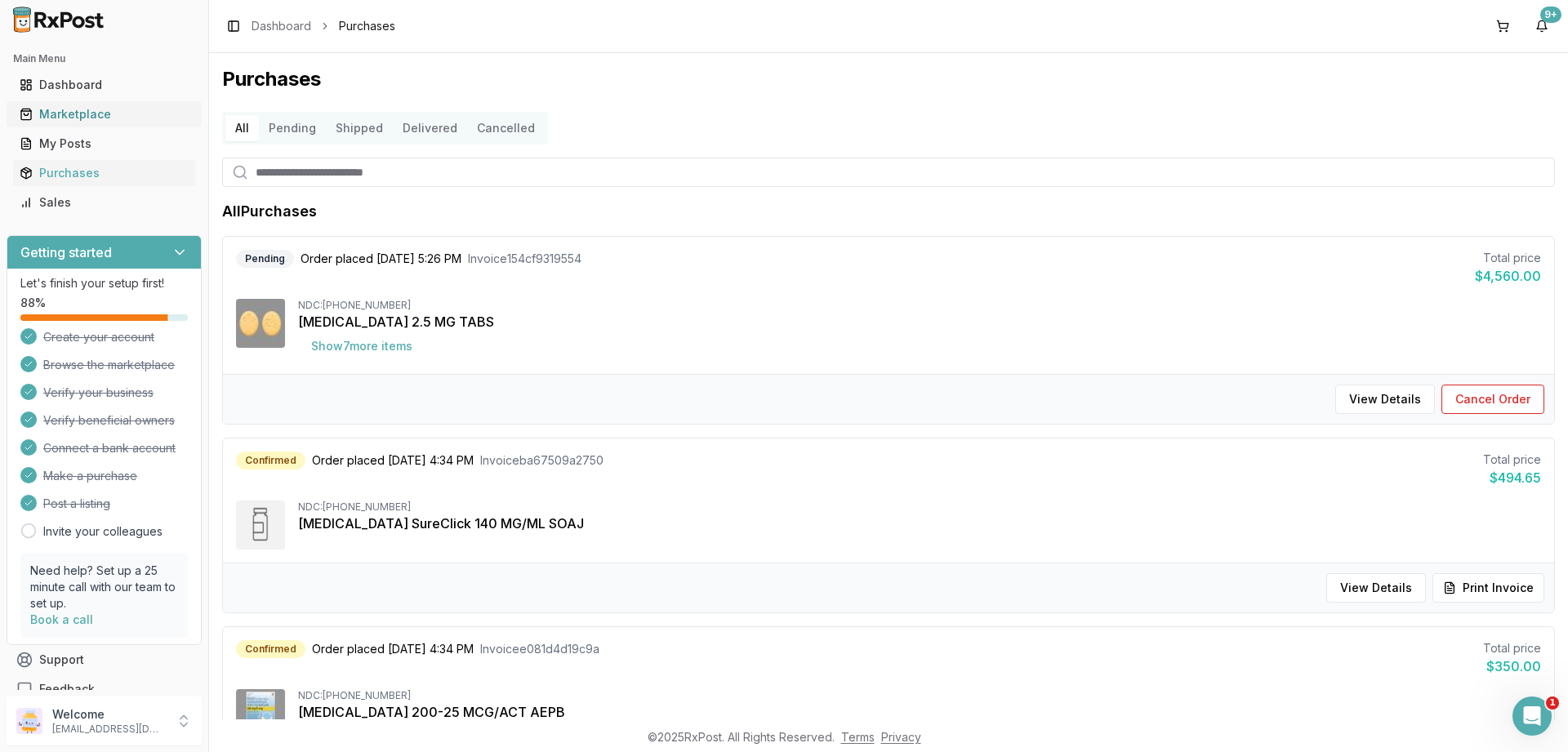
click at [62, 109] on div "Marketplace" at bounding box center [104, 114] width 169 height 17
